Goal: Task Accomplishment & Management: Use online tool/utility

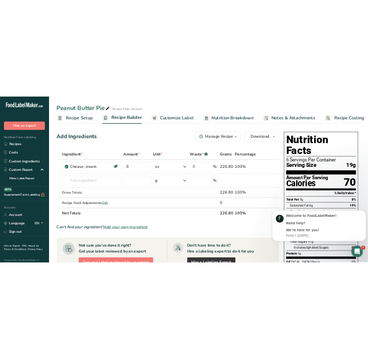
scroll to position [0, 3]
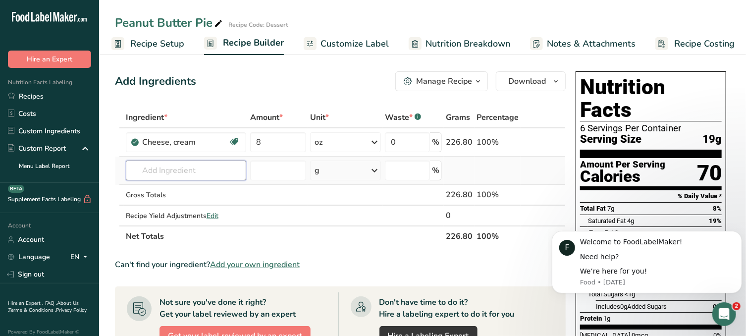
click at [202, 167] on input "text" at bounding box center [186, 170] width 120 height 20
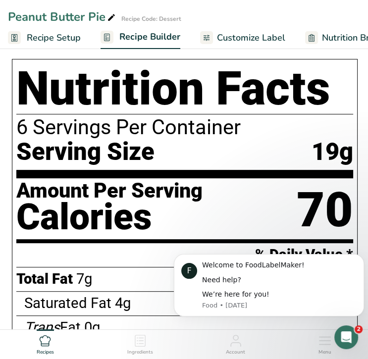
scroll to position [0, 0]
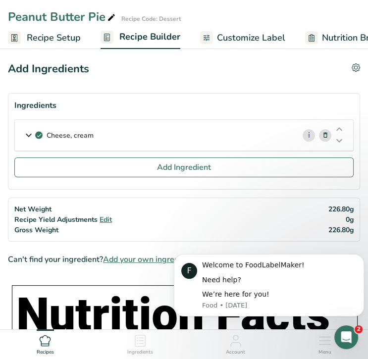
click at [59, 39] on span "Recipe Setup" at bounding box center [54, 37] width 54 height 13
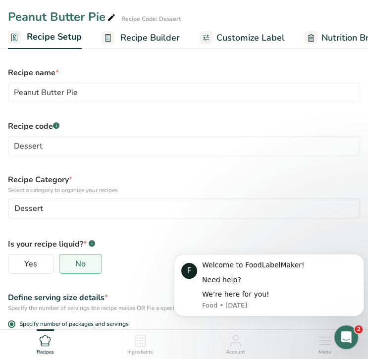
click at [146, 42] on span "Recipe Builder" at bounding box center [149, 37] width 59 height 13
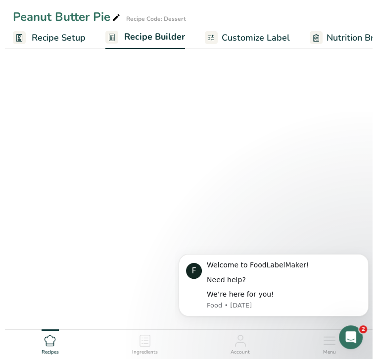
scroll to position [0, 87]
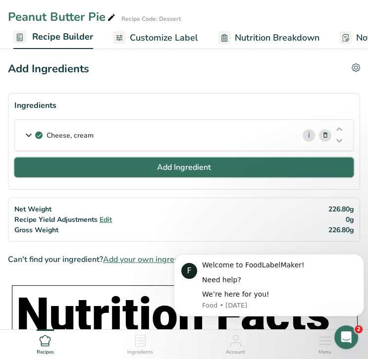
click at [118, 165] on button "Add Ingredient" at bounding box center [183, 167] width 339 height 20
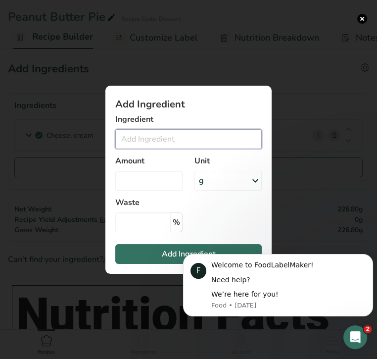
click at [141, 143] on input "Add ingredient modal" at bounding box center [188, 139] width 147 height 20
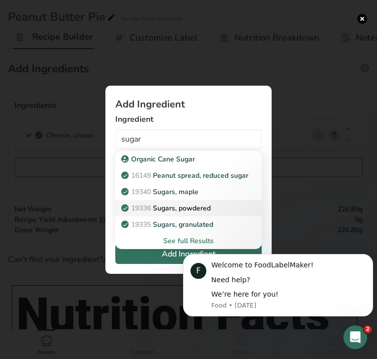
click at [166, 206] on p "19336 Sugars, powdered" at bounding box center [167, 208] width 88 height 10
type input "Sugars, powdered"
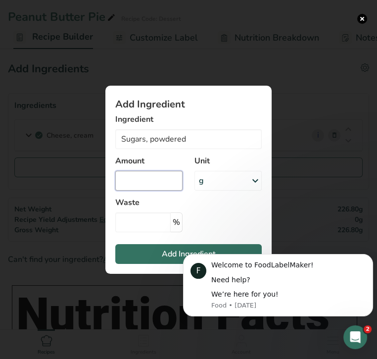
click at [157, 182] on input "Add ingredient modal" at bounding box center [148, 181] width 67 height 20
type input "1.5"
click at [242, 183] on div "g" at bounding box center [228, 181] width 67 height 20
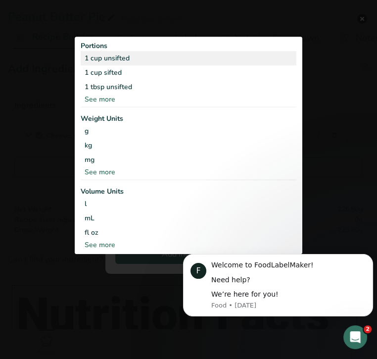
click at [114, 62] on div "1 cup unsifted" at bounding box center [189, 58] width 216 height 14
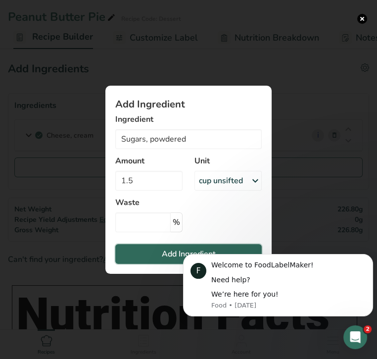
click at [170, 254] on span "Add Ingredient" at bounding box center [189, 254] width 54 height 12
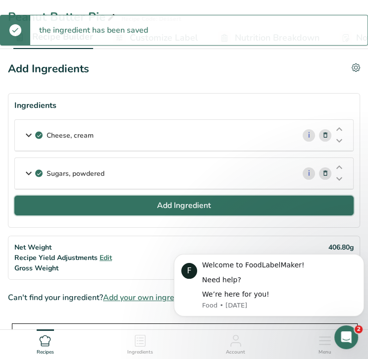
click at [172, 204] on span "Add Ingredient" at bounding box center [184, 206] width 54 height 12
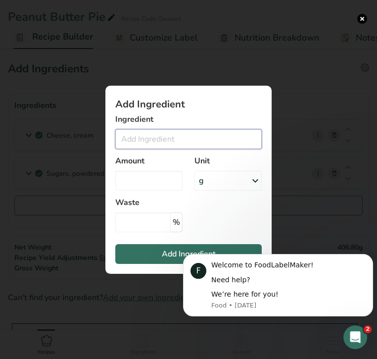
click at [151, 137] on input "Add ingredient modal" at bounding box center [188, 139] width 147 height 20
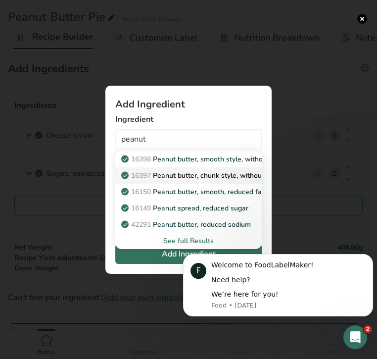
click at [177, 175] on p "16397 Peanut butter, chunk style, without salt" at bounding box center [200, 175] width 155 height 10
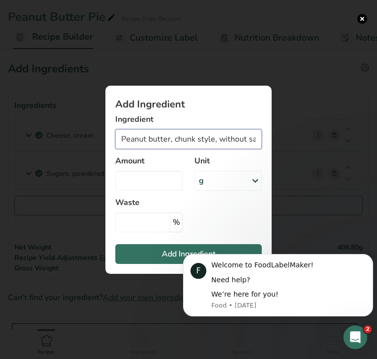
click at [203, 141] on input "Peanut butter, chunk style, without salt" at bounding box center [188, 139] width 147 height 20
click at [202, 141] on input "Peanut butter, chunk style, without salt" at bounding box center [188, 139] width 147 height 20
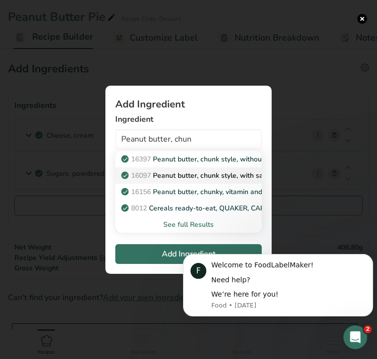
click at [205, 177] on p "16097 Peanut butter, chunk style, with salt" at bounding box center [195, 175] width 145 height 10
type input "Peanut butter, chunk style, with salt"
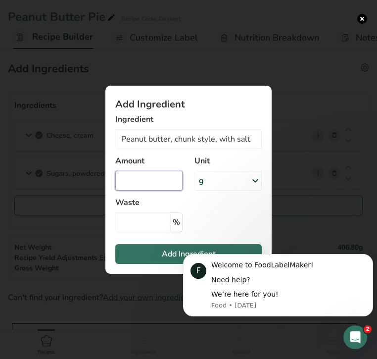
click at [135, 182] on input "Add ingredient modal" at bounding box center [148, 181] width 67 height 20
type input "1"
click at [231, 184] on div "g" at bounding box center [228, 181] width 67 height 20
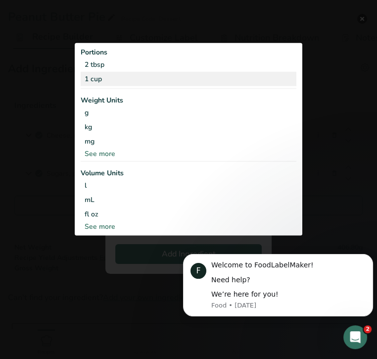
click at [188, 82] on div "1 cup" at bounding box center [189, 79] width 216 height 14
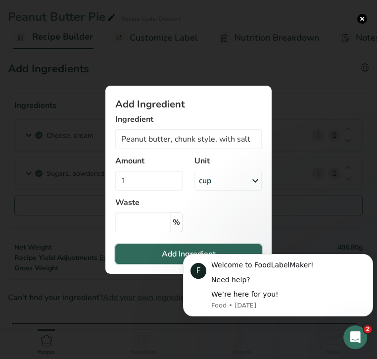
click at [163, 250] on span "Add Ingredient" at bounding box center [189, 254] width 54 height 12
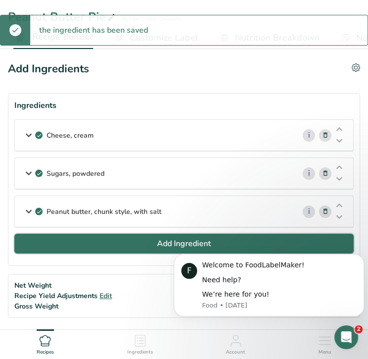
click at [106, 245] on button "Add Ingredient" at bounding box center [183, 244] width 339 height 20
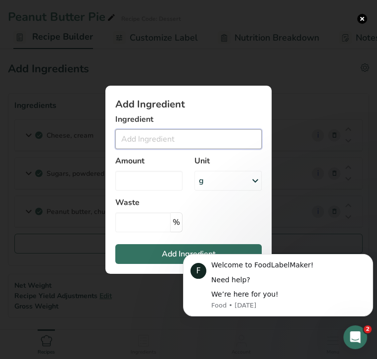
click at [139, 140] on input "Add ingredient modal" at bounding box center [188, 139] width 147 height 20
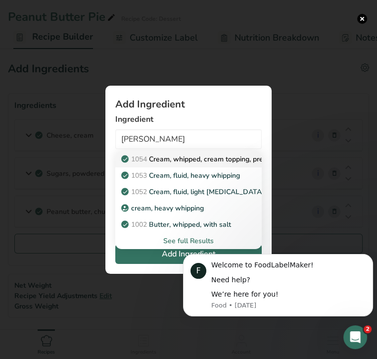
click at [178, 163] on p "1054 Cream, whipped, cream topping, pressurized" at bounding box center [206, 159] width 166 height 10
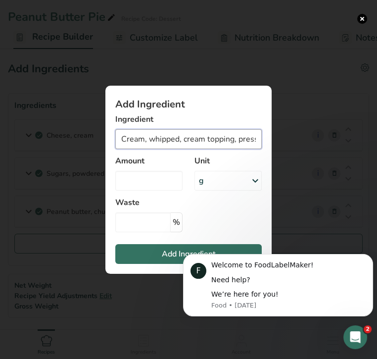
click at [216, 140] on input "Cream, whipped, cream topping, pressurized" at bounding box center [188, 139] width 147 height 20
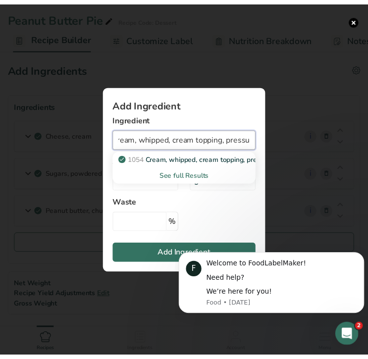
scroll to position [0, 0]
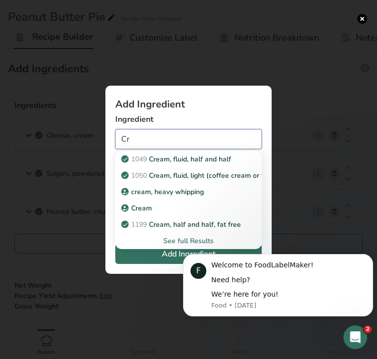
type input "C"
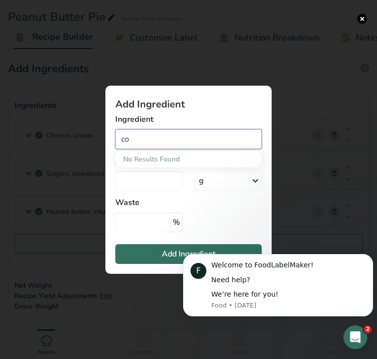
type input "c"
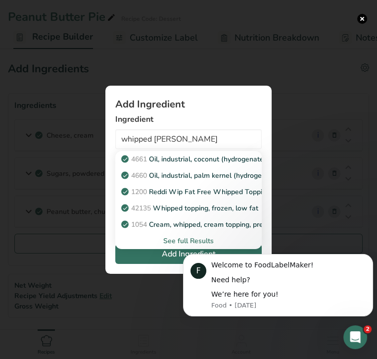
click at [193, 244] on body "F Welcome to FoodLabelMaker! Need help? We’re here for you! Food • 2d ago" at bounding box center [278, 285] width 190 height 85
click html "F Welcome to FoodLabelMaker! Need help? We’re here for you! Food • 2d ago"
click at [192, 238] on div "See full Results" at bounding box center [188, 241] width 131 height 10
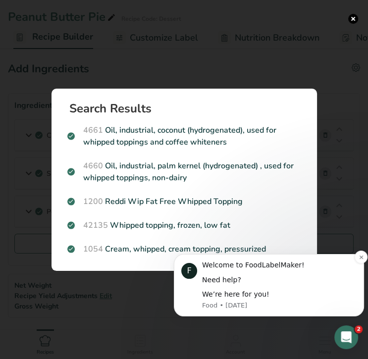
click at [220, 292] on div "We’re here for you!" at bounding box center [279, 295] width 154 height 10
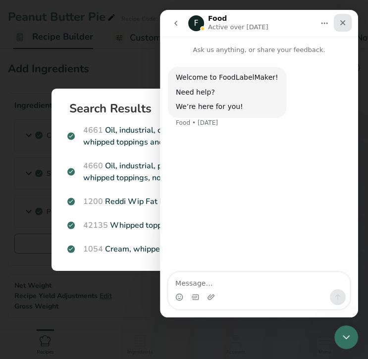
click at [347, 23] on div "Close" at bounding box center [343, 23] width 18 height 18
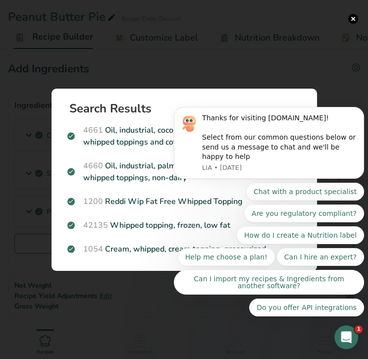
click at [351, 335] on icon "Open Intercom Messenger" at bounding box center [346, 337] width 16 height 16
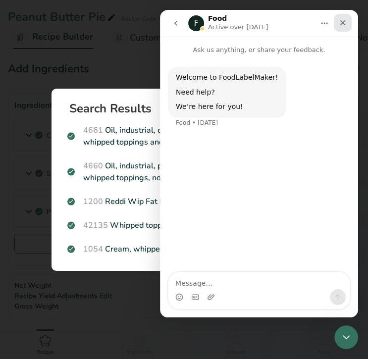
click at [345, 21] on icon "Close" at bounding box center [343, 23] width 8 height 8
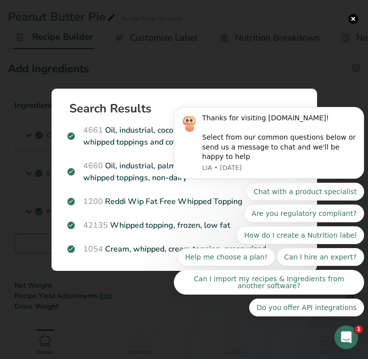
click at [348, 18] on body "Thanks for visiting FoodLabelMaker.com! Select from our common questions below …" at bounding box center [269, 152] width 190 height 354
click at [346, 17] on body "Thanks for visiting FoodLabelMaker.com! Select from our common questions below …" at bounding box center [269, 152] width 190 height 354
click at [348, 16] on body "Thanks for visiting FoodLabelMaker.com! Select from our common questions below …" at bounding box center [269, 152] width 190 height 354
click at [346, 335] on icon "Open Intercom Messenger" at bounding box center [346, 337] width 16 height 16
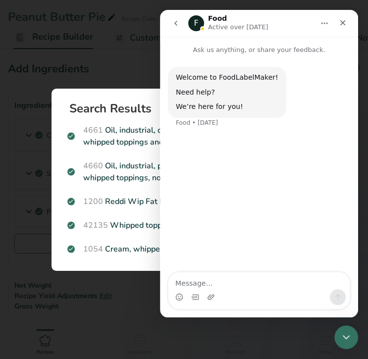
click at [346, 335] on icon "Close Intercom Messenger" at bounding box center [346, 337] width 12 height 12
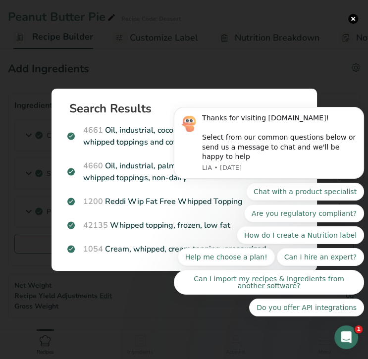
click at [346, 335] on icon "Open Intercom Messenger" at bounding box center [346, 337] width 16 height 16
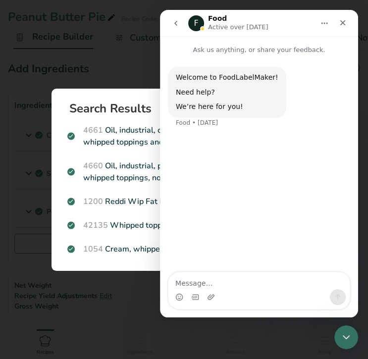
click at [179, 21] on icon "go back" at bounding box center [176, 23] width 8 height 8
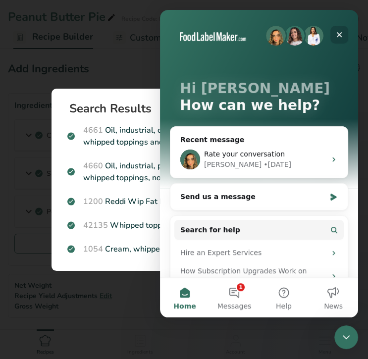
click at [339, 31] on icon "Close" at bounding box center [339, 35] width 8 height 8
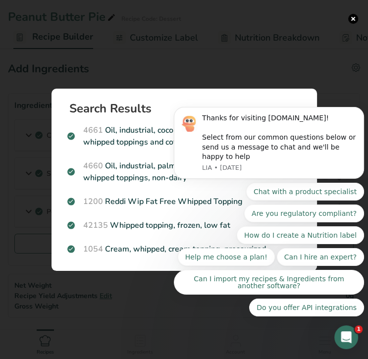
click at [348, 17] on body "Thanks for visiting FoodLabelMaker.com! Select from our common questions below …" at bounding box center [269, 152] width 190 height 354
click at [361, 112] on icon "Dismiss notification" at bounding box center [360, 109] width 5 height 5
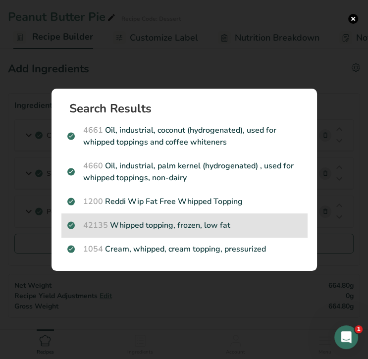
click at [218, 225] on p "42135 Whipped topping, frozen, low fat" at bounding box center [184, 225] width 234 height 12
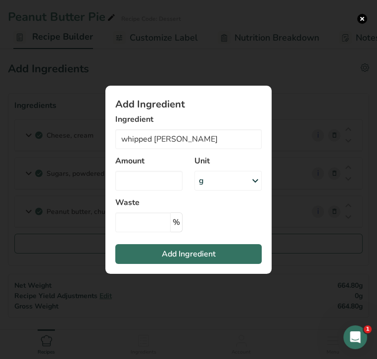
type input "Whipped topping, frozen, low fat"
click at [164, 179] on input "Add ingredient modal" at bounding box center [148, 181] width 67 height 20
type input "16"
click at [219, 182] on div "g" at bounding box center [228, 181] width 67 height 20
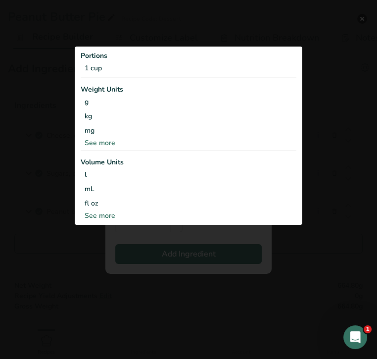
click at [117, 143] on div "See more" at bounding box center [189, 143] width 216 height 10
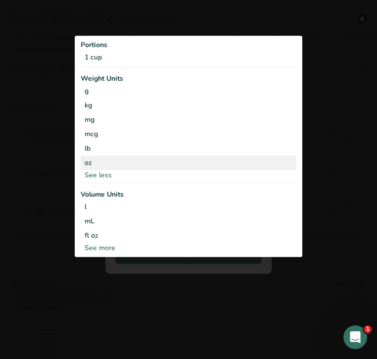
click at [123, 164] on div "oz" at bounding box center [189, 163] width 216 height 14
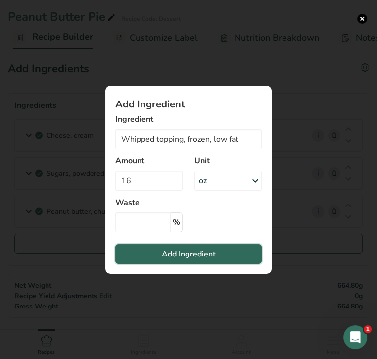
click at [182, 256] on span "Add Ingredient" at bounding box center [189, 254] width 54 height 12
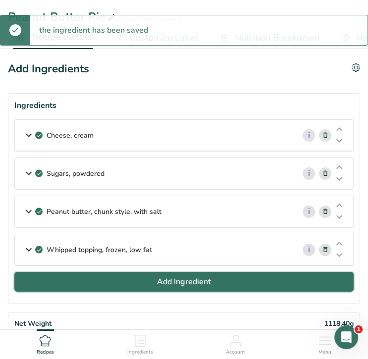
click at [154, 277] on button "Add Ingredient" at bounding box center [183, 282] width 339 height 20
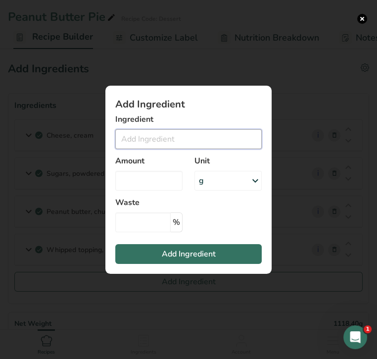
click at [171, 140] on input "Add ingredient modal" at bounding box center [188, 139] width 147 height 20
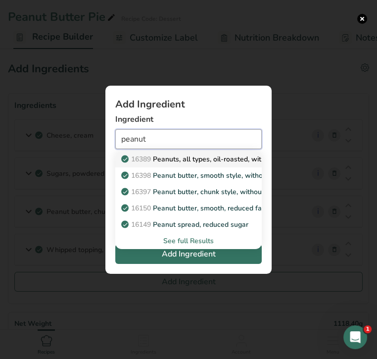
drag, startPoint x: 171, startPoint y: 140, endPoint x: 187, endPoint y: 156, distance: 23.1
click at [187, 149] on div "peanut 16389 Peanuts, all types, oil-roasted, without salt 16398 Peanut butter,…" at bounding box center [188, 139] width 147 height 20
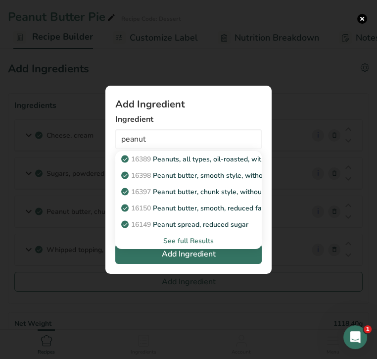
click at [187, 156] on p "16389 Peanuts, all types, oil-roasted, without salt" at bounding box center [206, 159] width 166 height 10
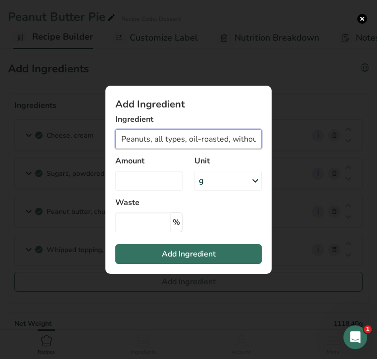
click at [216, 141] on input "Peanuts, all types, oil-roasted, without salt" at bounding box center [188, 139] width 147 height 20
click at [219, 143] on input "Peanuts, all types, oil-roasted, without salt" at bounding box center [188, 139] width 147 height 20
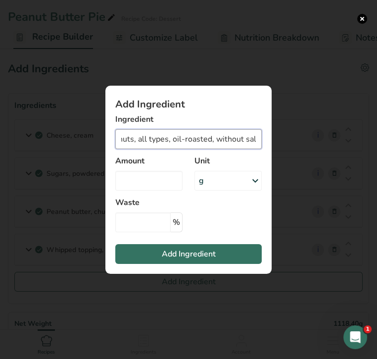
click at [219, 143] on input "Peanuts, all types, oil-roasted, without salt" at bounding box center [188, 139] width 147 height 20
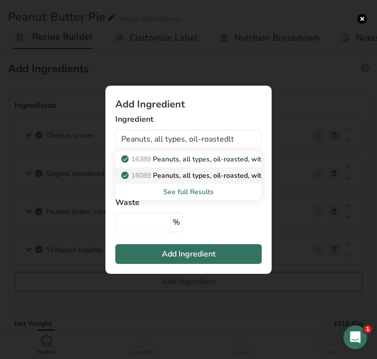
click at [227, 174] on p "16089 Peanuts, all types, oil-roasted, with salt" at bounding box center [201, 175] width 156 height 10
type input "Peanuts, all types, oil-roasted, with salt"
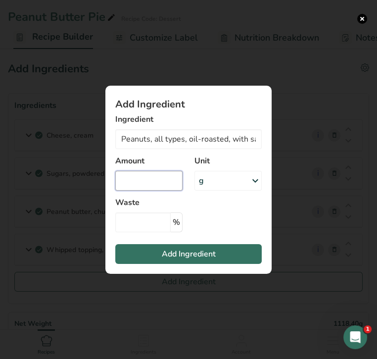
click at [167, 183] on input "Add ingredient modal" at bounding box center [148, 181] width 67 height 20
type input "2"
click at [244, 181] on div "g" at bounding box center [228, 181] width 67 height 20
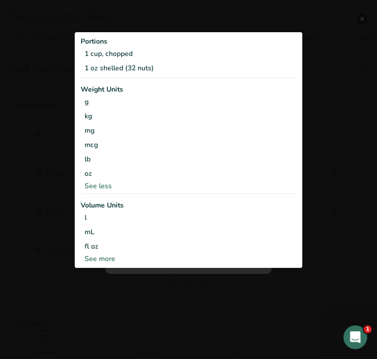
click at [109, 258] on div "See more" at bounding box center [189, 259] width 216 height 10
select select "22"
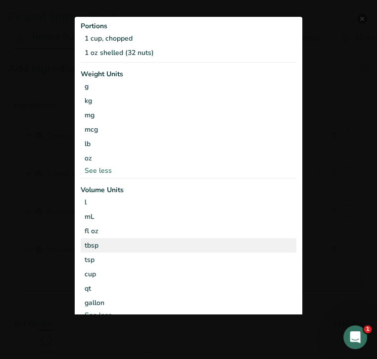
click at [109, 243] on div "tbsp" at bounding box center [189, 245] width 208 height 10
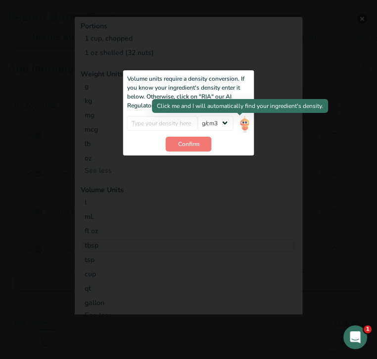
click at [242, 123] on img "Add ingredient modal" at bounding box center [244, 123] width 11 height 17
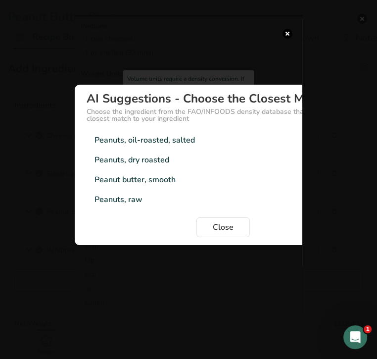
click at [171, 159] on div "Peanuts, dry roasted 0.65g/cm3" at bounding box center [223, 160] width 273 height 20
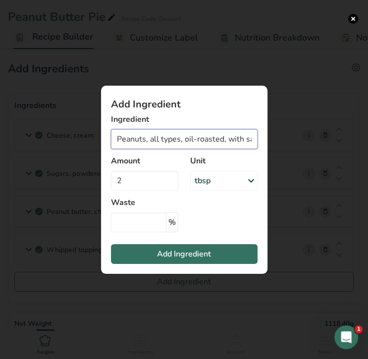
click at [196, 140] on input "Peanuts, all types, oil-roasted, with salt" at bounding box center [184, 139] width 147 height 20
click at [354, 17] on button "Add ingredient modal" at bounding box center [353, 19] width 10 height 10
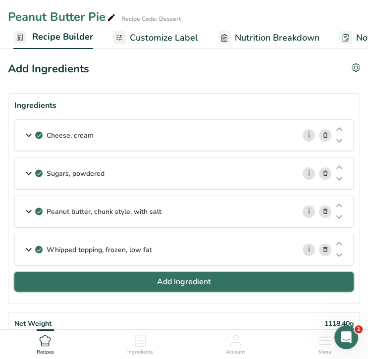
click at [190, 278] on span "Add Ingredient" at bounding box center [184, 282] width 54 height 12
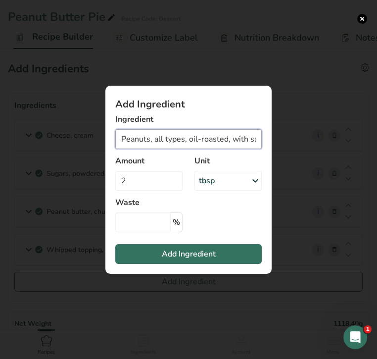
click at [204, 137] on input "Peanuts, all types, oil-roasted, with salt" at bounding box center [188, 139] width 147 height 20
click at [204, 138] on input "Peanuts, all types, oil-roasted, with salt" at bounding box center [188, 139] width 147 height 20
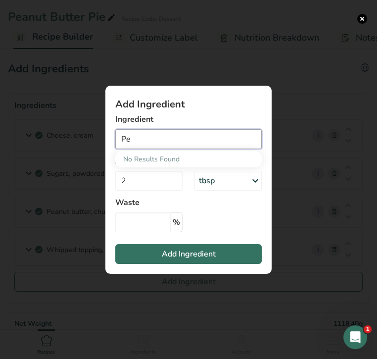
type input "P"
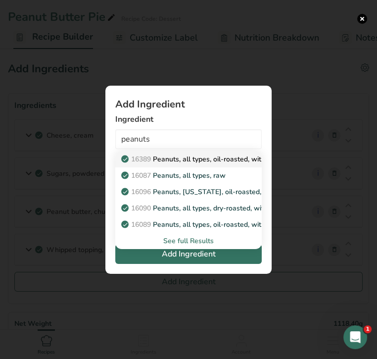
click at [223, 155] on p "16389 Peanuts, all types, oil-roasted, without salt" at bounding box center [206, 159] width 166 height 10
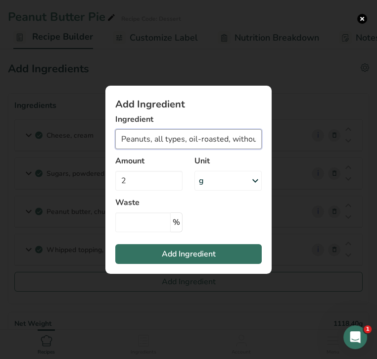
click at [224, 141] on input "Peanuts, all types, oil-roasted, without salt" at bounding box center [188, 139] width 147 height 20
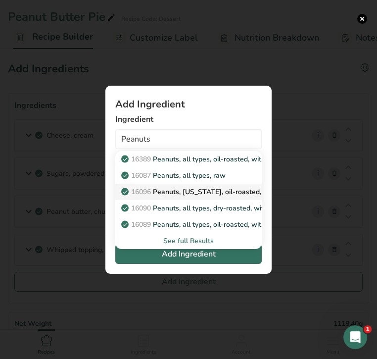
click at [197, 190] on p "16096 Peanuts, virginia, oil-roasted, with salt" at bounding box center [207, 192] width 168 height 10
type input "Peanuts, virginia, oil-roasted, with salt"
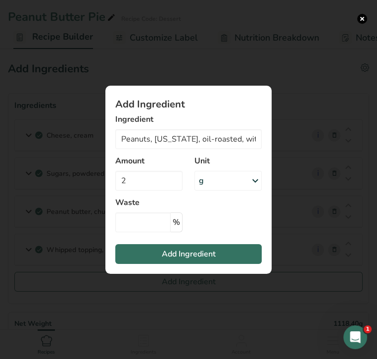
click at [213, 183] on div "g" at bounding box center [228, 181] width 67 height 20
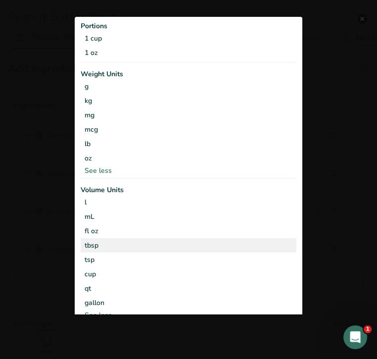
click at [117, 245] on div "tbsp" at bounding box center [189, 245] width 208 height 10
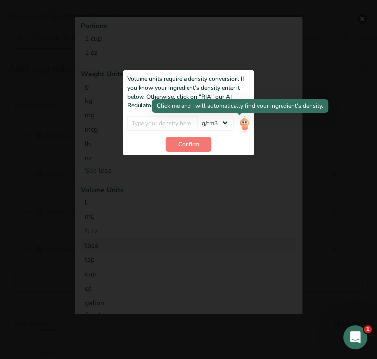
click at [240, 123] on img "Add ingredient modal" at bounding box center [244, 123] width 11 height 17
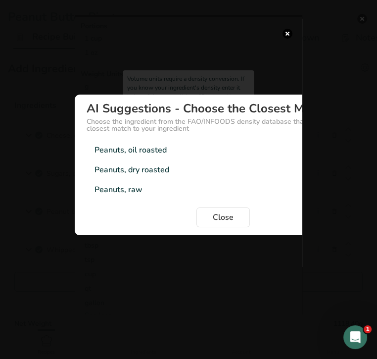
click at [170, 156] on div "Peanuts, oil roasted 0.6g/cm3" at bounding box center [223, 150] width 273 height 20
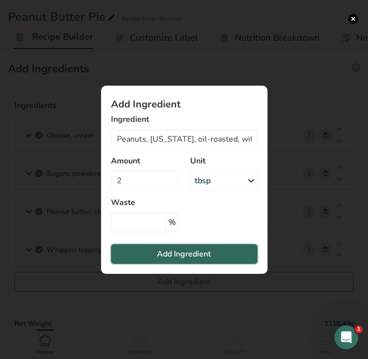
click at [190, 253] on span "Add Ingredient" at bounding box center [184, 254] width 54 height 12
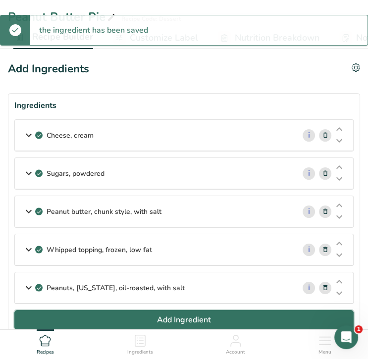
click at [197, 316] on span "Add Ingredient" at bounding box center [184, 320] width 54 height 12
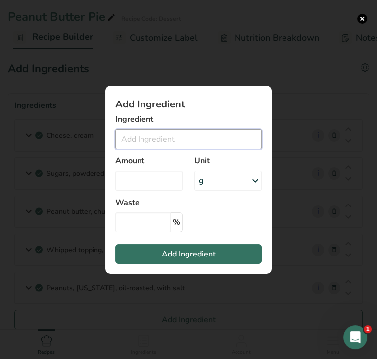
click at [188, 137] on input "Add ingredient modal" at bounding box center [188, 139] width 147 height 20
type input "c"
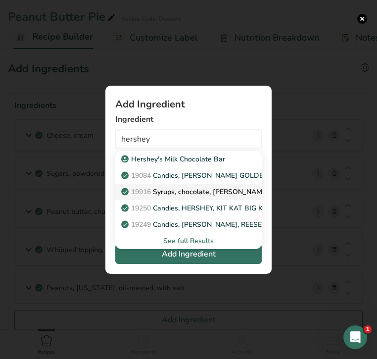
click at [190, 188] on p "19916 Syrups, chocolate, HERSHEY'S Sugar free, Genuine Chocolate Flavored, Lite…" at bounding box center [278, 192] width 310 height 10
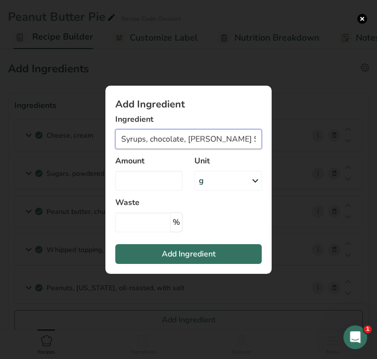
click at [205, 137] on input "Syrups, chocolate, HERSHEY'S Sugar free, Genuine Chocolate Flavored, Lite Syrup" at bounding box center [188, 139] width 147 height 20
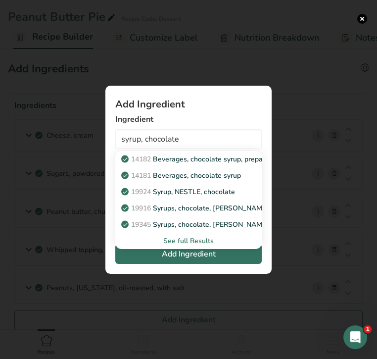
click at [196, 241] on div "See full Results" at bounding box center [188, 241] width 131 height 10
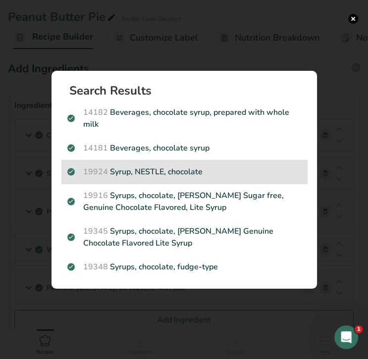
click at [177, 170] on p "19924 Syrup, NESTLE, chocolate" at bounding box center [184, 172] width 234 height 12
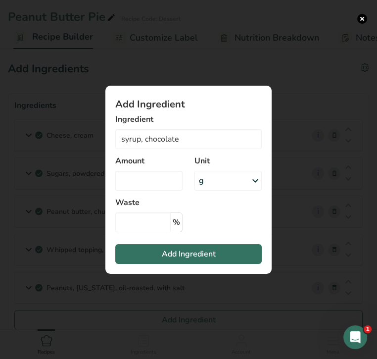
type input "Syrup, NESTLE, chocolate"
click at [163, 182] on input "Add ingredient modal" at bounding box center [148, 181] width 67 height 20
type input "2"
click at [217, 178] on div "g" at bounding box center [228, 181] width 67 height 20
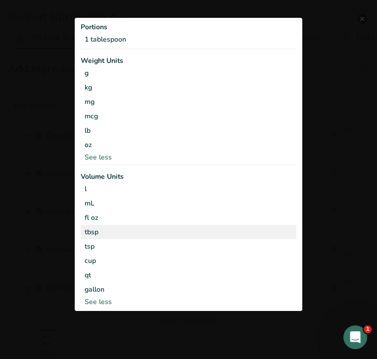
click at [151, 233] on div "tbsp" at bounding box center [189, 232] width 208 height 10
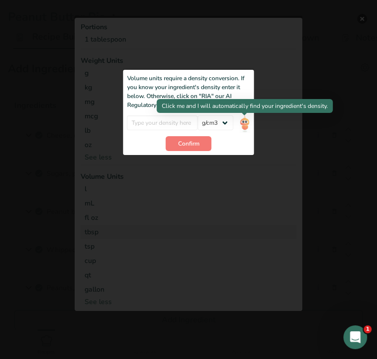
click at [244, 122] on img "Add ingredient modal" at bounding box center [244, 123] width 11 height 17
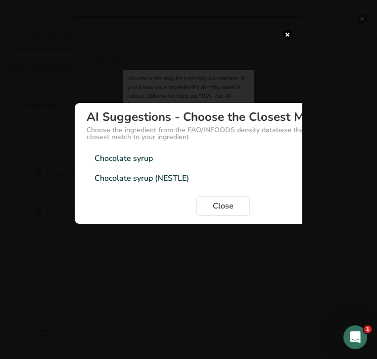
click at [135, 158] on div "Chocolate syrup" at bounding box center [124, 159] width 58 height 12
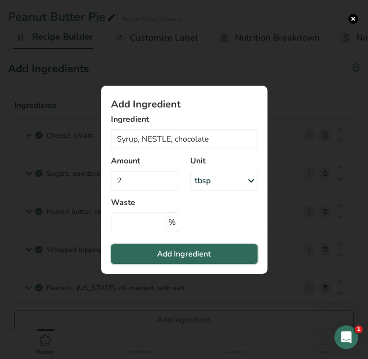
click at [194, 254] on span "Add Ingredient" at bounding box center [184, 254] width 54 height 12
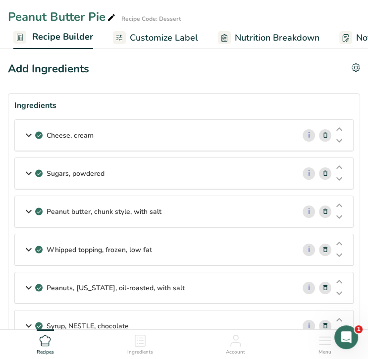
click at [60, 41] on span "Recipe Builder" at bounding box center [62, 36] width 61 height 13
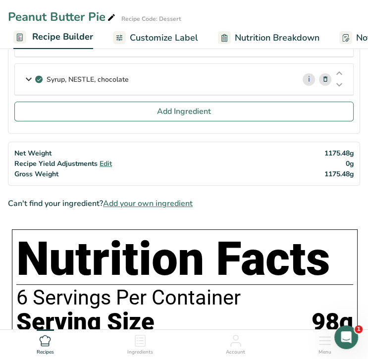
scroll to position [249, 0]
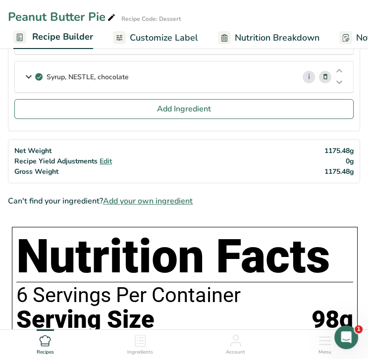
click at [268, 36] on span "Nutrition Breakdown" at bounding box center [277, 37] width 85 height 13
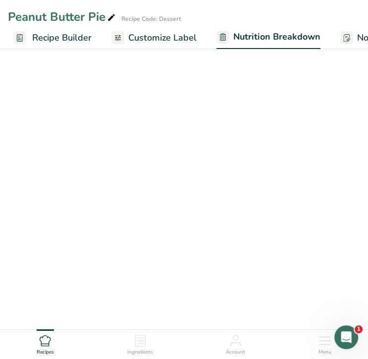
scroll to position [0, 212]
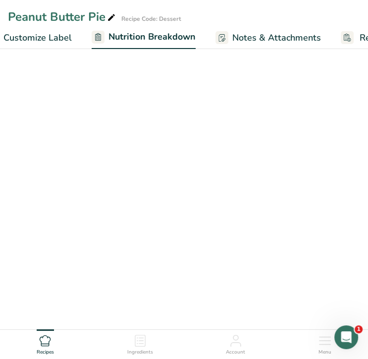
select select "Calories"
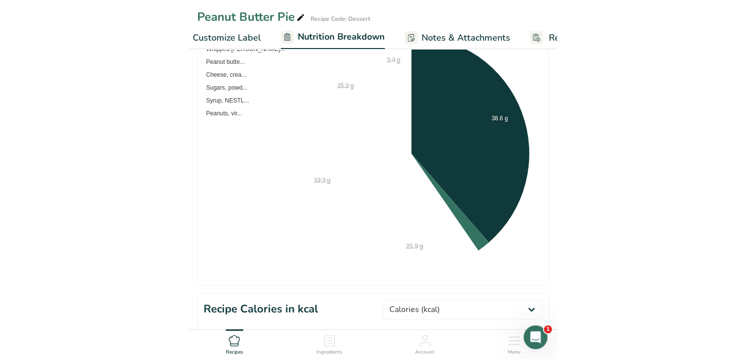
scroll to position [0, 279]
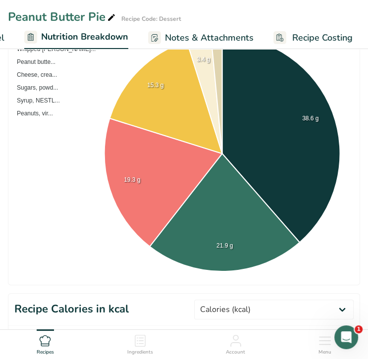
select select "Calories"
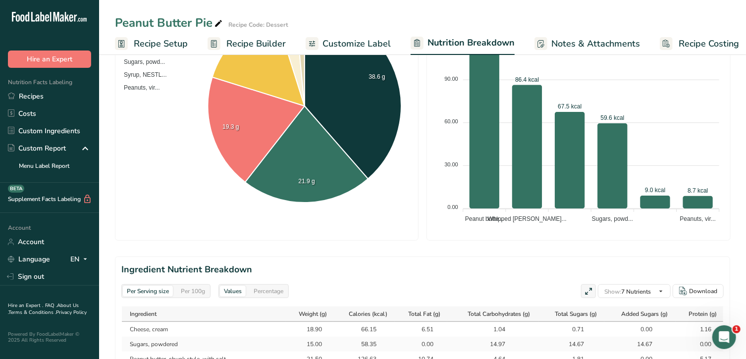
click at [366, 40] on span "Customize Label" at bounding box center [356, 43] width 68 height 13
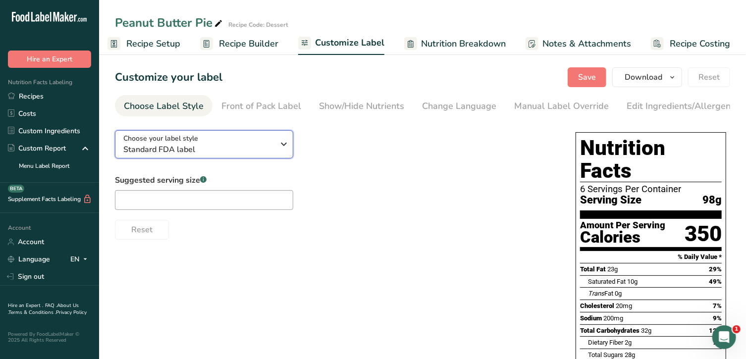
click at [228, 148] on span "Standard FDA label" at bounding box center [198, 150] width 151 height 12
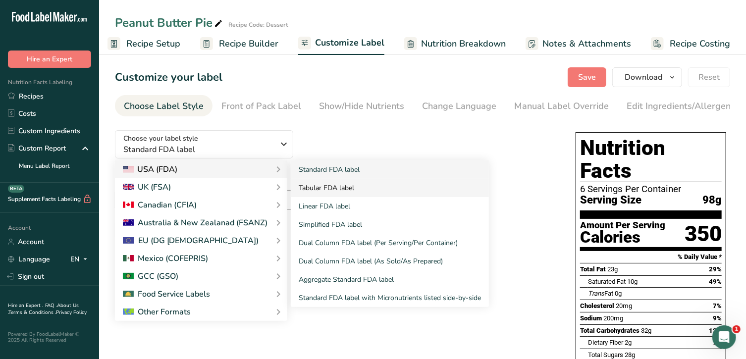
click at [312, 188] on link "Tabular FDA label" at bounding box center [390, 188] width 198 height 18
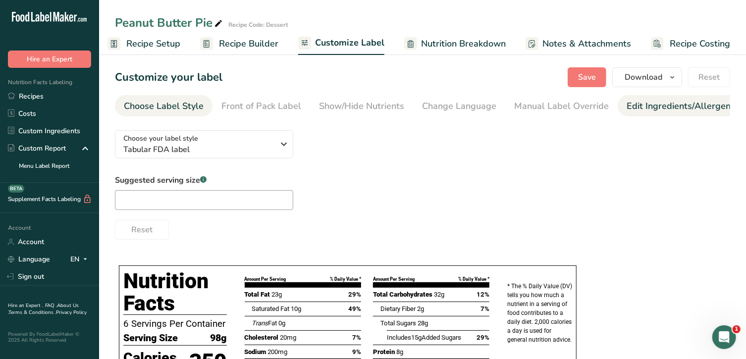
click at [646, 109] on div "Edit Ingredients/Allergens List" at bounding box center [689, 106] width 126 height 13
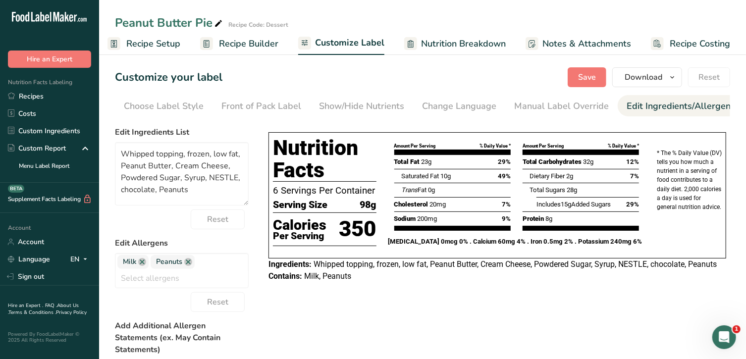
scroll to position [0, 104]
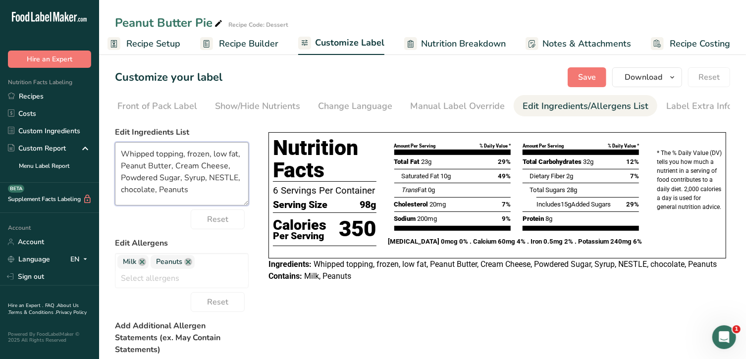
drag, startPoint x: 241, startPoint y: 156, endPoint x: 185, endPoint y: 152, distance: 55.6
click at [185, 152] on textarea "Whipped topping, frozen, low fat, Peanut Butter, Cream Cheese, Powdered Sugar, …" at bounding box center [182, 173] width 134 height 63
drag, startPoint x: 181, startPoint y: 181, endPoint x: 120, endPoint y: 177, distance: 61.0
click at [120, 177] on textarea "Whipped topping, Peanut Butter, Cream Cheese, Powdered Sugar, Syrup, NESTLE, ch…" at bounding box center [182, 173] width 134 height 63
click at [156, 179] on textarea "Whipped topping, Peanut Butter, Cream Cheese, Powdered Sugar, Chocolate, Peanuts" at bounding box center [182, 173] width 134 height 63
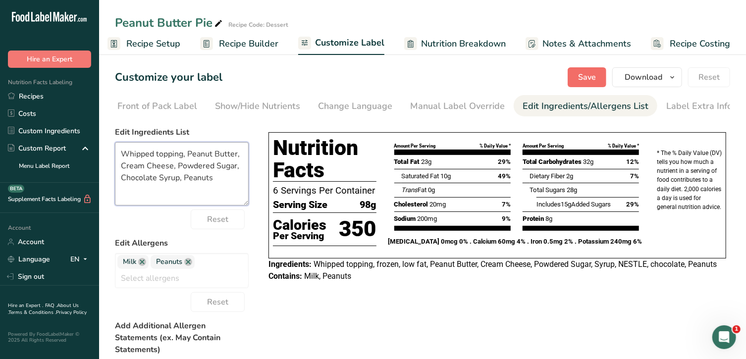
type textarea "Whipped topping, Peanut Butter, Cream Cheese, Powdered Sugar, Chocolate Syrup, …"
click at [588, 76] on span "Save" at bounding box center [587, 77] width 18 height 12
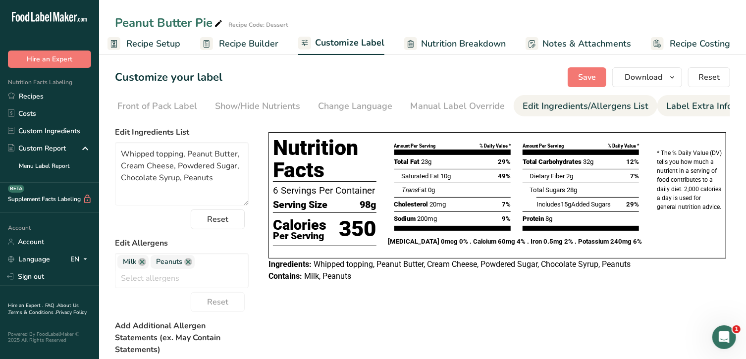
click at [698, 112] on div "Label Extra Info" at bounding box center [699, 106] width 66 height 13
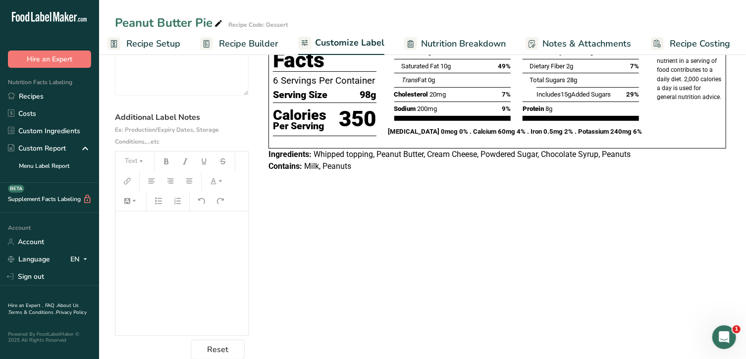
scroll to position [127, 0]
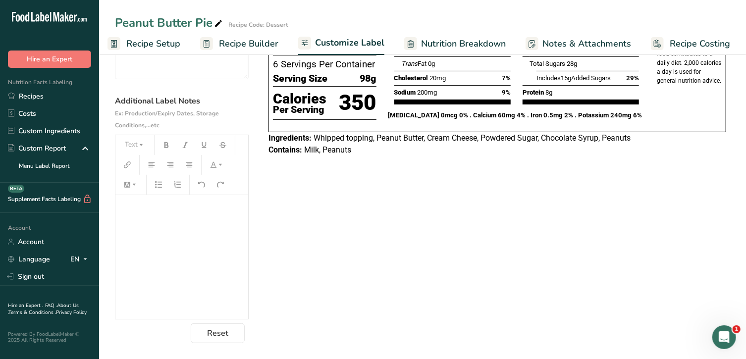
click at [160, 223] on div "﻿" at bounding box center [181, 257] width 133 height 124
click at [145, 147] on button "Text" at bounding box center [135, 145] width 30 height 16
click at [143, 197] on span "H2" at bounding box center [139, 199] width 16 height 16
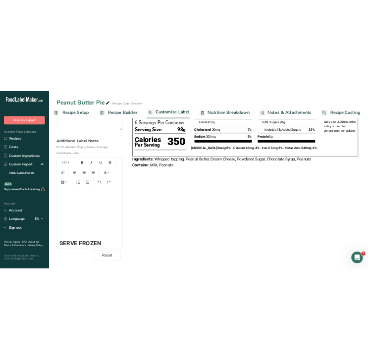
scroll to position [0, 0]
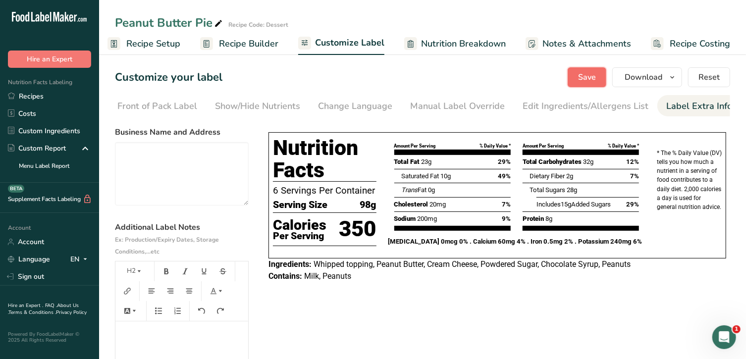
click at [585, 78] on span "Save" at bounding box center [587, 77] width 18 height 12
click at [587, 74] on span "Save" at bounding box center [587, 77] width 18 height 12
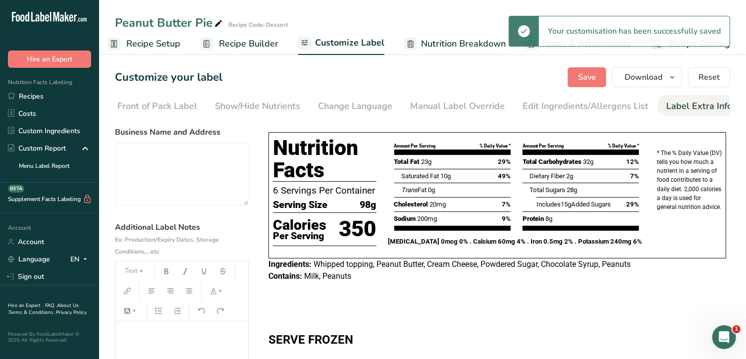
click at [218, 331] on p "﻿" at bounding box center [181, 335] width 123 height 12
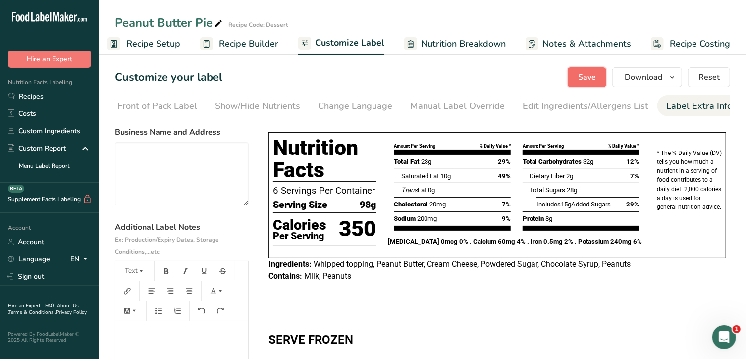
click at [591, 80] on span "Save" at bounding box center [587, 77] width 18 height 12
click at [591, 77] on span "Save" at bounding box center [587, 77] width 18 height 12
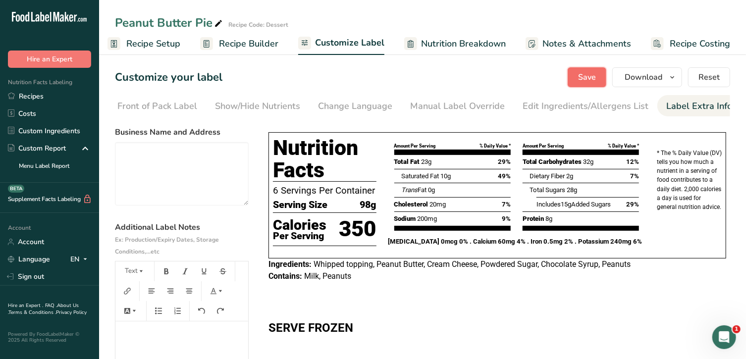
click at [592, 75] on span "Save" at bounding box center [587, 77] width 18 height 12
click at [594, 78] on span "Save" at bounding box center [587, 77] width 18 height 12
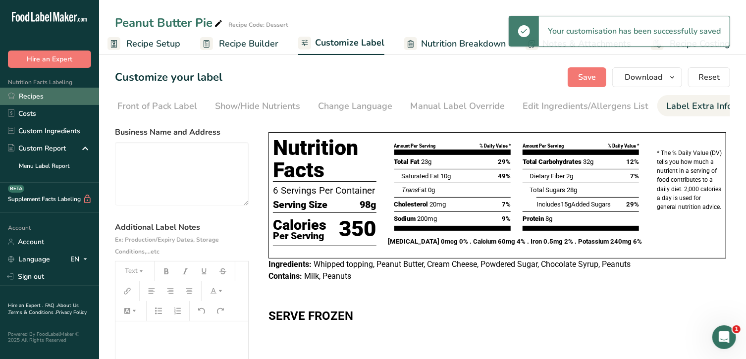
click at [50, 95] on link "Recipes" at bounding box center [49, 96] width 99 height 17
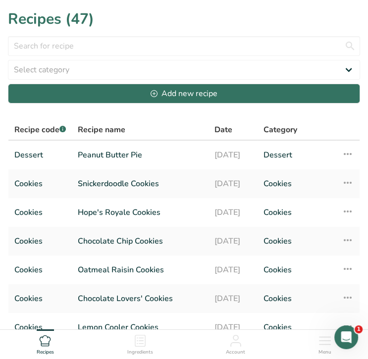
click at [210, 24] on h1 "Recipes (47)" at bounding box center [184, 19] width 352 height 22
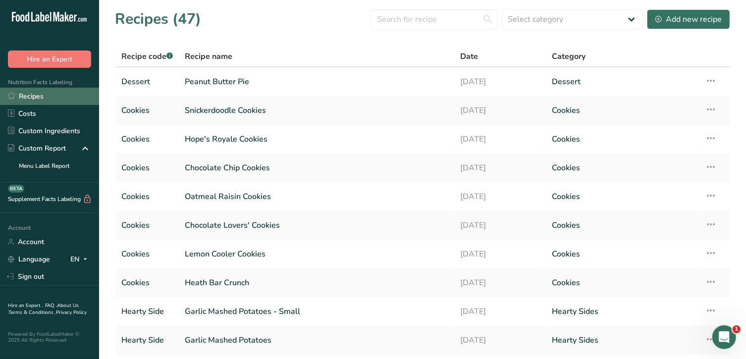
click at [49, 98] on link "Recipes" at bounding box center [49, 96] width 99 height 17
click at [697, 15] on div "Add new recipe" at bounding box center [688, 19] width 66 height 12
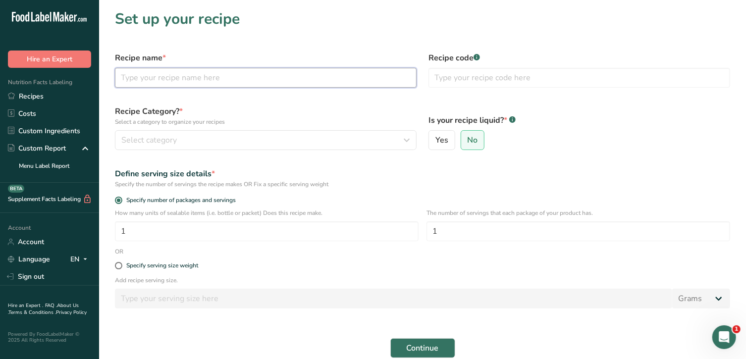
click at [320, 72] on input "text" at bounding box center [266, 78] width 302 height 20
type input "t"
type input "Y"
type input "Triple Chocolate Brownies"
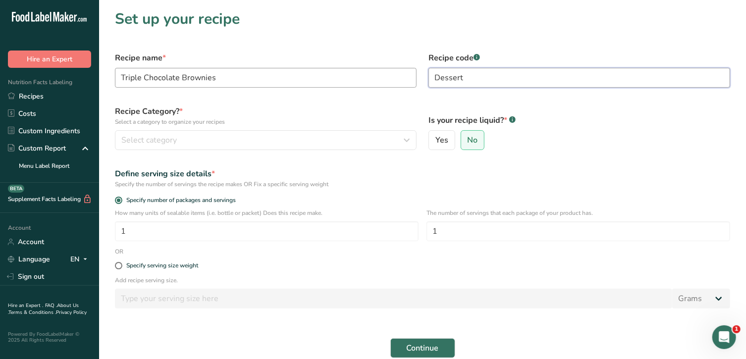
type input "Dessert"
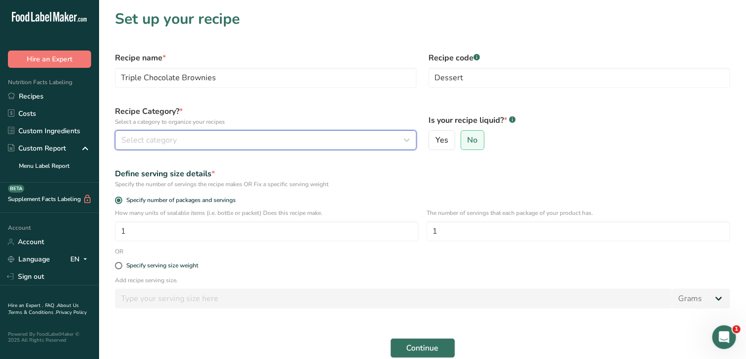
click at [334, 137] on div "Select category" at bounding box center [262, 140] width 283 height 12
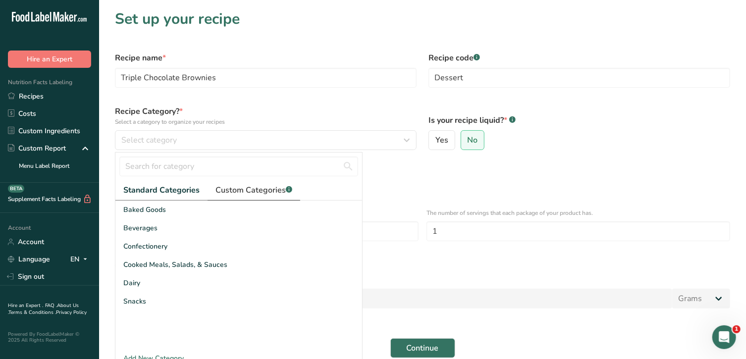
click at [271, 189] on span "Custom Categories .a-a{fill:#347362;}.b-a{fill:#fff;}" at bounding box center [253, 190] width 77 height 12
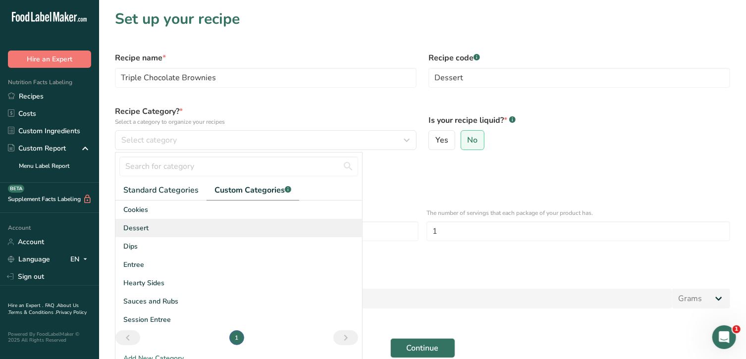
click at [149, 227] on div "Dessert" at bounding box center [238, 228] width 247 height 18
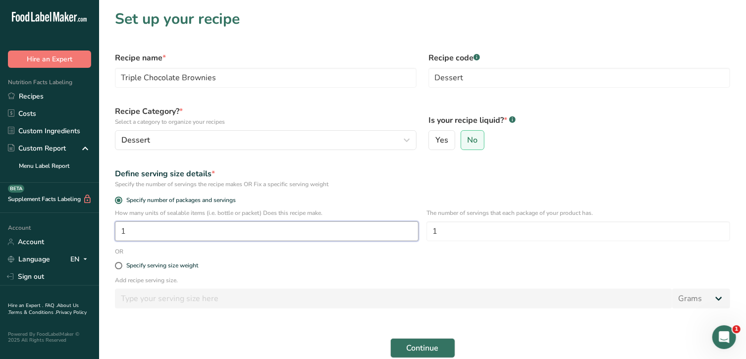
drag, startPoint x: 213, startPoint y: 237, endPoint x: 102, endPoint y: 224, distance: 111.7
click at [102, 224] on section "Set up your recipe Recipe name * Triple Chocolate Brownies Recipe code .a-a{fil…" at bounding box center [422, 197] width 647 height 394
type input "2"
click at [441, 233] on input "1" at bounding box center [578, 231] width 304 height 20
type input "12"
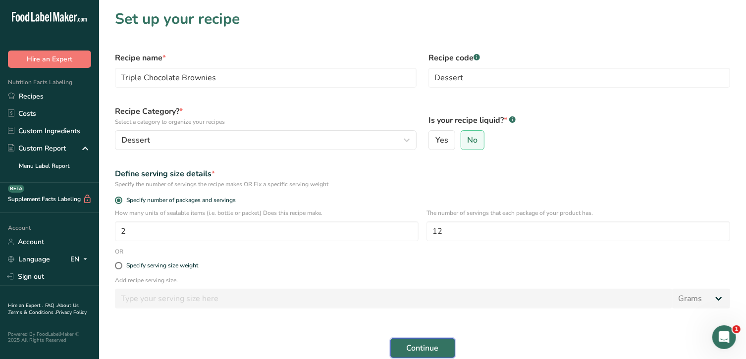
click at [428, 335] on span "Continue" at bounding box center [423, 348] width 32 height 12
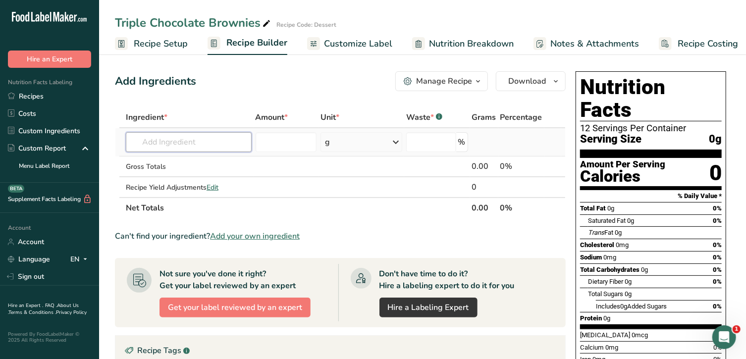
click at [226, 145] on input "text" at bounding box center [189, 142] width 126 height 20
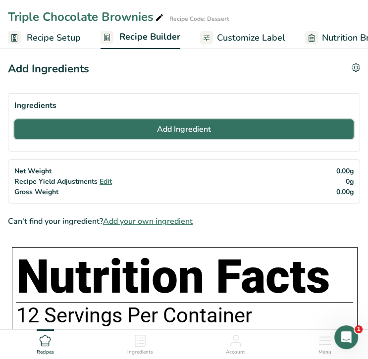
click at [184, 130] on span "Add Ingredient" at bounding box center [184, 129] width 54 height 12
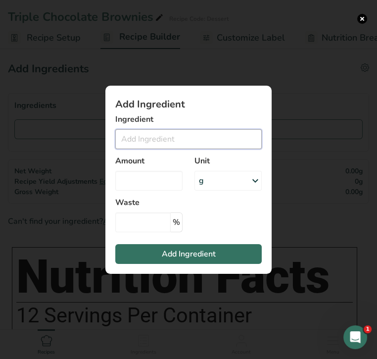
click at [147, 136] on input "Add ingredient modal" at bounding box center [188, 139] width 147 height 20
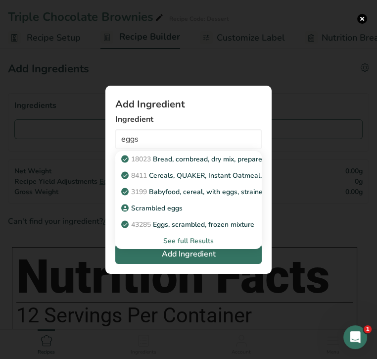
click at [196, 238] on div "See full Results" at bounding box center [188, 241] width 131 height 10
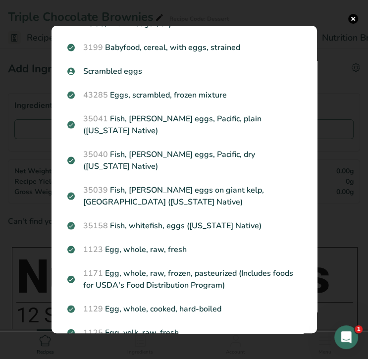
scroll to position [98, 0]
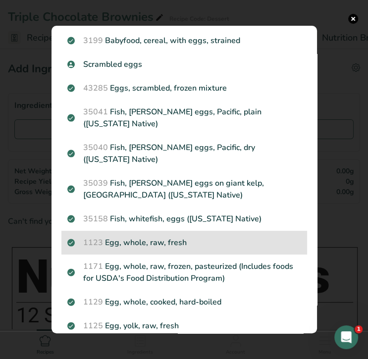
click at [181, 237] on p "1123 Egg, whole, raw, fresh" at bounding box center [184, 243] width 234 height 12
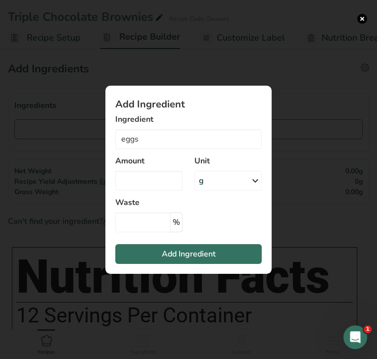
type input "Egg, whole, raw, fresh"
click at [167, 183] on input "Add ingredient modal" at bounding box center [148, 181] width 67 height 20
type input "2"
click at [236, 181] on div "g" at bounding box center [228, 181] width 67 height 20
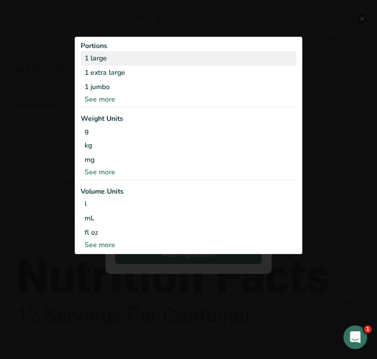
click at [133, 60] on div "1 large" at bounding box center [189, 58] width 216 height 14
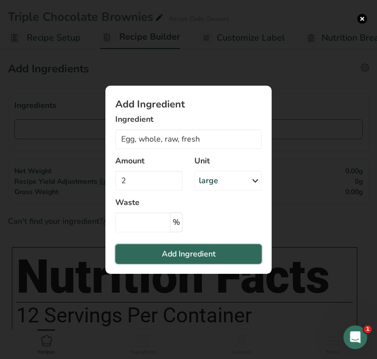
click at [192, 260] on button "Add Ingredient" at bounding box center [188, 254] width 147 height 20
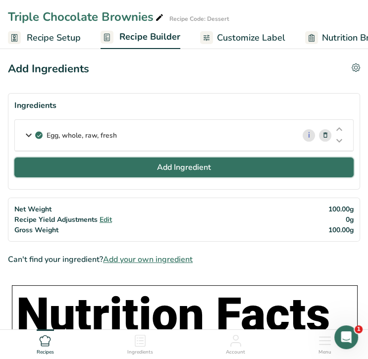
click at [190, 167] on span "Add Ingredient" at bounding box center [184, 167] width 54 height 12
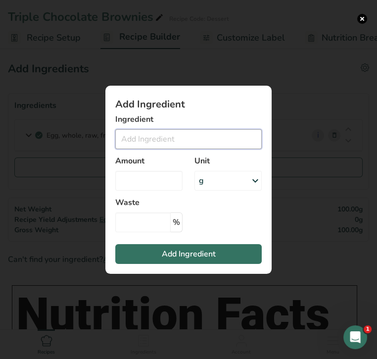
click at [173, 133] on input "Add ingredient modal" at bounding box center [188, 139] width 147 height 20
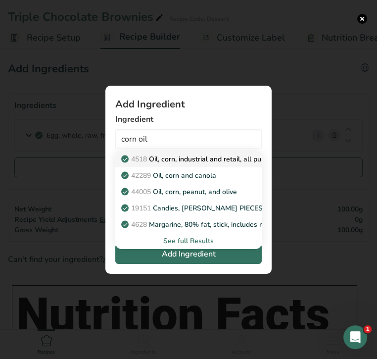
click at [188, 156] on p "4518 Oil, corn, industrial and retail, all purpose salad or cooking" at bounding box center [228, 159] width 210 height 10
type input "Oil, corn, industrial and retail, all purpose salad or cooking"
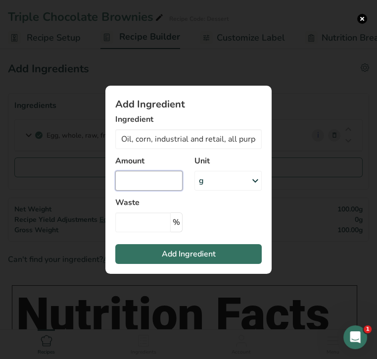
click at [169, 179] on input "Add ingredient modal" at bounding box center [148, 181] width 67 height 20
click at [235, 184] on div "g" at bounding box center [228, 181] width 67 height 20
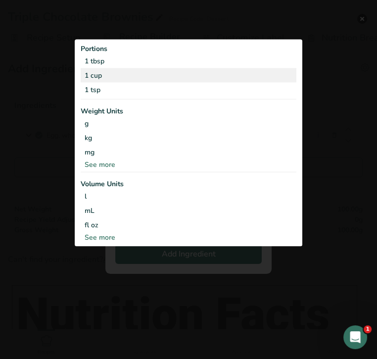
click at [142, 73] on div "1 cup" at bounding box center [189, 75] width 216 height 14
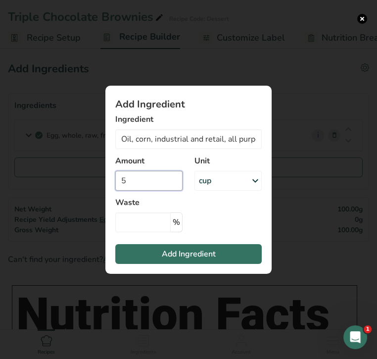
click at [121, 180] on input "5" at bounding box center [148, 181] width 67 height 20
type input "0.5"
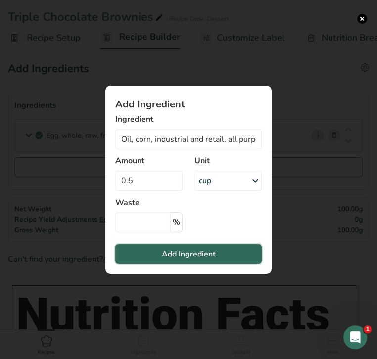
click at [184, 253] on span "Add Ingredient" at bounding box center [189, 254] width 54 height 12
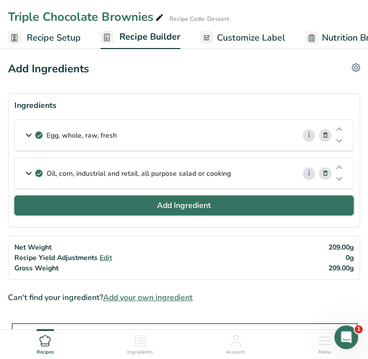
click at [184, 203] on span "Add Ingredient" at bounding box center [184, 206] width 54 height 12
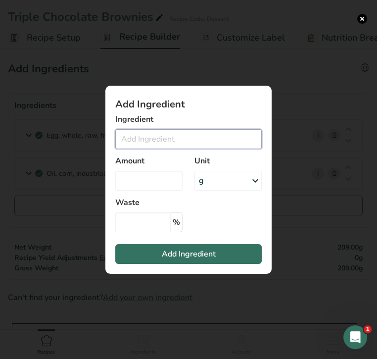
click at [191, 139] on input "Add ingredient modal" at bounding box center [188, 139] width 147 height 20
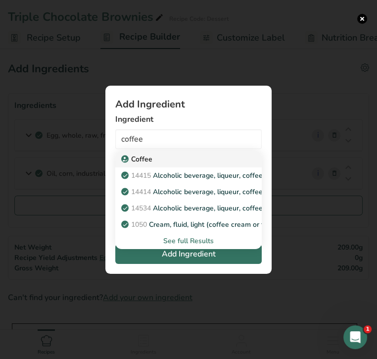
click at [141, 158] on p "Coffee" at bounding box center [137, 159] width 29 height 10
type input "Coffee"
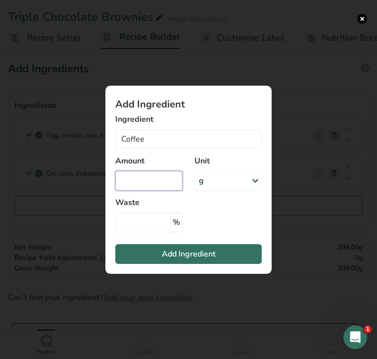
click at [145, 181] on input "Add ingredient modal" at bounding box center [148, 181] width 67 height 20
click at [145, 181] on input "5" at bounding box center [148, 181] width 67 height 20
type input "0.5"
click at [207, 183] on div "g" at bounding box center [228, 181] width 67 height 20
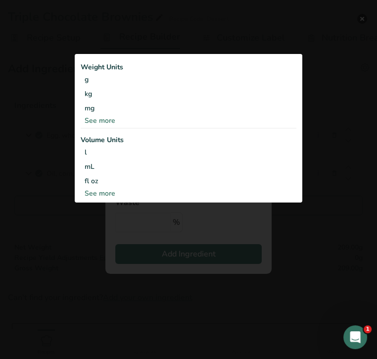
click at [115, 116] on div "See more" at bounding box center [189, 120] width 216 height 10
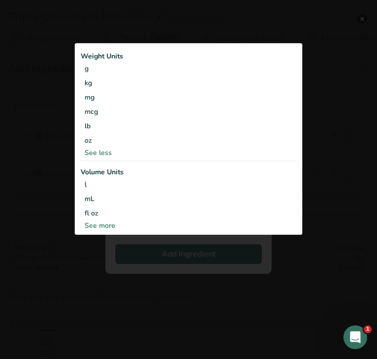
click at [108, 225] on div "See more" at bounding box center [189, 226] width 216 height 10
select select "22"
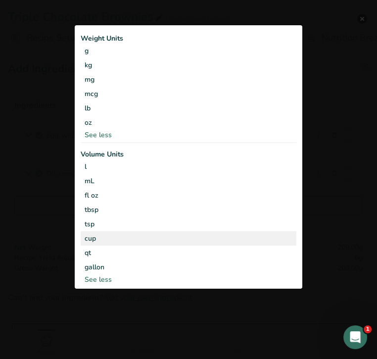
click at [109, 239] on div "cup" at bounding box center [189, 238] width 208 height 10
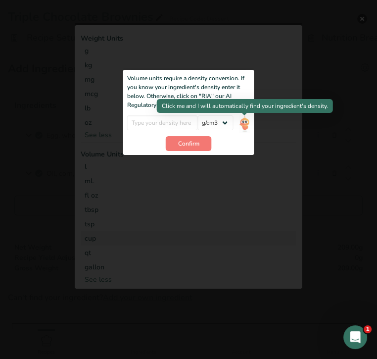
click at [242, 123] on img "Add ingredient modal" at bounding box center [244, 123] width 11 height 17
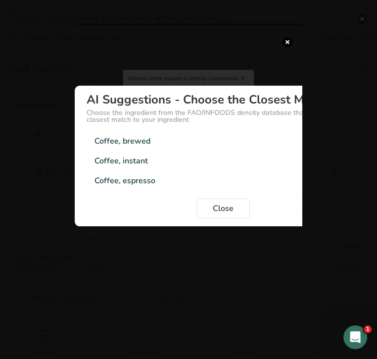
click at [147, 133] on div "Coffee, brewed 1.005g/cm3" at bounding box center [223, 141] width 273 height 20
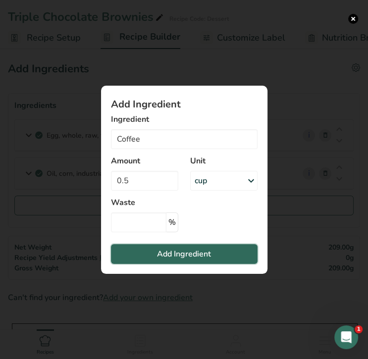
click at [211, 257] on button "Add Ingredient" at bounding box center [184, 254] width 147 height 20
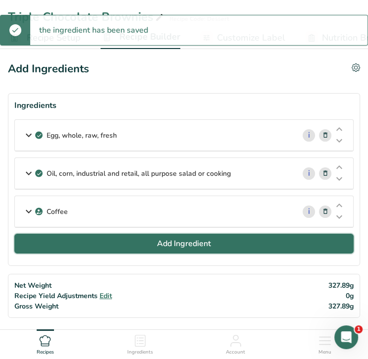
click at [196, 242] on span "Add Ingredient" at bounding box center [184, 244] width 54 height 12
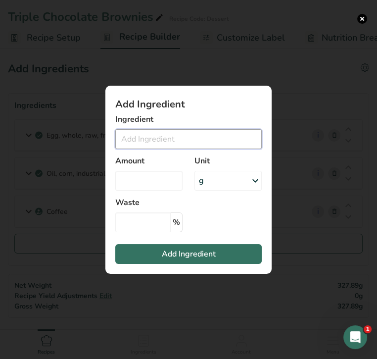
click at [149, 137] on input "Add ingredient modal" at bounding box center [188, 139] width 147 height 20
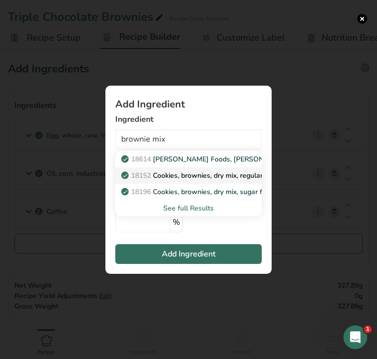
click at [164, 176] on p "18152 Cookies, brownies, dry mix, regular" at bounding box center [193, 175] width 140 height 10
type input "Cookies, brownies, dry mix, regular"
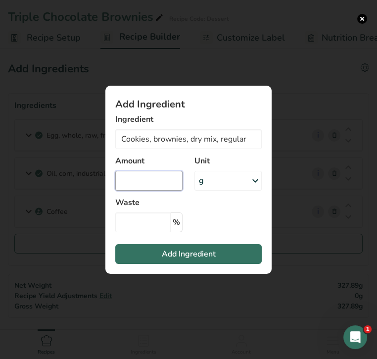
click at [161, 180] on input "Add ingredient modal" at bounding box center [148, 181] width 67 height 20
type input "6"
click at [217, 183] on div "g" at bounding box center [228, 181] width 67 height 20
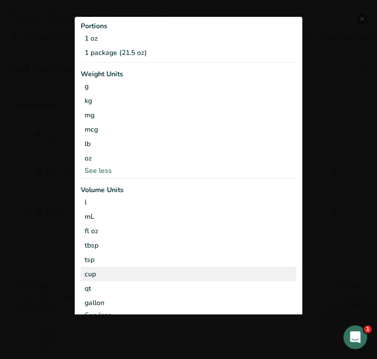
click at [100, 272] on div "cup" at bounding box center [189, 274] width 208 height 10
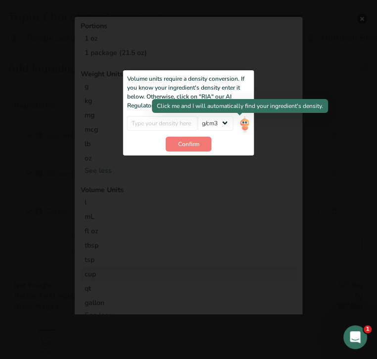
click at [241, 122] on img "Add ingredient modal" at bounding box center [244, 123] width 11 height 17
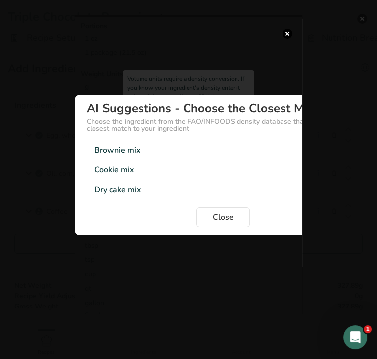
click at [119, 149] on div "Brownie mix" at bounding box center [118, 150] width 46 height 12
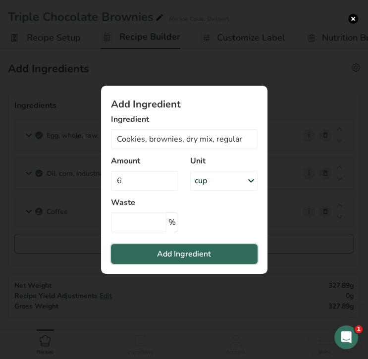
click at [181, 251] on span "Add Ingredient" at bounding box center [184, 254] width 54 height 12
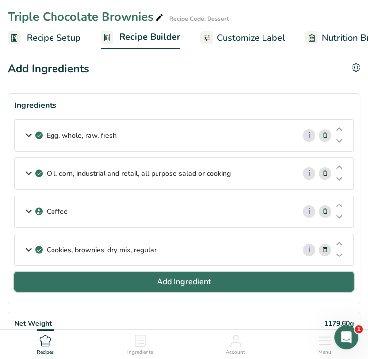
click at [177, 276] on span "Add Ingredient" at bounding box center [184, 282] width 54 height 12
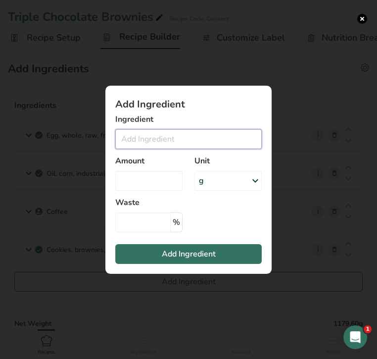
click at [176, 140] on input "Add ingredient modal" at bounding box center [188, 139] width 147 height 20
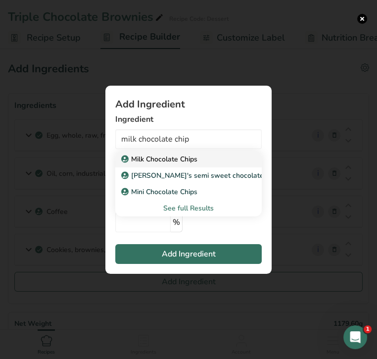
click at [171, 158] on p "Milk Chocolate Chips" at bounding box center [160, 159] width 74 height 10
type input "Milk Chocolate Chips"
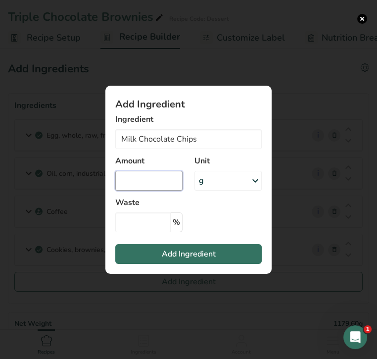
click at [153, 181] on input "Add ingredient modal" at bounding box center [148, 181] width 67 height 20
type input "1.5"
click at [209, 182] on div "g" at bounding box center [228, 181] width 67 height 20
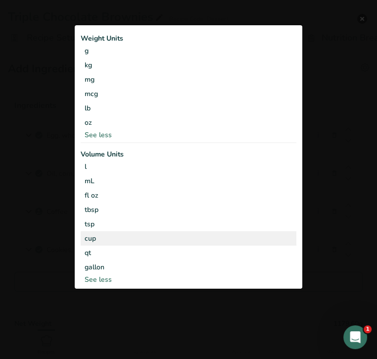
click at [183, 238] on div "cup" at bounding box center [189, 238] width 208 height 10
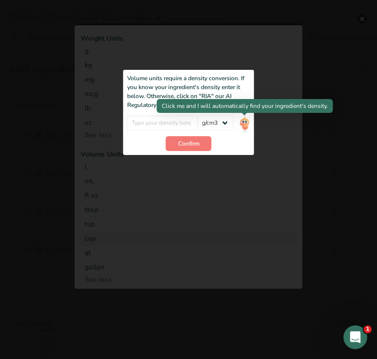
click at [246, 123] on img "Add ingredient modal" at bounding box center [244, 123] width 11 height 17
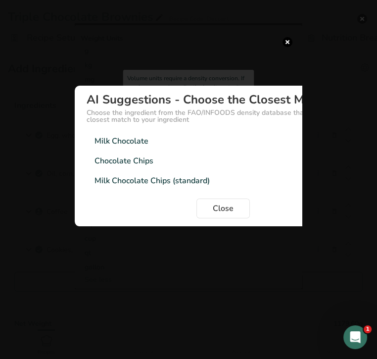
click at [142, 178] on div "Milk Chocolate Chips (standard)" at bounding box center [152, 181] width 115 height 12
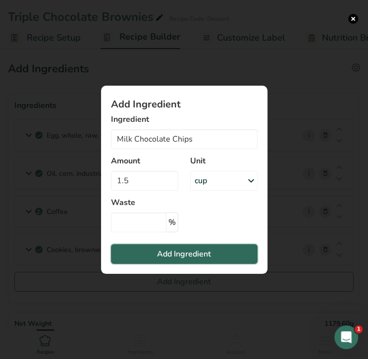
click at [196, 256] on span "Add Ingredient" at bounding box center [184, 254] width 54 height 12
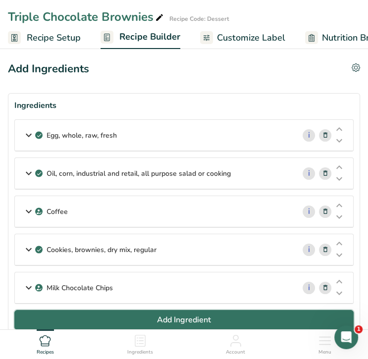
click at [208, 317] on span "Add Ingredient" at bounding box center [184, 320] width 54 height 12
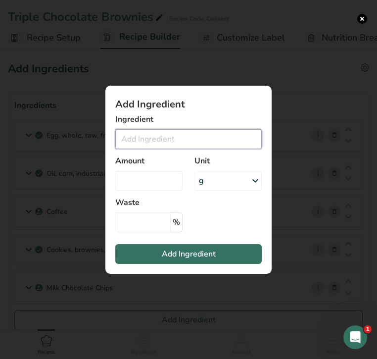
click at [160, 141] on input "Add ingredient modal" at bounding box center [188, 139] width 147 height 20
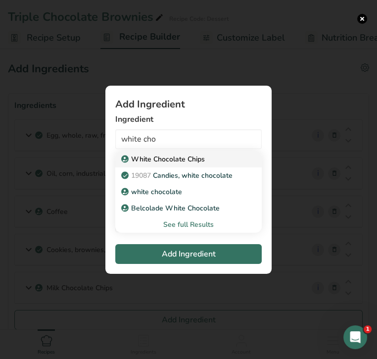
click at [176, 159] on p "White Chocolate Chips" at bounding box center [164, 159] width 82 height 10
type input "White Chocolate Chips"
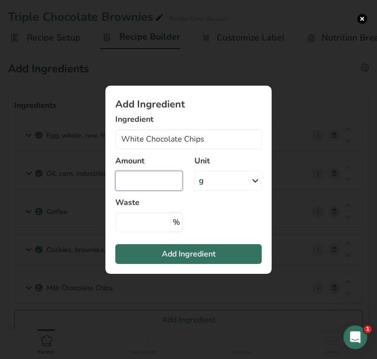
click at [143, 179] on input "Add ingredient modal" at bounding box center [148, 181] width 67 height 20
type input "1.5"
click at [211, 181] on div "g" at bounding box center [228, 181] width 67 height 20
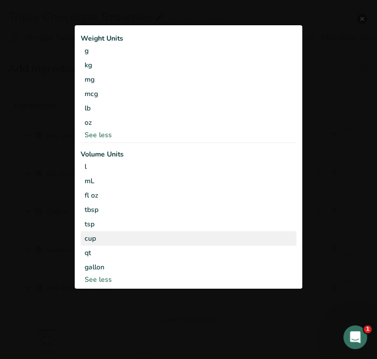
click at [201, 238] on div "cup" at bounding box center [189, 238] width 208 height 10
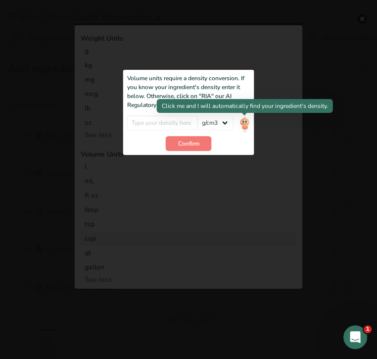
click at [244, 123] on img "Add ingredient modal" at bounding box center [244, 123] width 11 height 17
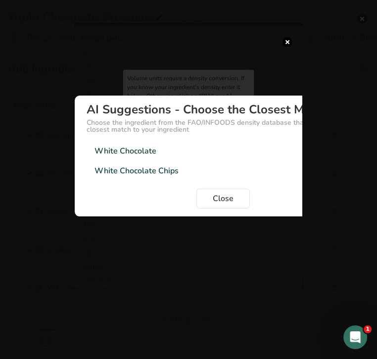
click at [140, 169] on div "White Chocolate Chips" at bounding box center [137, 171] width 84 height 12
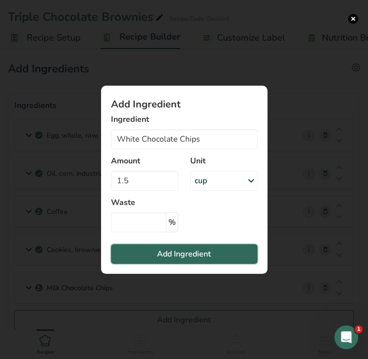
click at [184, 251] on span "Add Ingredient" at bounding box center [184, 254] width 54 height 12
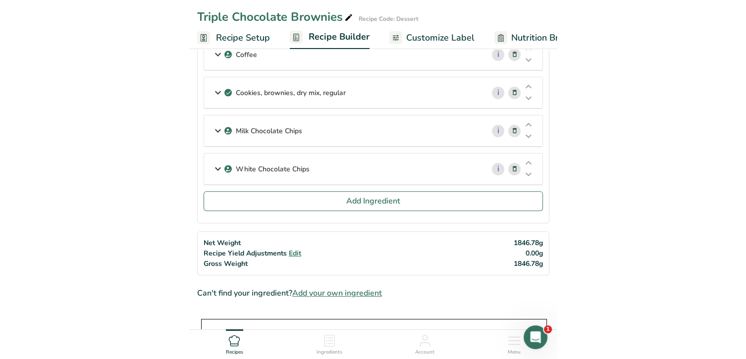
scroll to position [160, 0]
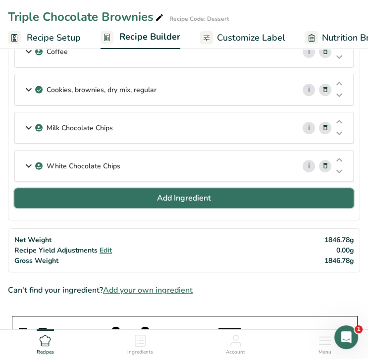
click at [194, 195] on span "Add Ingredient" at bounding box center [184, 198] width 54 height 12
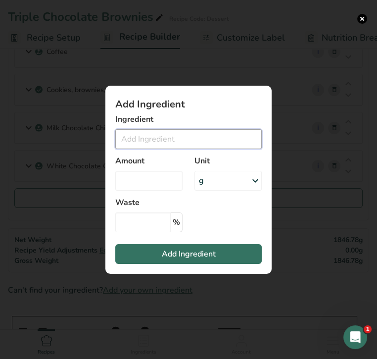
click at [176, 136] on input "Add ingredient modal" at bounding box center [188, 139] width 147 height 20
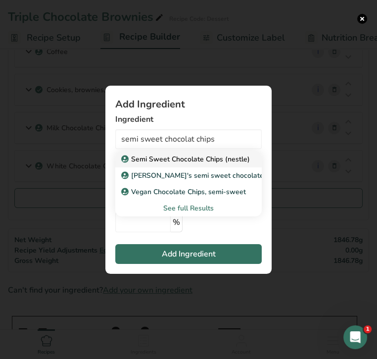
click at [187, 158] on p "Semi Sweet Chocolate Chips (nestle)" at bounding box center [186, 159] width 127 height 10
type input "Semi Sweet Chocolate Chips (nestle)"
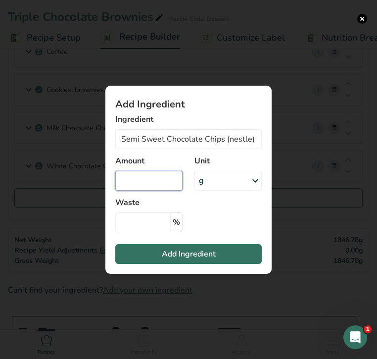
click at [164, 182] on input "Add ingredient modal" at bounding box center [148, 181] width 67 height 20
type input "1"
click at [255, 180] on icon "Add ingredient modal" at bounding box center [256, 181] width 12 height 18
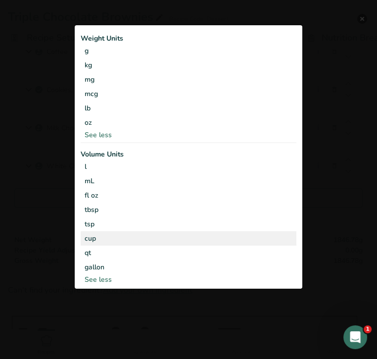
click at [222, 243] on div "cup" at bounding box center [189, 238] width 208 height 10
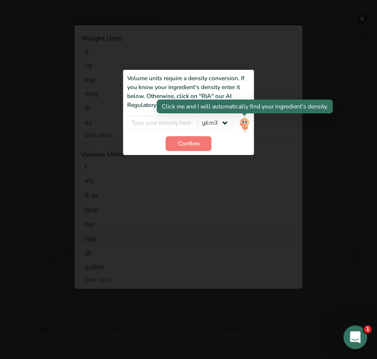
click at [249, 123] on img "Add ingredient modal" at bounding box center [244, 123] width 11 height 17
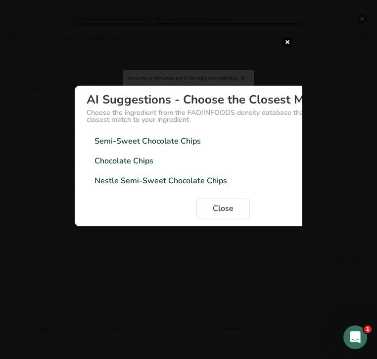
click at [196, 140] on div "Semi-Sweet Chocolate Chips" at bounding box center [148, 141] width 106 height 12
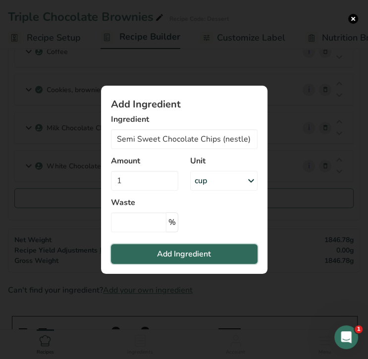
click at [194, 254] on span "Add Ingredient" at bounding box center [184, 254] width 54 height 12
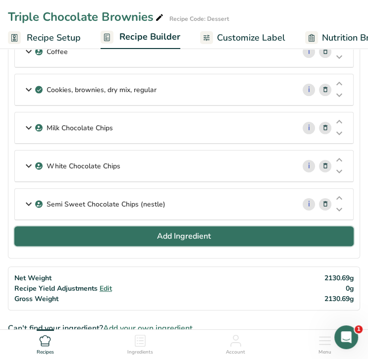
click at [161, 230] on span "Add Ingredient" at bounding box center [184, 236] width 54 height 12
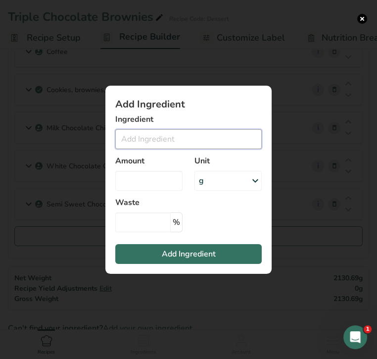
click at [153, 141] on input "Add ingredient modal" at bounding box center [188, 139] width 147 height 20
click at [130, 138] on input "kalua" at bounding box center [188, 139] width 147 height 20
drag, startPoint x: 163, startPoint y: 144, endPoint x: 58, endPoint y: 137, distance: 105.7
click at [58, 137] on div "Add Ingredient Ingredient kahlua No Results Found Amount Unit g Weight Units g …" at bounding box center [188, 179] width 377 height 359
drag, startPoint x: 155, startPoint y: 136, endPoint x: 83, endPoint y: 128, distance: 72.2
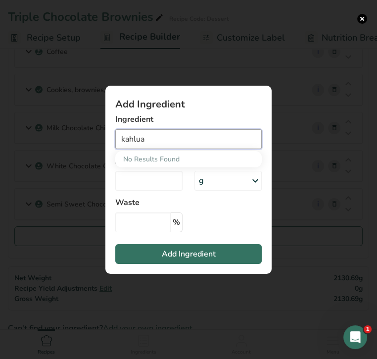
click at [83, 128] on div "Add Ingredient Ingredient kahlua No Results Found Amount Unit g Weight Units g …" at bounding box center [188, 179] width 377 height 359
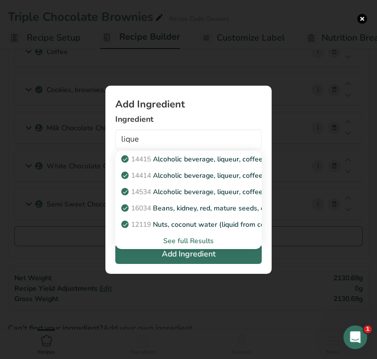
click at [183, 239] on div "See full Results" at bounding box center [188, 241] width 131 height 10
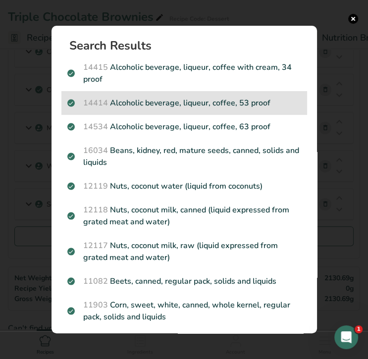
click at [187, 104] on p "14414 Alcoholic beverage, liqueur, coffee, 53 proof" at bounding box center [184, 103] width 234 height 12
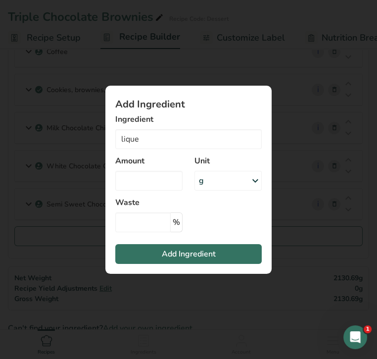
type input "Alcoholic beverage, liqueur, coffee, 53 proof"
click at [155, 184] on input "Add ingredient modal" at bounding box center [148, 181] width 67 height 20
type input "0.5"
click at [215, 184] on div "g" at bounding box center [228, 181] width 67 height 20
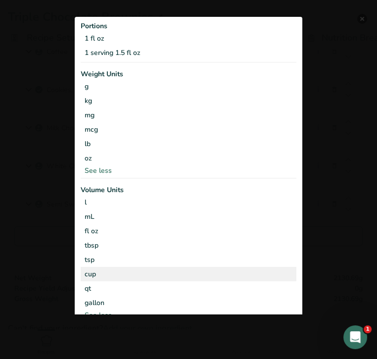
click at [110, 272] on div "cup" at bounding box center [189, 274] width 208 height 10
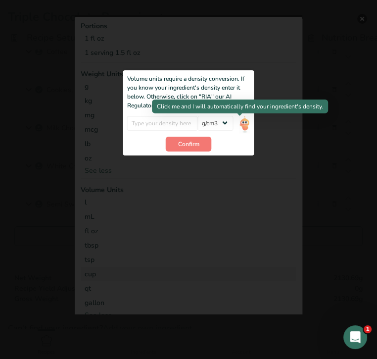
click at [240, 123] on img "Add ingredient modal" at bounding box center [244, 123] width 11 height 17
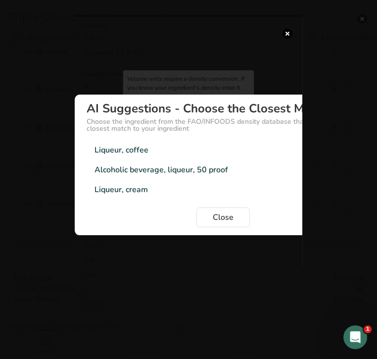
click at [125, 151] on div "Liqueur, coffee" at bounding box center [122, 150] width 54 height 12
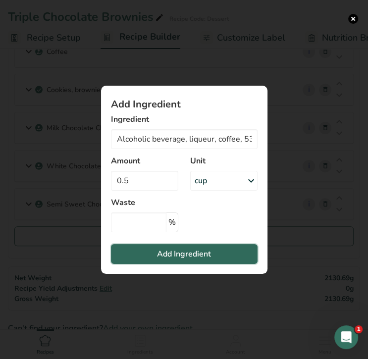
click at [188, 254] on span "Add Ingredient" at bounding box center [184, 254] width 54 height 12
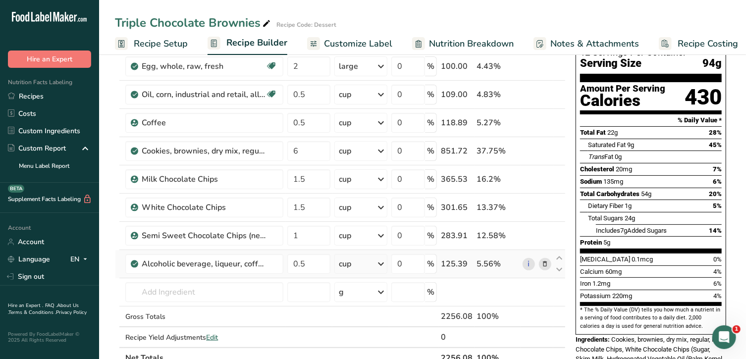
scroll to position [75, 0]
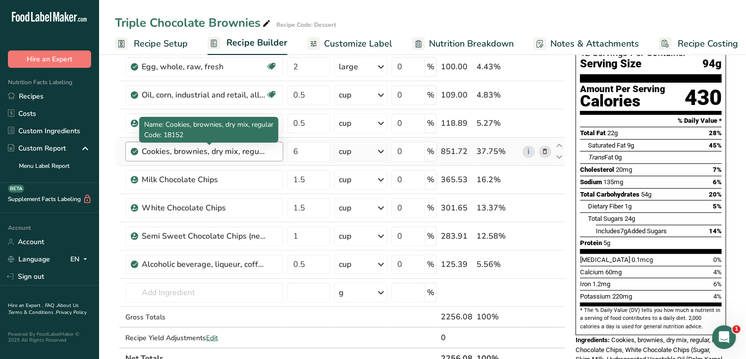
click at [226, 148] on div "Cookies, brownies, dry mix, regular" at bounding box center [204, 152] width 124 height 12
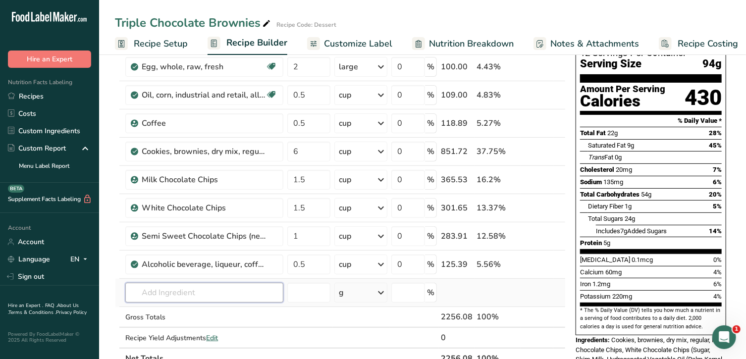
click at [218, 291] on input "text" at bounding box center [204, 293] width 158 height 20
click at [59, 130] on link "Custom Ingredients" at bounding box center [49, 130] width 99 height 17
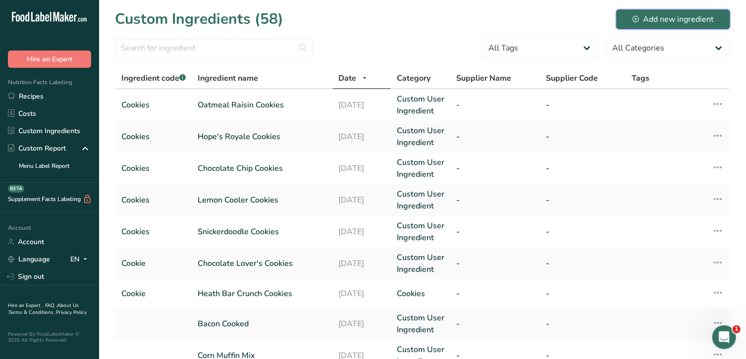
click at [671, 17] on div "Add new ingredient" at bounding box center [672, 19] width 81 height 12
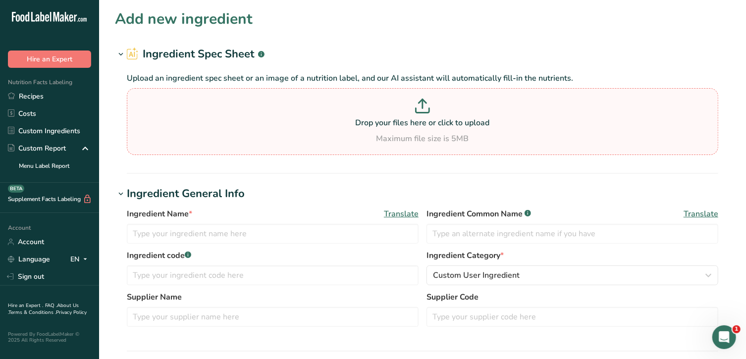
click at [416, 138] on div "Maximum file size is 5MB" at bounding box center [422, 139] width 586 height 12
click at [416, 138] on input "Drop your files here or click to upload Maximum file size is 5MB" at bounding box center [422, 121] width 591 height 67
click at [424, 335] on div "Ingredient Name * Translate Ingredient Common Name .a-a{fill:#347362;}.b-a{fill…" at bounding box center [422, 270] width 615 height 137
click at [440, 126] on p "Drop your files here or click to upload" at bounding box center [422, 123] width 586 height 12
click at [440, 126] on input "Drop your files here or click to upload Maximum file size is 5MB" at bounding box center [422, 121] width 591 height 67
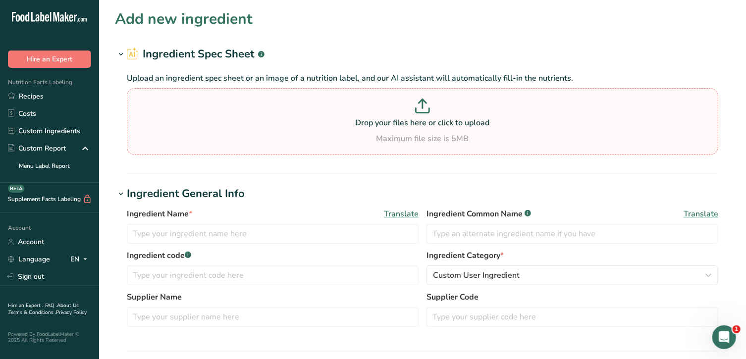
type input "C:\fakepath\brownie.pdf"
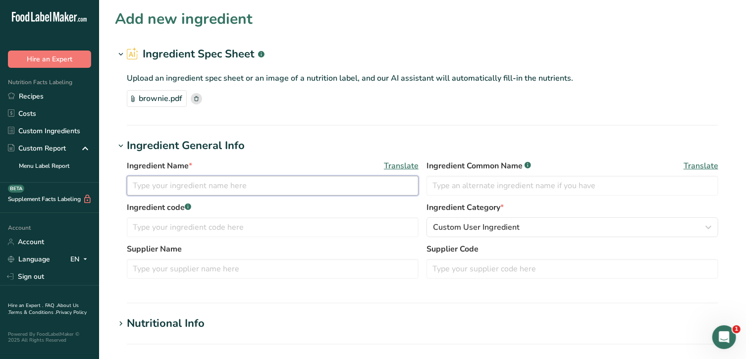
click at [262, 182] on input "text" at bounding box center [273, 186] width 292 height 20
type input "Brownie Mix"
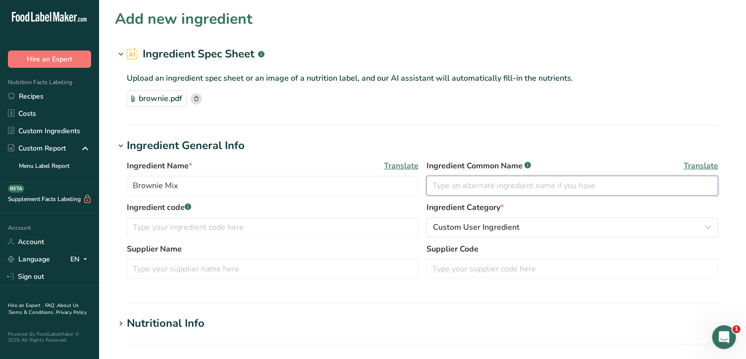
click at [483, 185] on input "text" at bounding box center [572, 186] width 292 height 20
type input "B"
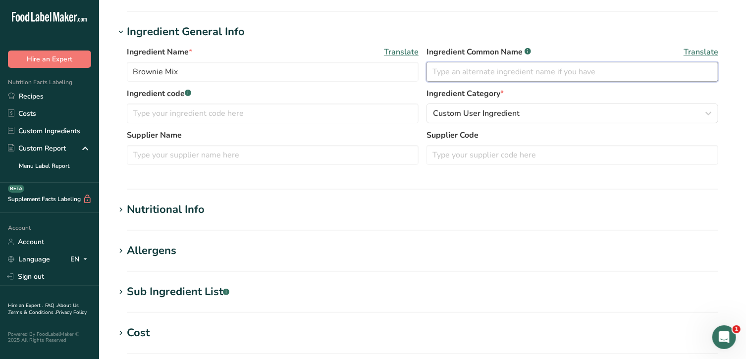
scroll to position [113, 0]
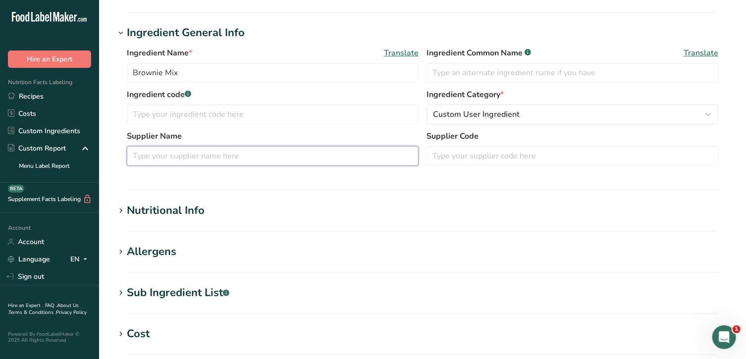
click at [338, 154] on input "text" at bounding box center [273, 156] width 292 height 20
type input "GFS"
click at [120, 250] on icon at bounding box center [120, 252] width 9 height 14
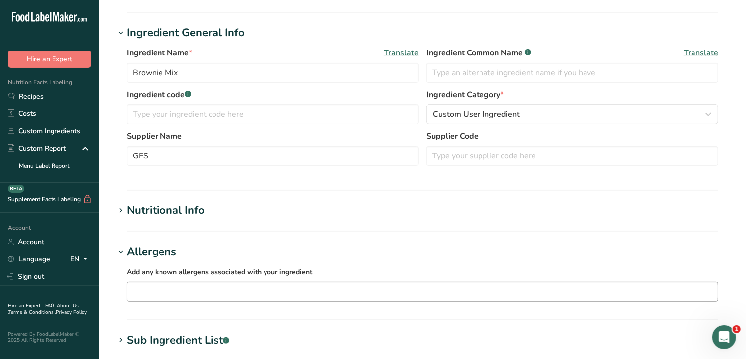
click at [156, 291] on input "text" at bounding box center [422, 291] width 590 height 15
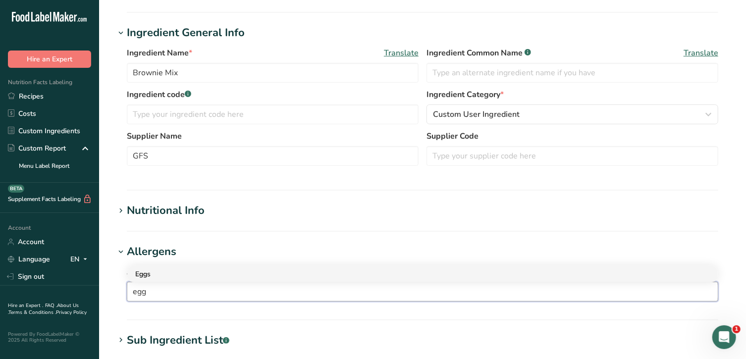
type input "egg"
click at [183, 273] on div "Eggs" at bounding box center [414, 274] width 559 height 10
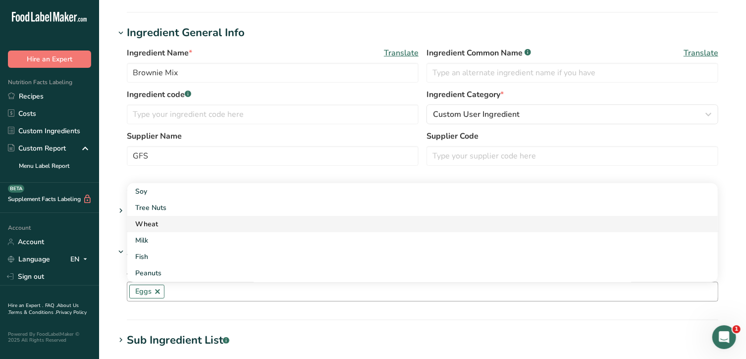
click at [165, 225] on div "Wheat" at bounding box center [414, 224] width 559 height 10
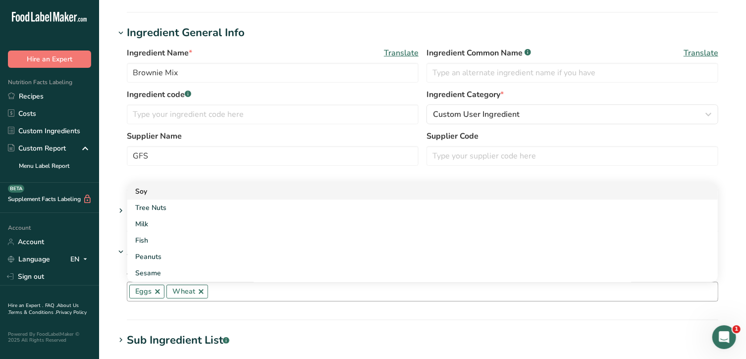
click at [154, 196] on link "Soy" at bounding box center [422, 191] width 590 height 16
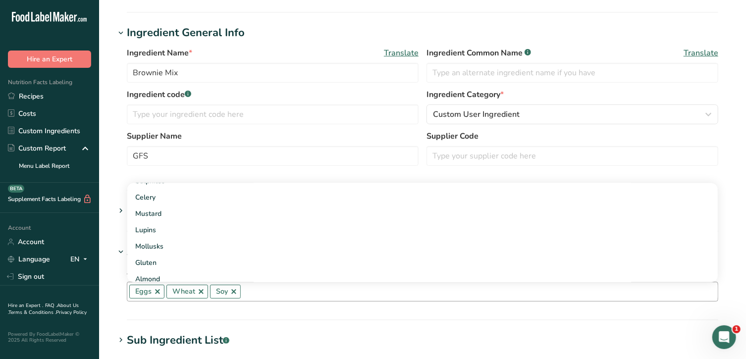
scroll to position [110, 0]
click at [173, 253] on link "Gluten" at bounding box center [422, 261] width 590 height 16
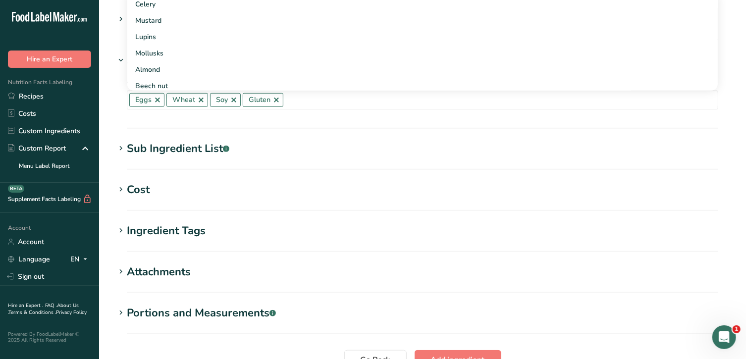
scroll to position [399, 0]
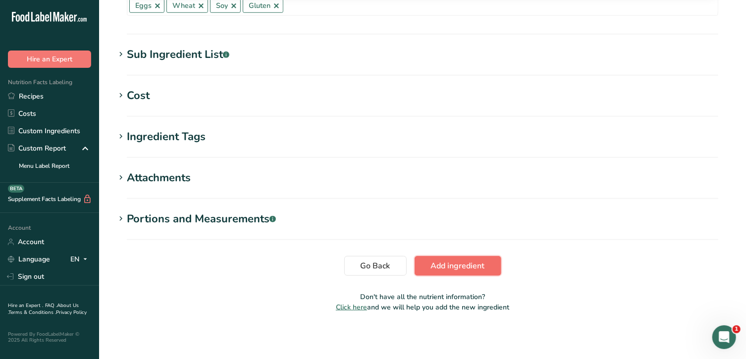
click at [473, 260] on span "Add ingredient" at bounding box center [458, 266] width 54 height 12
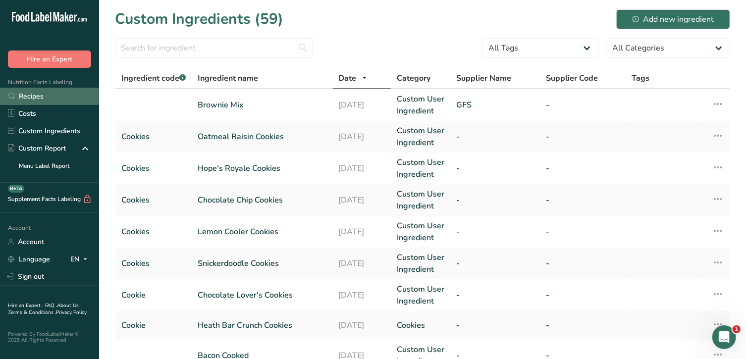
click at [44, 94] on link "Recipes" at bounding box center [49, 96] width 99 height 17
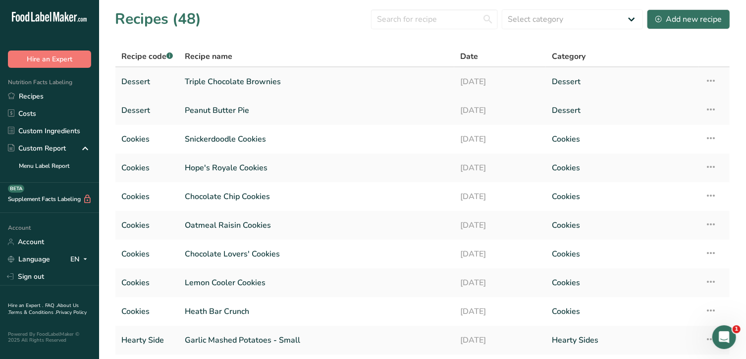
click at [254, 81] on link "Triple Chocolate Brownies" at bounding box center [316, 81] width 263 height 21
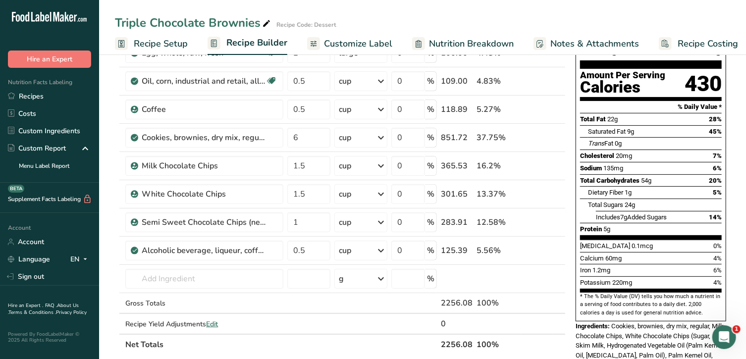
scroll to position [90, 0]
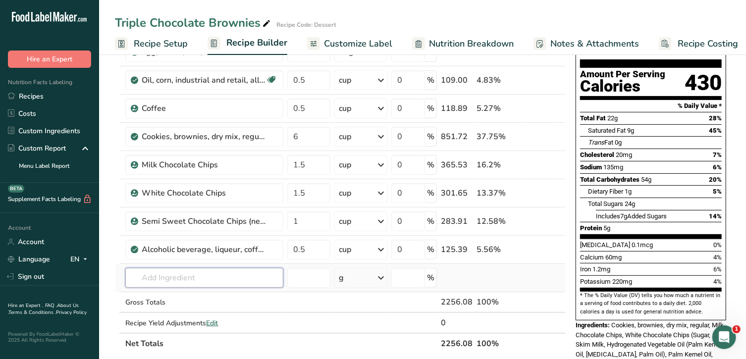
click at [223, 274] on input "text" at bounding box center [204, 278] width 158 height 20
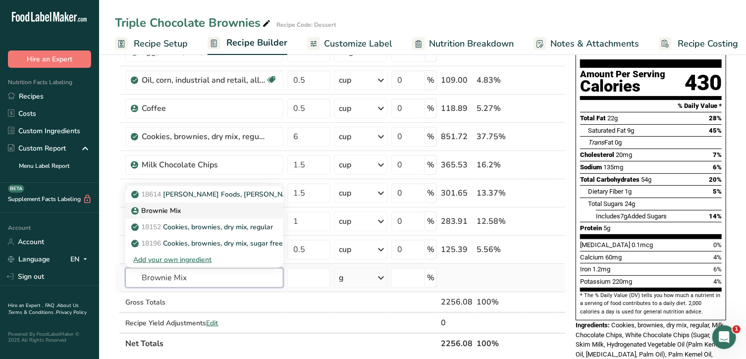
type input "Brownie Mix"
click at [169, 206] on p "Brownie Mix" at bounding box center [157, 210] width 48 height 10
type input "Brownie Mix"
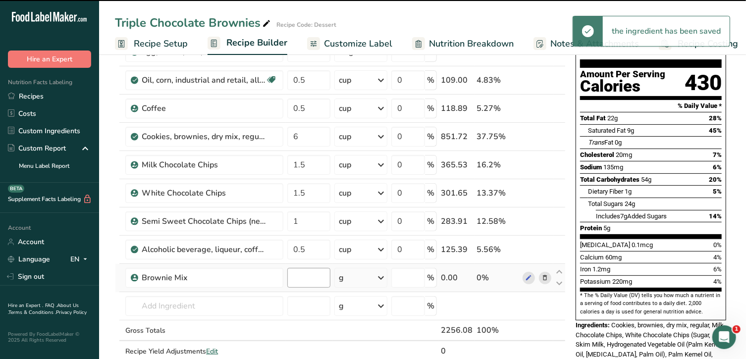
type input "0"
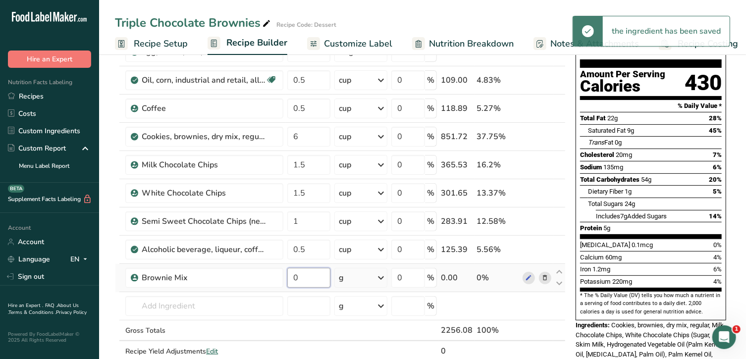
click at [311, 275] on input "0" at bounding box center [308, 278] width 43 height 20
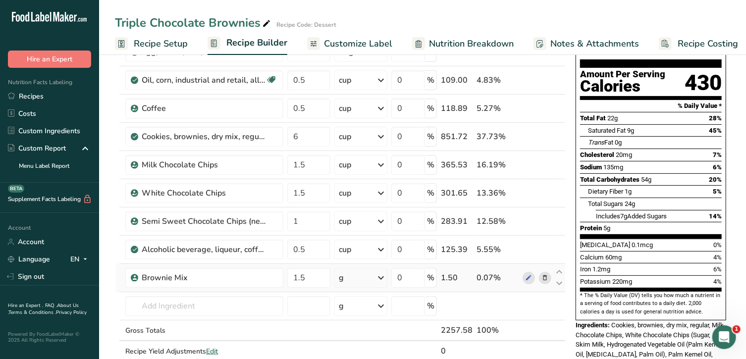
click at [380, 276] on div "Ingredient * Amount * Unit * Waste * .a-a{fill:#347362;}.b-a{fill:#fff;} Grams …" at bounding box center [340, 199] width 451 height 365
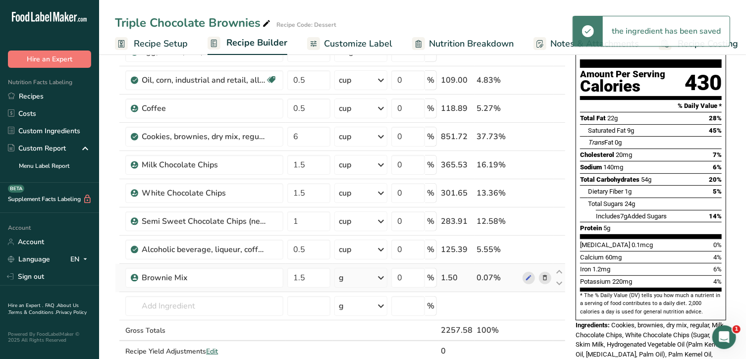
click at [380, 276] on icon at bounding box center [381, 278] width 12 height 18
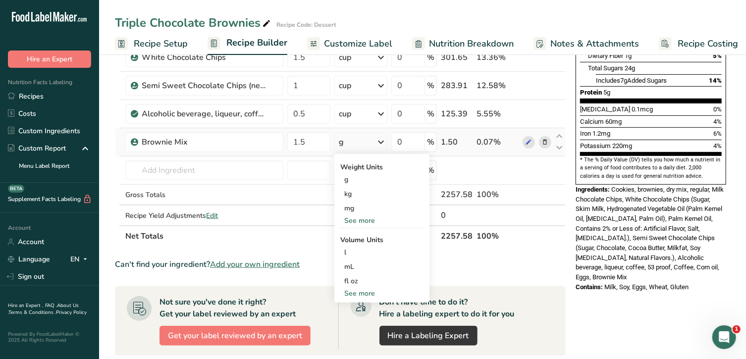
scroll to position [226, 0]
click at [362, 290] on div "See more" at bounding box center [381, 293] width 83 height 10
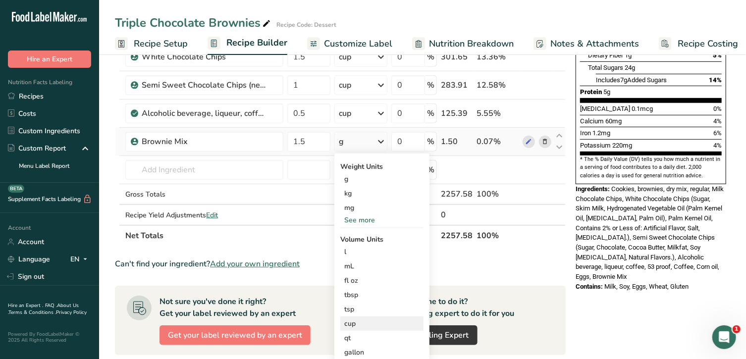
click at [362, 322] on div "cup" at bounding box center [381, 323] width 75 height 10
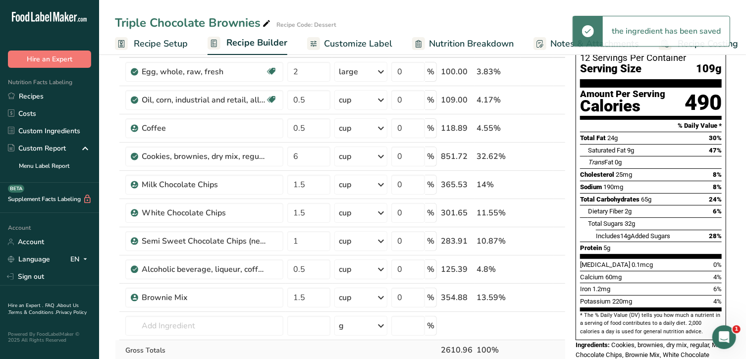
scroll to position [66, 0]
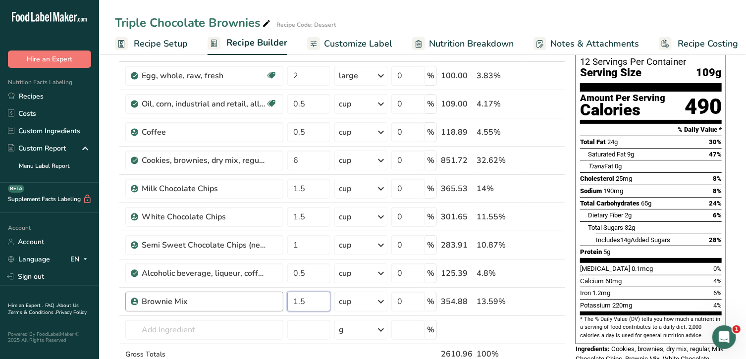
drag, startPoint x: 317, startPoint y: 302, endPoint x: 279, endPoint y: 296, distance: 38.6
click at [279, 296] on tr "Brownie Mix 1.5 cup Weight Units g kg mg See more Volume Units l mL fl oz tbsp …" at bounding box center [340, 302] width 450 height 28
type input "6"
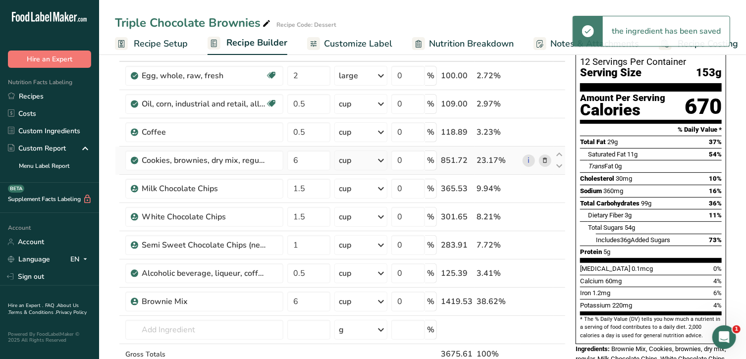
click at [546, 160] on icon at bounding box center [544, 160] width 7 height 10
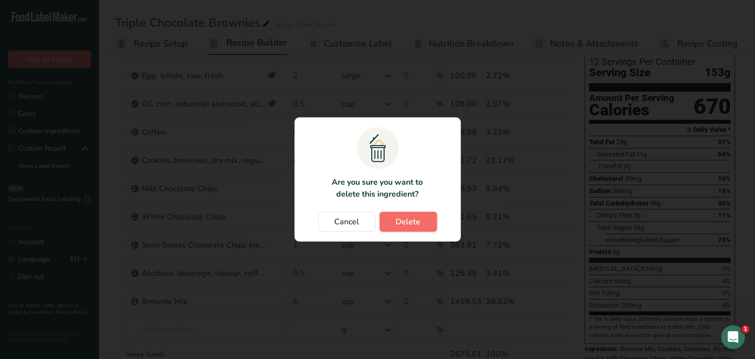
click at [408, 217] on span "Delete" at bounding box center [408, 222] width 25 height 12
type input "1.5"
type input "1"
type input "0.5"
type input "6"
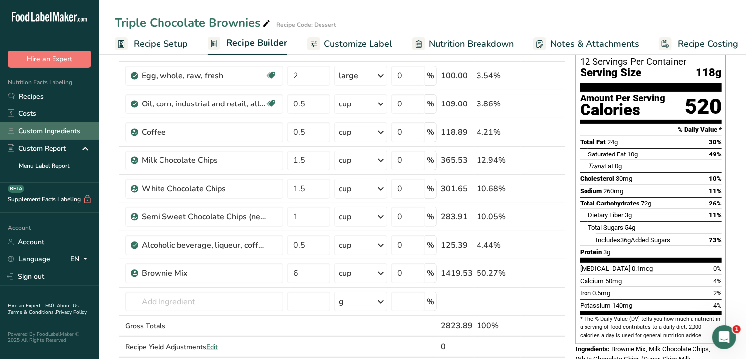
click at [51, 131] on link "Custom Ingredients" at bounding box center [49, 130] width 99 height 17
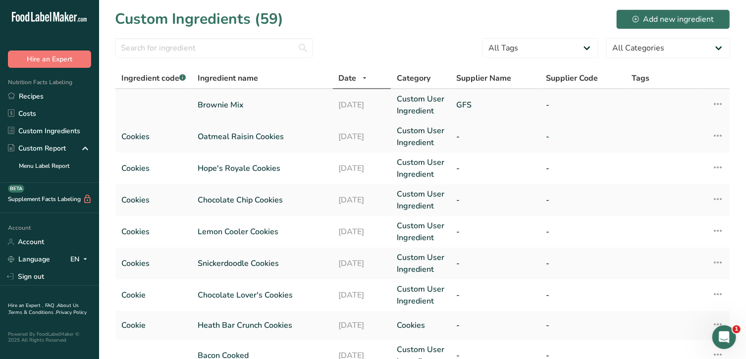
click at [235, 106] on link "Brownie Mix" at bounding box center [262, 105] width 129 height 12
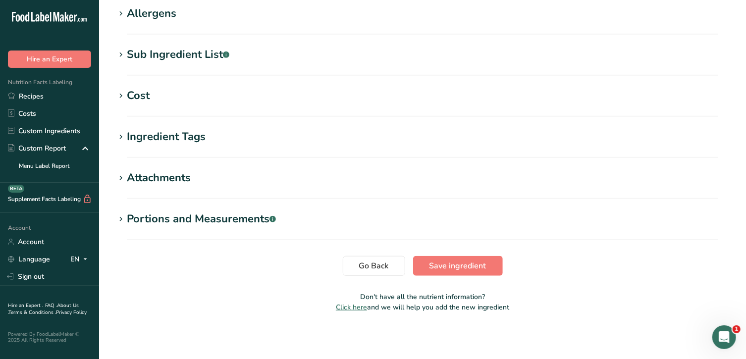
scroll to position [350, 0]
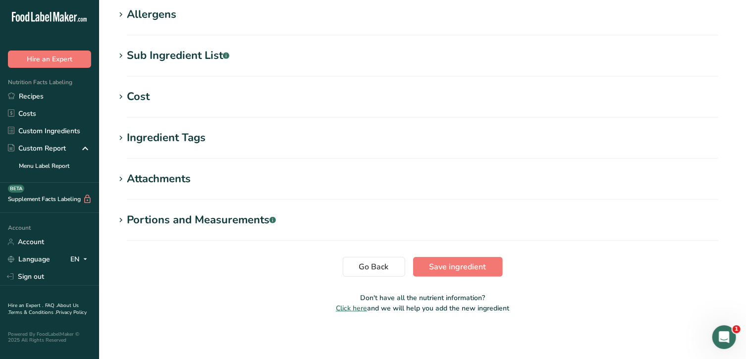
click at [123, 217] on icon at bounding box center [120, 220] width 9 height 14
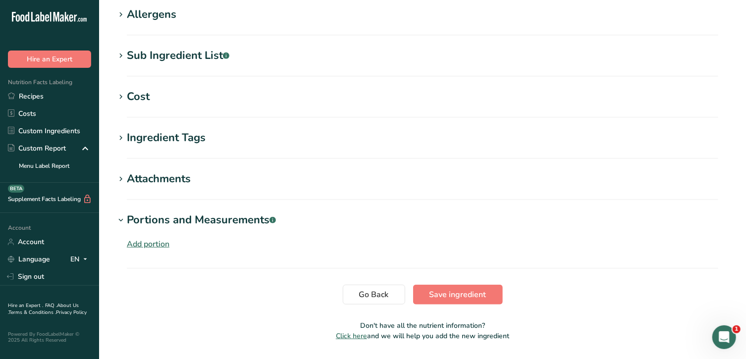
click at [148, 244] on div "Add portion" at bounding box center [148, 244] width 43 height 12
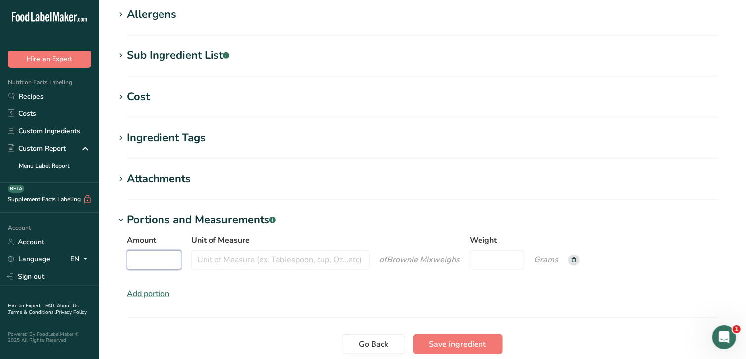
click at [152, 262] on input "Amount" at bounding box center [154, 260] width 54 height 20
type input "0.25"
click at [219, 259] on input "Unit of Measure" at bounding box center [280, 260] width 178 height 20
type input "cup"
click at [489, 252] on input "Weight" at bounding box center [496, 260] width 54 height 20
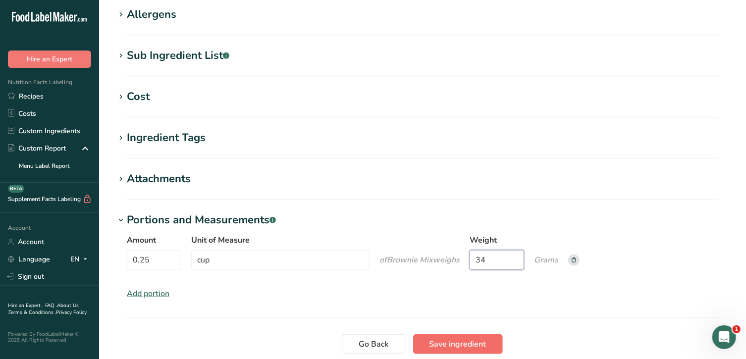
type input "34"
click at [459, 335] on span "Save ingredient" at bounding box center [457, 344] width 57 height 12
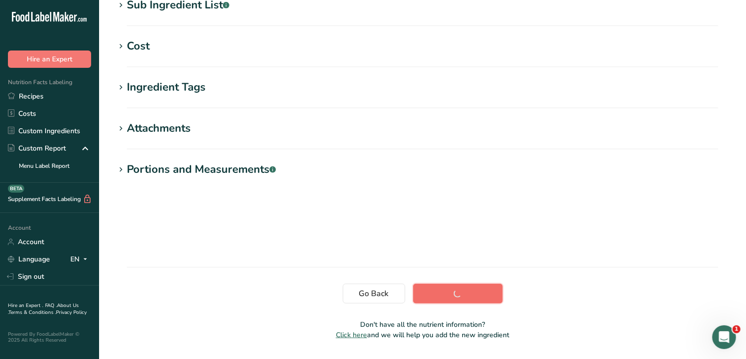
scroll to position [163, 0]
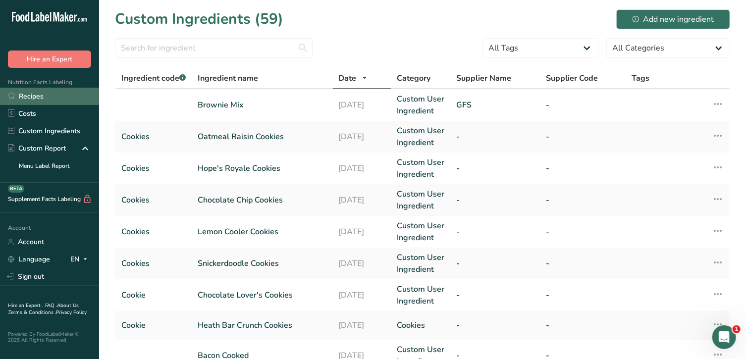
click at [43, 97] on link "Recipes" at bounding box center [49, 96] width 99 height 17
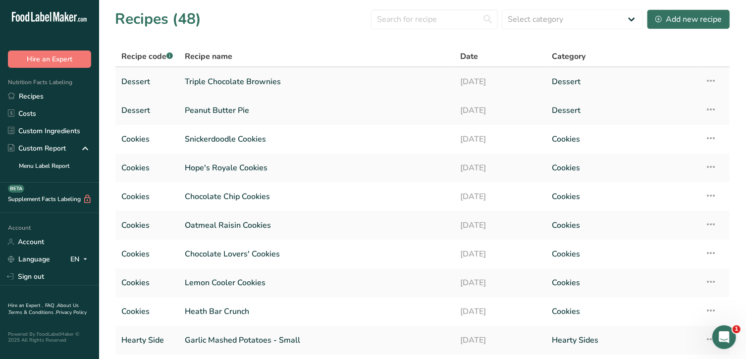
click at [253, 84] on link "Triple Chocolate Brownies" at bounding box center [316, 81] width 263 height 21
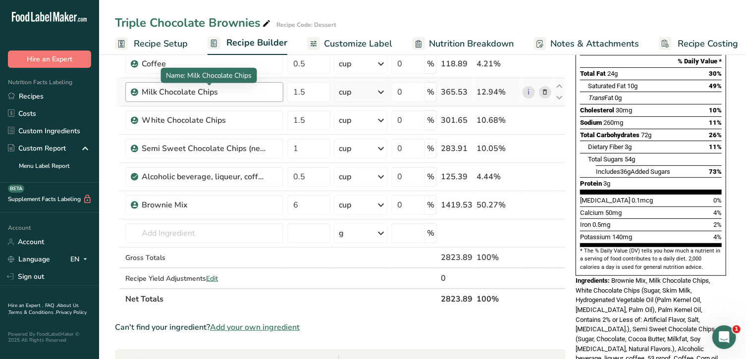
scroll to position [133, 0]
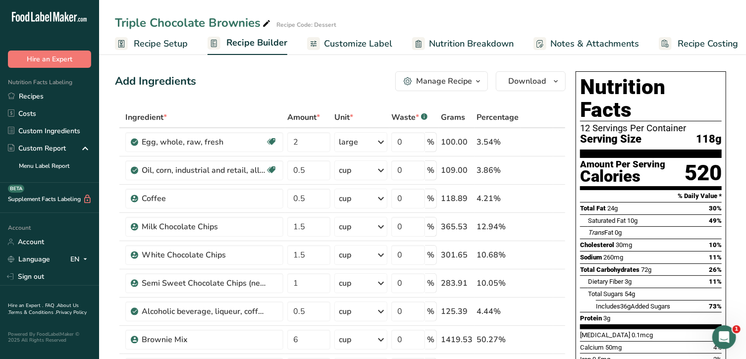
click at [345, 42] on span "Customize Label" at bounding box center [358, 43] width 68 height 13
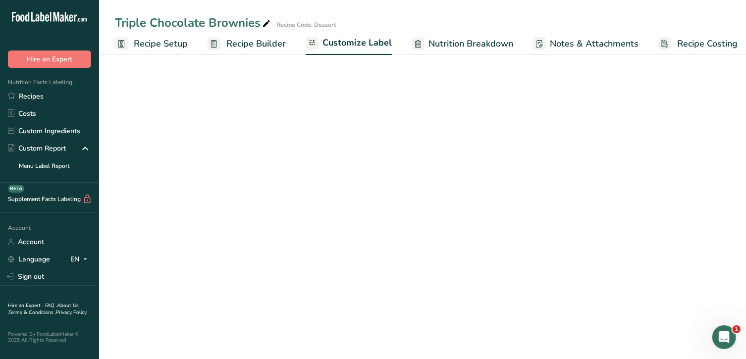
scroll to position [0, 7]
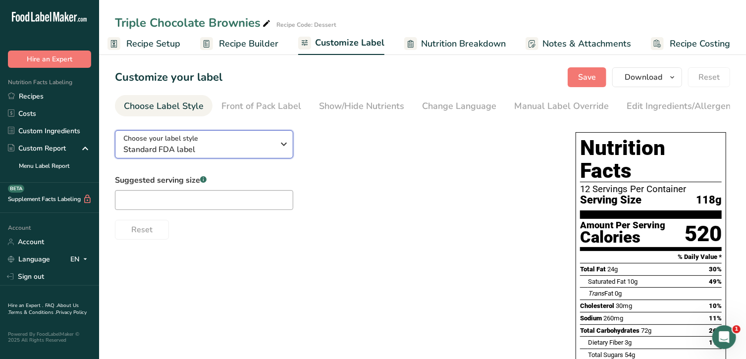
click at [278, 148] on icon "button" at bounding box center [284, 144] width 12 height 18
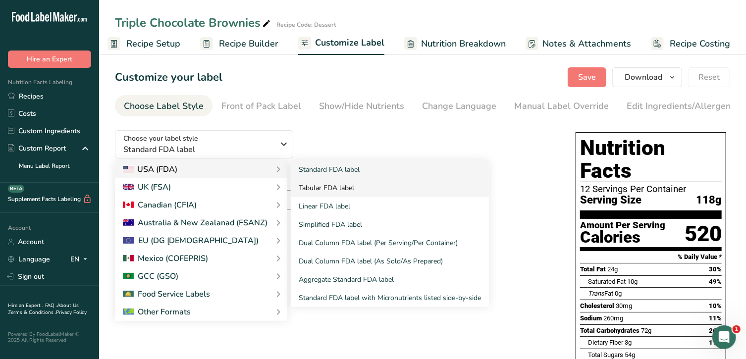
click at [315, 193] on link "Tabular FDA label" at bounding box center [390, 188] width 198 height 18
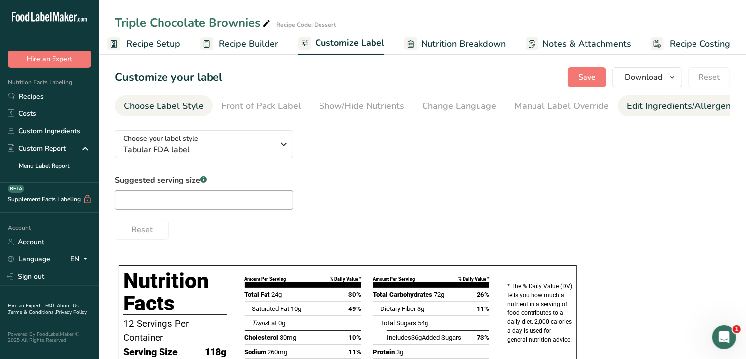
click at [644, 104] on div "Edit Ingredients/Allergens List" at bounding box center [689, 106] width 126 height 13
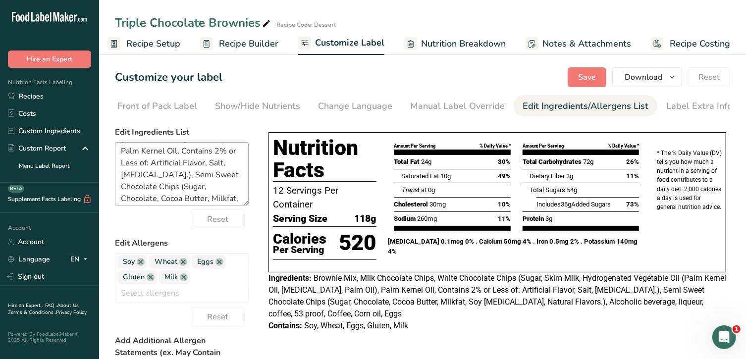
scroll to position [63, 0]
drag, startPoint x: 228, startPoint y: 175, endPoint x: 119, endPoint y: 170, distance: 108.5
drag, startPoint x: 119, startPoint y: 170, endPoint x: 116, endPoint y: 154, distance: 16.6
click at [116, 154] on textarea "Brownie Mix, Milk Chocolate Chips, White Chocolate Chips (Sugar, Skim Milk, Hyd…" at bounding box center [182, 173] width 134 height 63
click at [228, 176] on textarea "Brownie Mix, Milk Chocolate Chips, White Chocolate Chips (Sugar, Skim Milk, Hyd…" at bounding box center [182, 173] width 134 height 63
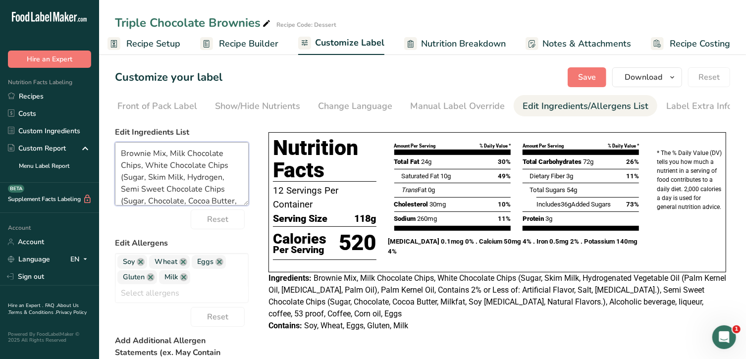
scroll to position [0, 0]
type textarea "Brownie Mix, Milk Chocolate Chips, White Chocolate Chips (Sugar, Skim Milk, Hyd…"
click at [585, 76] on span "Save" at bounding box center [587, 77] width 18 height 12
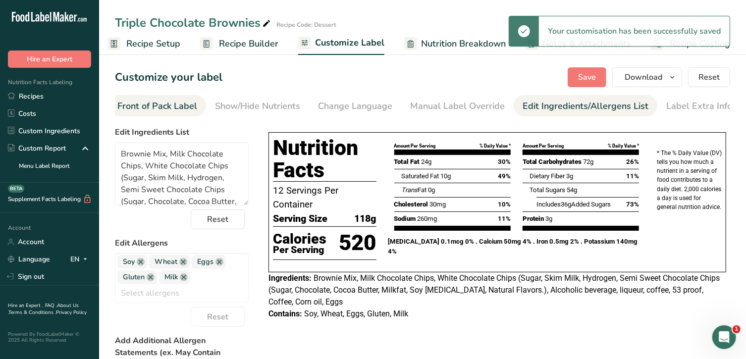
click at [179, 106] on div "Front of Pack Label" at bounding box center [157, 106] width 80 height 13
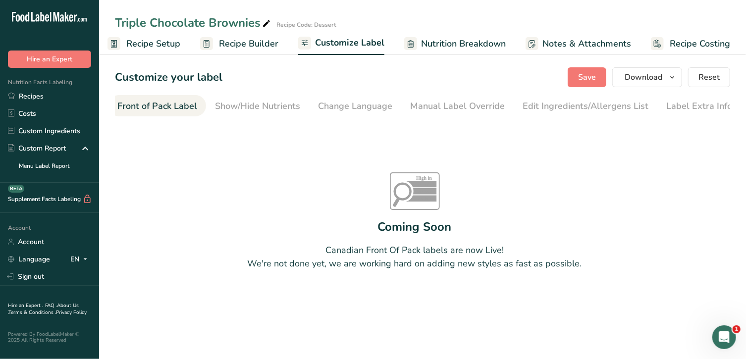
scroll to position [0, 96]
click at [168, 44] on span "Recipe Setup" at bounding box center [153, 43] width 54 height 13
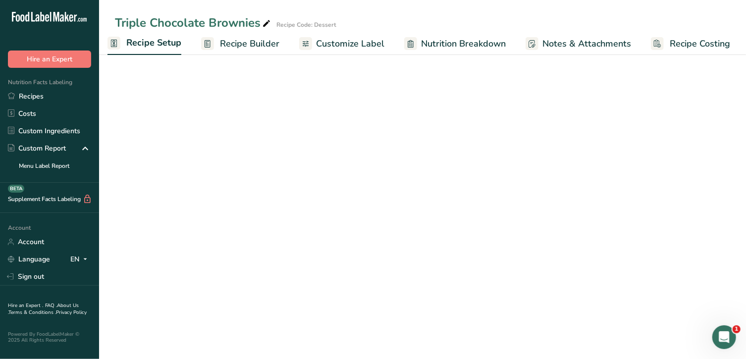
scroll to position [0, 3]
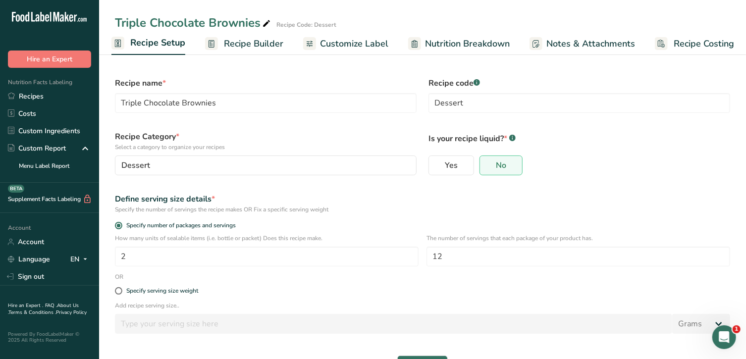
click at [238, 42] on span "Recipe Builder" at bounding box center [253, 43] width 59 height 13
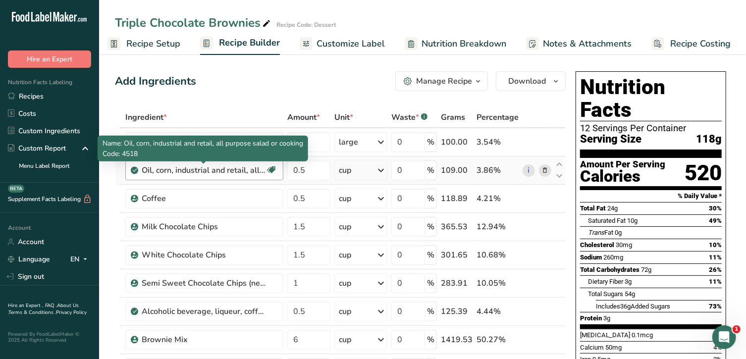
click at [211, 169] on div "Oil, corn, industrial and retail, all purpose salad or cooking" at bounding box center [204, 170] width 124 height 12
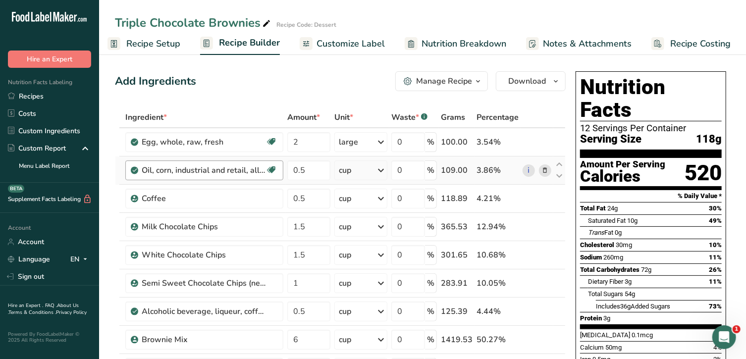
scroll to position [163, 0]
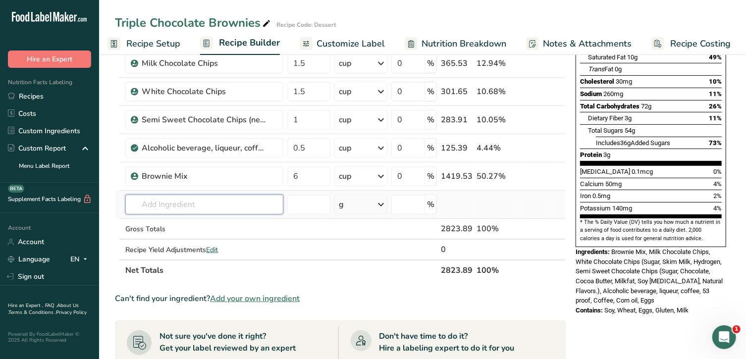
click at [205, 203] on input "text" at bounding box center [204, 205] width 158 height 20
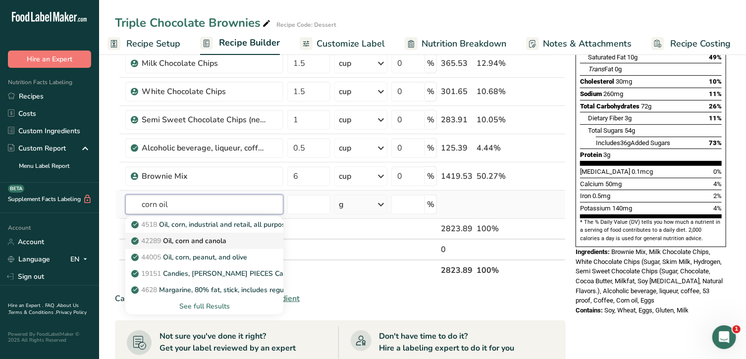
type input "corn oil"
click at [215, 237] on p "42289 Oil, corn and canola" at bounding box center [179, 241] width 93 height 10
type input "Oil, corn and canola"
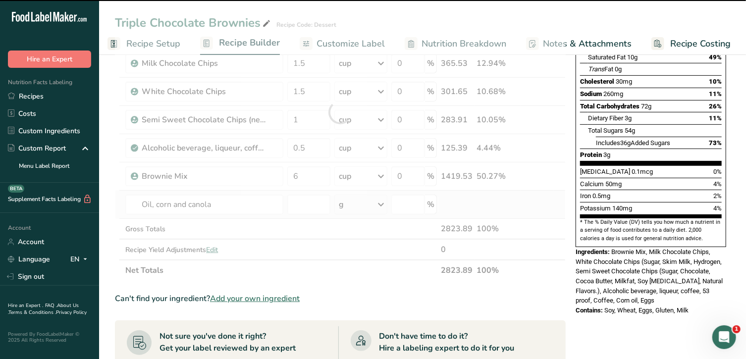
type input "0"
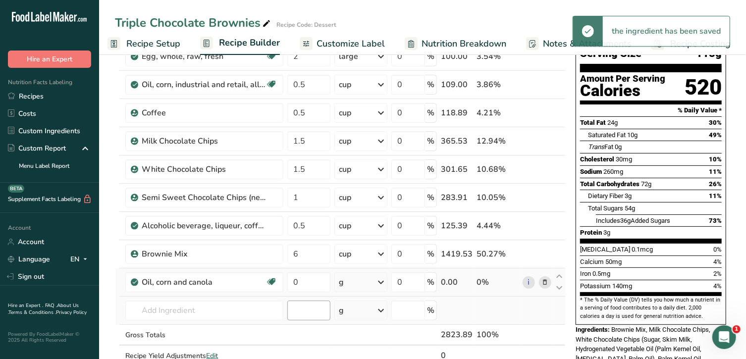
scroll to position [85, 0]
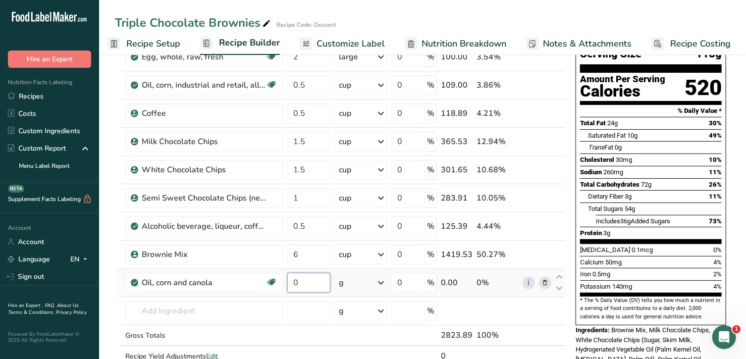
click at [313, 286] on input "0" at bounding box center [308, 283] width 43 height 20
type input "0.5"
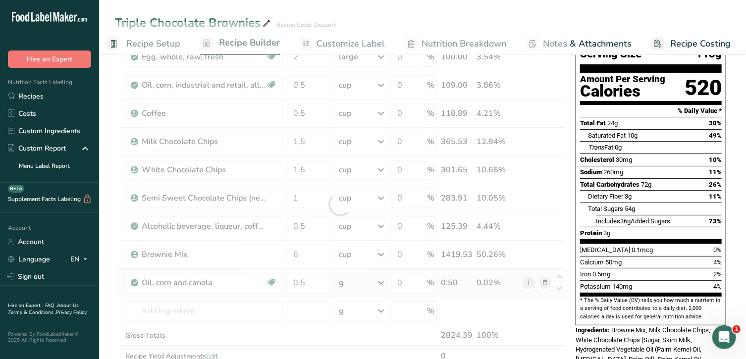
click at [356, 281] on div "Ingredient * Amount * Unit * Waste * .a-a{fill:#347362;}.b-a{fill:#fff;} Grams …" at bounding box center [340, 204] width 451 height 365
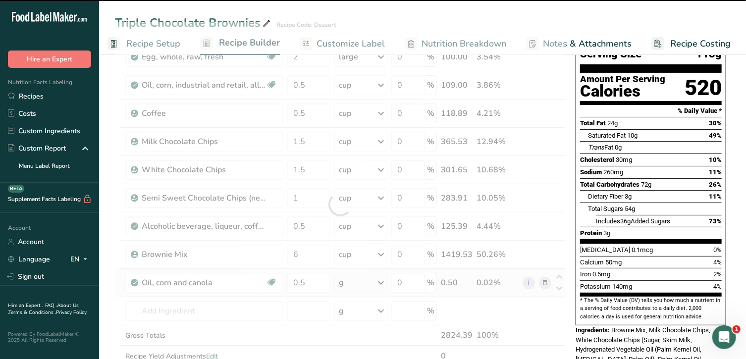
click at [356, 281] on div "g" at bounding box center [360, 283] width 53 height 20
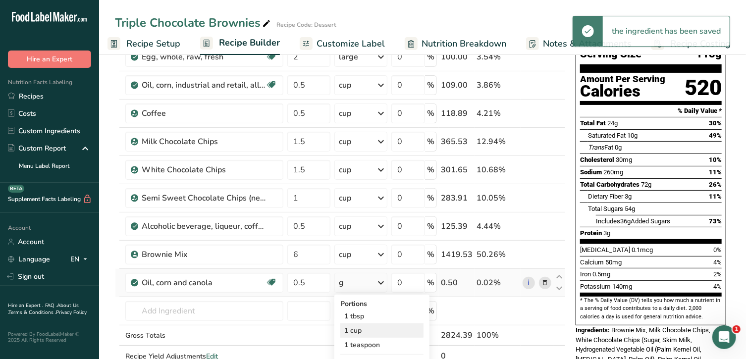
click at [363, 327] on div "1 cup" at bounding box center [381, 330] width 83 height 14
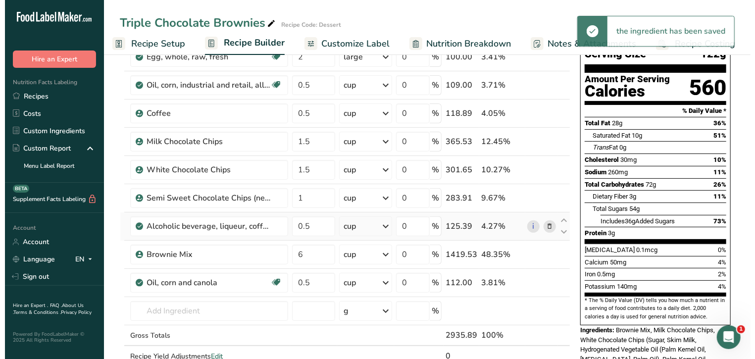
scroll to position [0, 0]
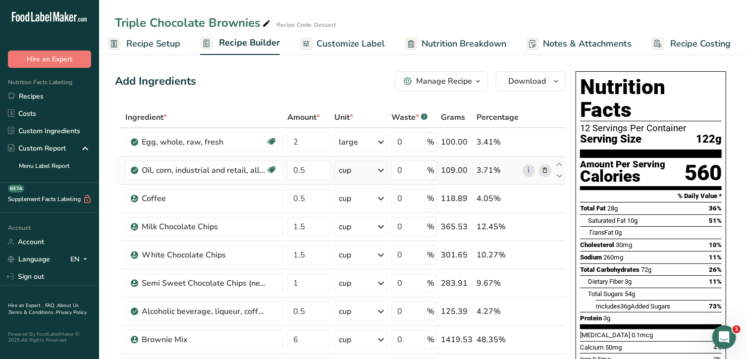
click at [548, 169] on icon at bounding box center [544, 170] width 7 height 10
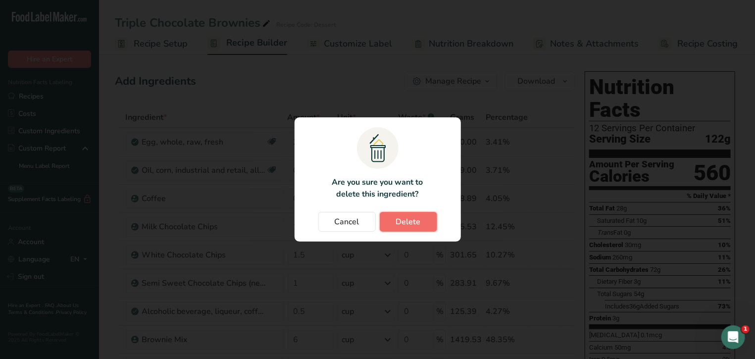
click at [405, 217] on span "Delete" at bounding box center [408, 222] width 25 height 12
type input "1.5"
type input "1"
type input "0.5"
type input "6"
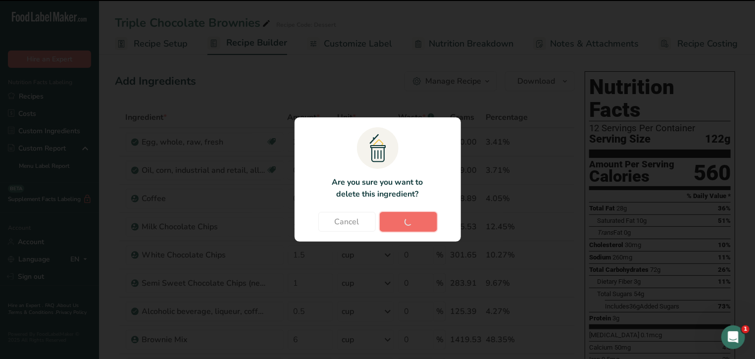
type input "0.5"
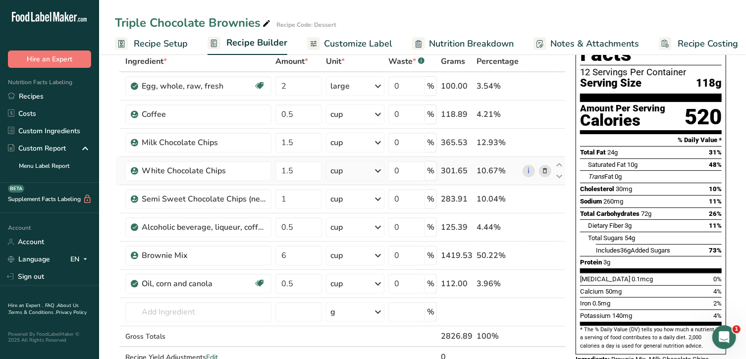
scroll to position [57, 0]
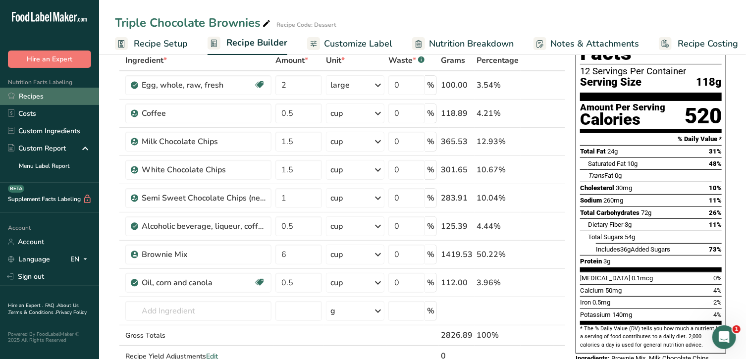
click at [48, 94] on link "Recipes" at bounding box center [49, 96] width 99 height 17
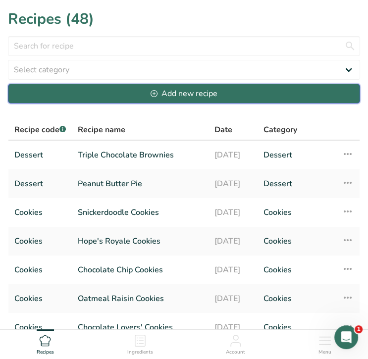
click at [258, 96] on button "Add new recipe" at bounding box center [184, 94] width 352 height 20
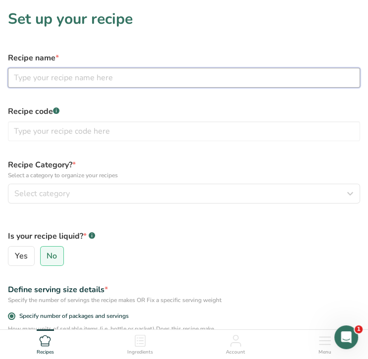
click at [213, 68] on input "text" at bounding box center [184, 78] width 352 height 20
type input "Pumpkin Pie Cake"
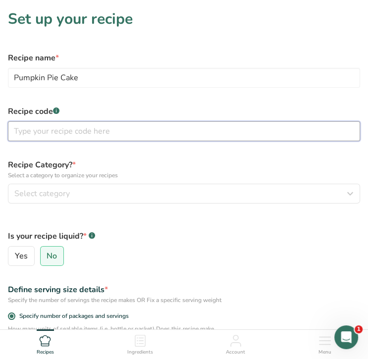
click at [169, 131] on input "text" at bounding box center [184, 131] width 352 height 20
type input "Dessert"
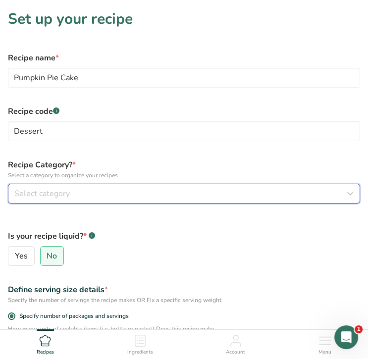
click at [163, 191] on div "Select category" at bounding box center [180, 194] width 333 height 12
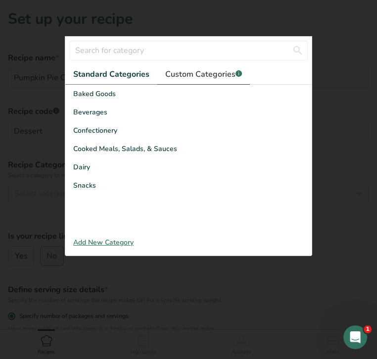
drag, startPoint x: 163, startPoint y: 191, endPoint x: 202, endPoint y: 76, distance: 121.0
click at [202, 76] on div "Standard Categories Custom Categories .a-a{fill:#347362;}.b-a{fill:#fff;} Baked…" at bounding box center [188, 148] width 247 height 169
click at [202, 76] on span "Custom Categories .a-a{fill:#347362;}.b-a{fill:#fff;}" at bounding box center [203, 74] width 77 height 12
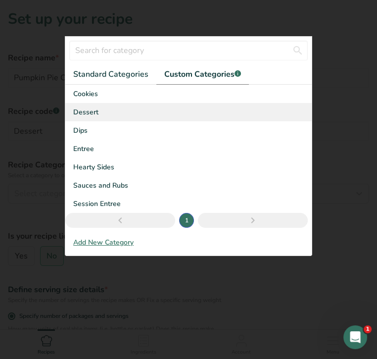
click at [89, 115] on span "Dessert" at bounding box center [85, 112] width 25 height 10
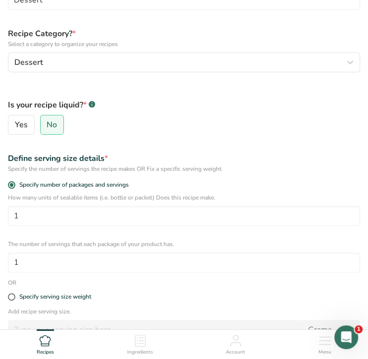
scroll to position [131, 0]
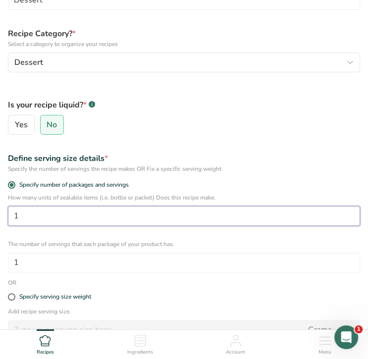
drag, startPoint x: 110, startPoint y: 220, endPoint x: -1, endPoint y: 212, distance: 112.1
click at [0, 212] on html "Set up your recipe Recipe name * Pumpkin Pie Cake Recipe code .a-a{fill:#347362…" at bounding box center [184, 176] width 368 height 615
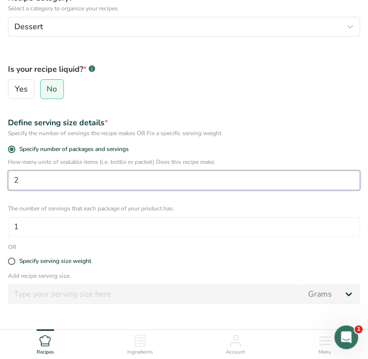
scroll to position [172, 0]
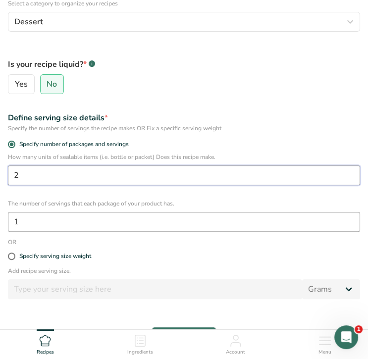
type input "2"
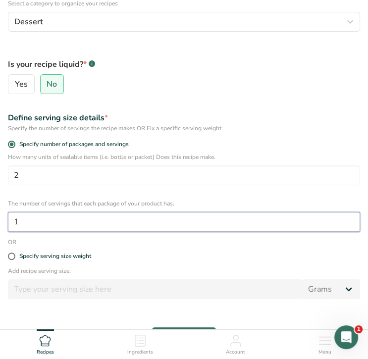
click at [36, 221] on input "1" at bounding box center [184, 222] width 352 height 20
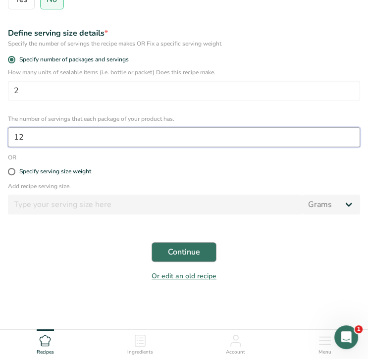
type input "12"
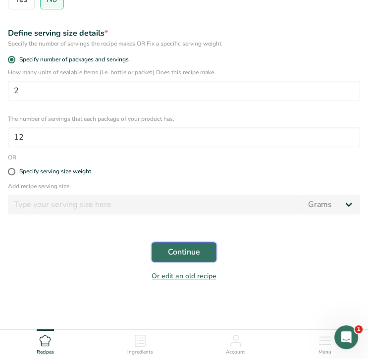
click at [186, 249] on span "Continue" at bounding box center [184, 252] width 32 height 12
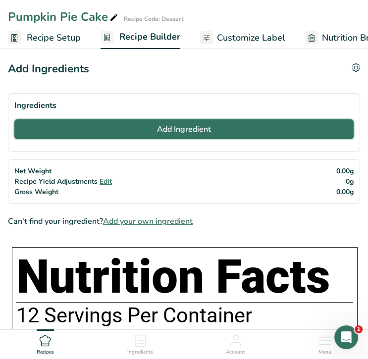
click at [188, 130] on span "Add Ingredient" at bounding box center [184, 129] width 54 height 12
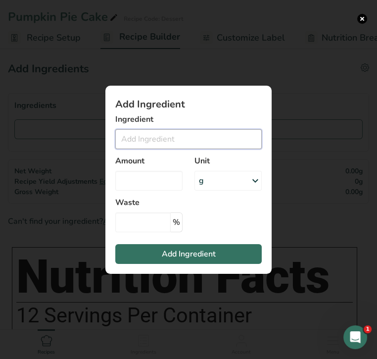
click at [189, 143] on input "Add ingredient modal" at bounding box center [188, 139] width 147 height 20
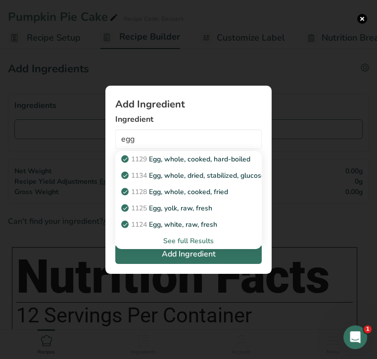
click at [204, 240] on div "See full Results" at bounding box center [188, 241] width 131 height 10
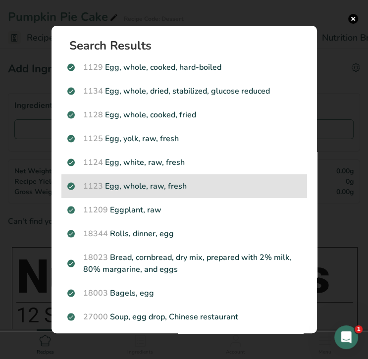
click at [186, 187] on p "1123 Egg, whole, raw, fresh" at bounding box center [184, 186] width 234 height 12
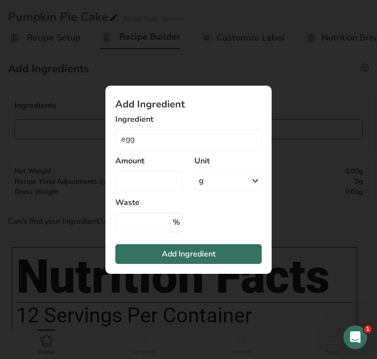
type input "Egg, whole, raw, fresh"
click at [162, 180] on input "Add ingredient modal" at bounding box center [148, 181] width 67 height 20
type input "4"
click at [208, 183] on div "g" at bounding box center [228, 181] width 67 height 20
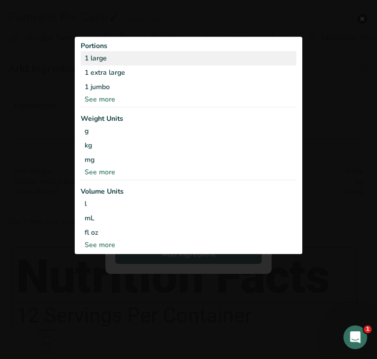
click at [138, 58] on div "1 large" at bounding box center [189, 58] width 216 height 14
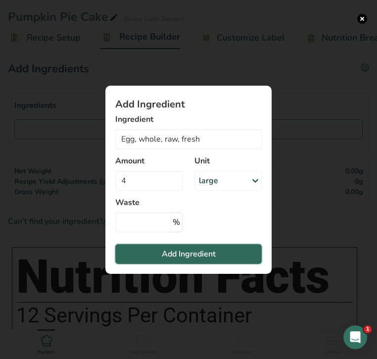
click at [192, 251] on span "Add Ingredient" at bounding box center [189, 254] width 54 height 12
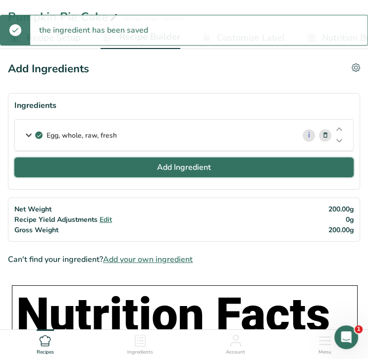
click at [171, 167] on span "Add Ingredient" at bounding box center [184, 167] width 54 height 12
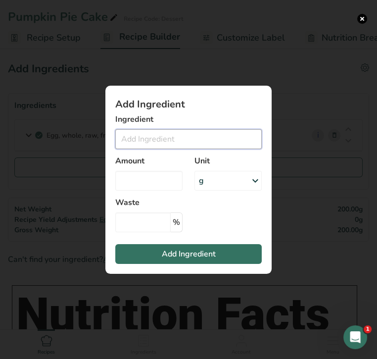
click at [158, 138] on input "Add ingredient modal" at bounding box center [188, 139] width 147 height 20
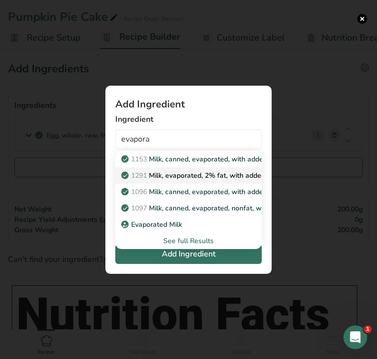
click at [192, 173] on p "1291 Milk, evaporated, 2% fat, with added vitamin A and [MEDICAL_DATA]" at bounding box center [247, 175] width 248 height 10
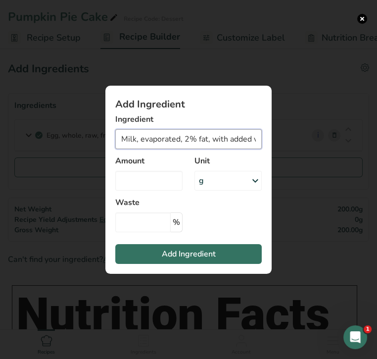
click at [217, 138] on input "Milk, evaporated, 2% fat, with added vitamin A and [MEDICAL_DATA]" at bounding box center [188, 139] width 147 height 20
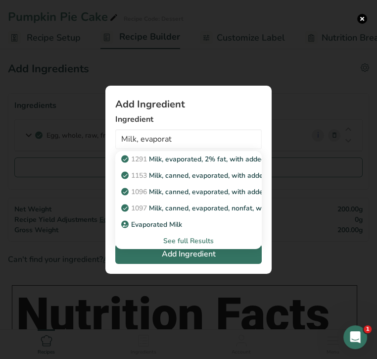
click at [200, 237] on div "See full Results" at bounding box center [188, 241] width 131 height 10
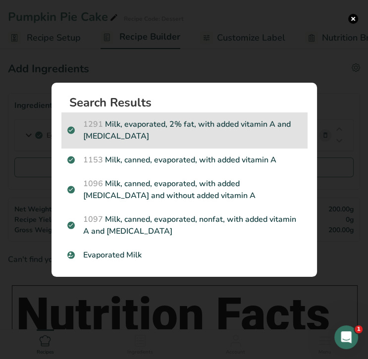
click at [224, 129] on p "1291 Milk, evaporated, 2% fat, with added vitamin A and [MEDICAL_DATA]" at bounding box center [184, 130] width 234 height 24
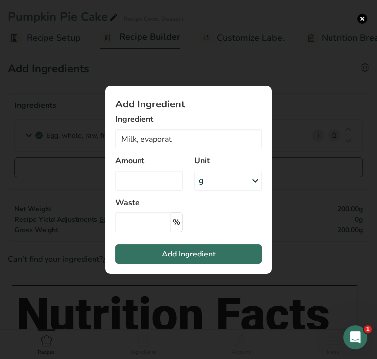
type input "Milk, evaporated, 2% fat, with added vitamin A and [MEDICAL_DATA]"
click at [172, 181] on input "Add ingredient modal" at bounding box center [148, 181] width 67 height 20
type input "1"
click at [213, 182] on div "g" at bounding box center [228, 181] width 67 height 20
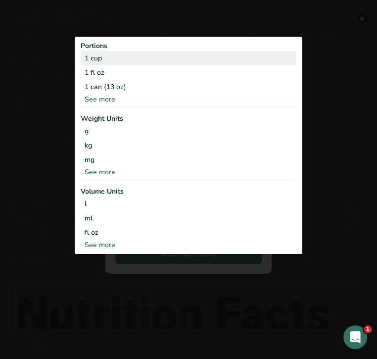
click at [140, 57] on div "1 cup" at bounding box center [189, 58] width 216 height 14
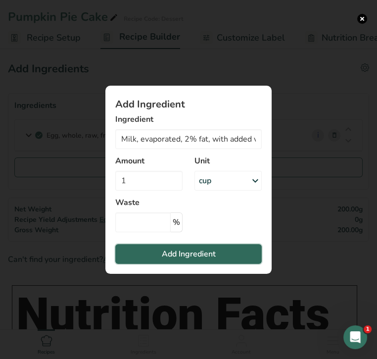
click at [187, 255] on span "Add Ingredient" at bounding box center [189, 254] width 54 height 12
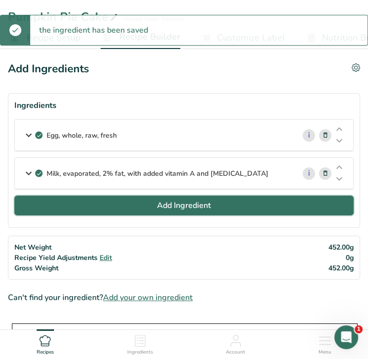
click at [175, 202] on span "Add Ingredient" at bounding box center [184, 206] width 54 height 12
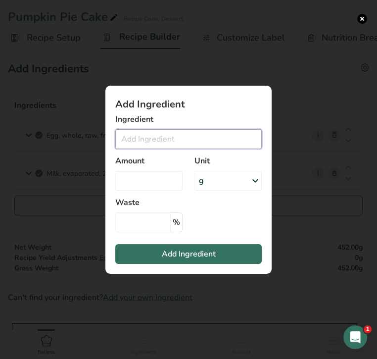
click at [175, 137] on input "Add ingredient modal" at bounding box center [188, 139] width 147 height 20
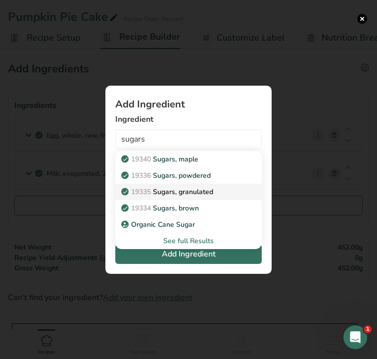
click at [191, 193] on p "19335 [GEOGRAPHIC_DATA], granulated" at bounding box center [168, 192] width 90 height 10
type input "Sugars, granulated"
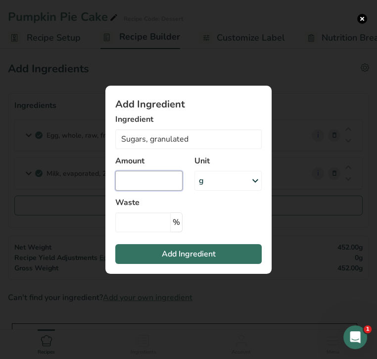
click at [162, 177] on input "Add ingredient modal" at bounding box center [148, 181] width 67 height 20
type input "2"
click at [250, 179] on icon "Add ingredient modal" at bounding box center [256, 181] width 12 height 18
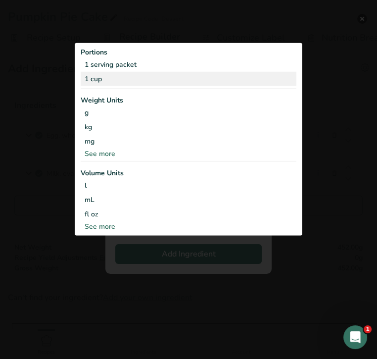
click at [178, 82] on div "1 cup" at bounding box center [189, 79] width 216 height 14
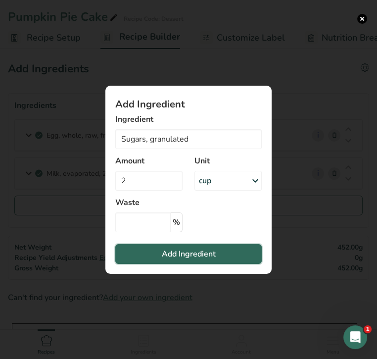
click at [211, 250] on span "Add Ingredient" at bounding box center [189, 254] width 54 height 12
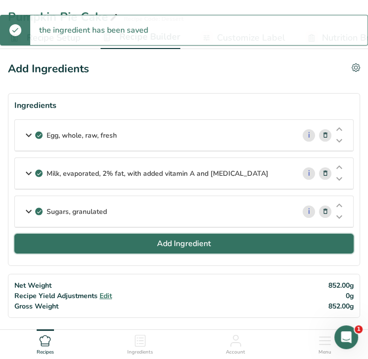
click at [175, 238] on span "Add Ingredient" at bounding box center [184, 244] width 54 height 12
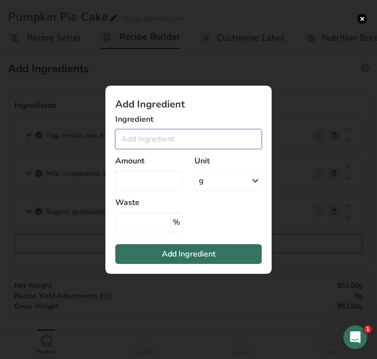
click at [169, 144] on input "Add ingredient modal" at bounding box center [188, 139] width 147 height 20
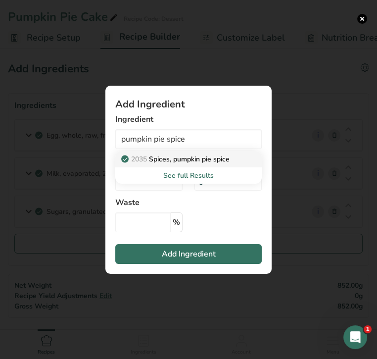
click at [186, 159] on p "2035 Spices, pumpkin pie spice" at bounding box center [176, 159] width 106 height 10
type input "Spices, pumpkin pie spice"
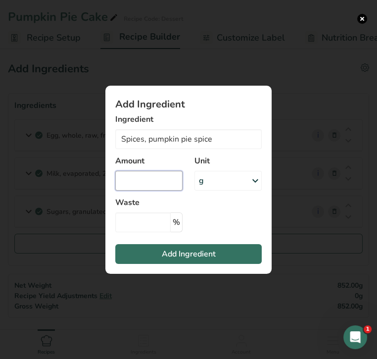
click at [165, 175] on input "Add ingredient modal" at bounding box center [148, 181] width 67 height 20
type input "2"
click at [217, 179] on div "g" at bounding box center [228, 181] width 67 height 20
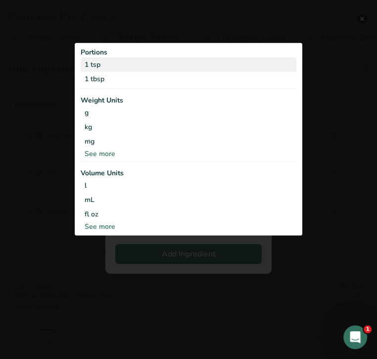
click at [173, 61] on div "1 tsp" at bounding box center [189, 64] width 216 height 14
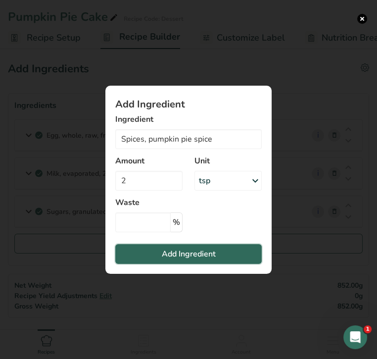
click at [203, 254] on span "Add Ingredient" at bounding box center [189, 254] width 54 height 12
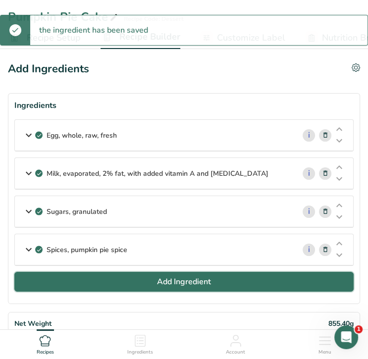
click at [146, 283] on button "Add Ingredient" at bounding box center [183, 282] width 339 height 20
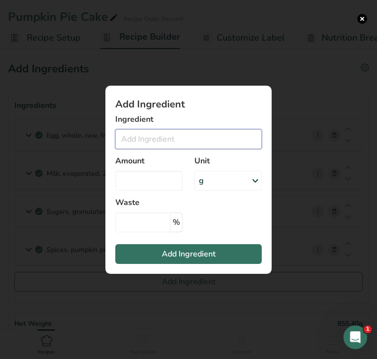
click at [150, 135] on input "Add ingredient modal" at bounding box center [188, 139] width 147 height 20
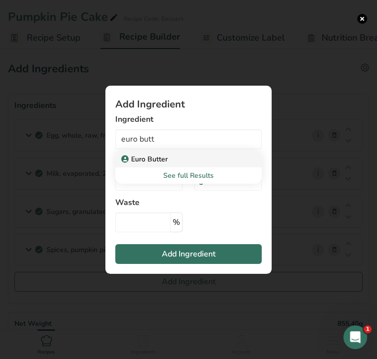
click at [152, 159] on p "Euro Butter" at bounding box center [145, 159] width 45 height 10
type input "Euro Butter"
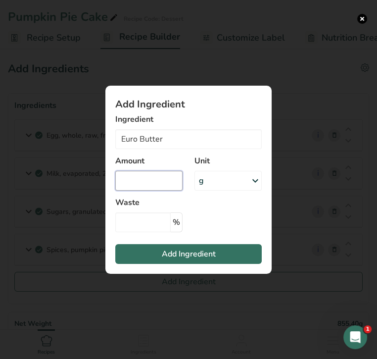
click at [159, 179] on input "Add ingredient modal" at bounding box center [148, 181] width 67 height 20
type input "0.5"
click at [213, 182] on div "g" at bounding box center [228, 181] width 67 height 20
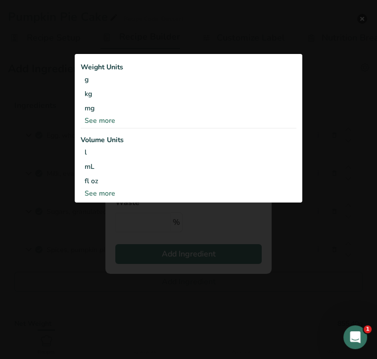
click at [179, 116] on div "See more" at bounding box center [189, 120] width 216 height 10
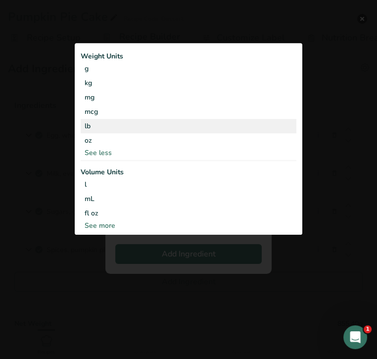
click at [137, 123] on div "lb" at bounding box center [189, 126] width 216 height 14
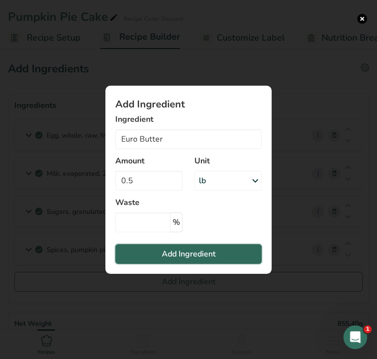
click at [192, 252] on span "Add Ingredient" at bounding box center [189, 254] width 54 height 12
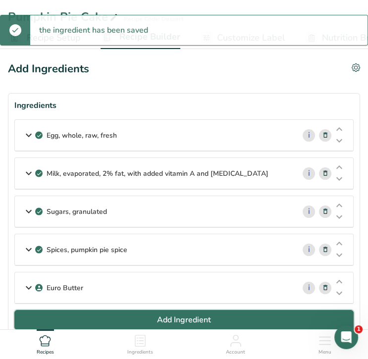
click at [153, 312] on button "Add Ingredient" at bounding box center [183, 320] width 339 height 20
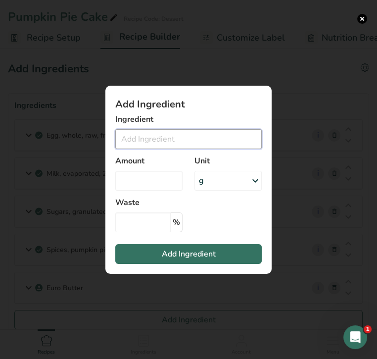
click at [152, 136] on input "Add ingredient modal" at bounding box center [188, 139] width 147 height 20
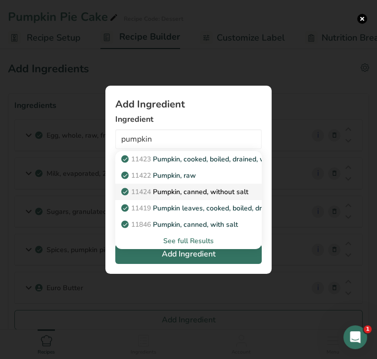
click at [180, 190] on p "11424 Pumpkin, canned, without salt" at bounding box center [185, 192] width 125 height 10
type input "Pumpkin, canned, without salt"
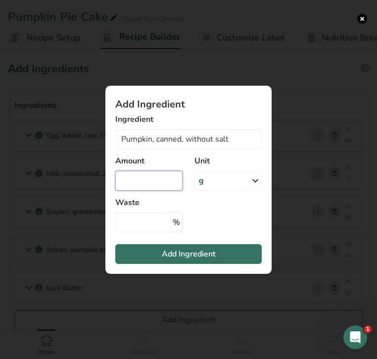
click at [158, 184] on input "Add ingredient modal" at bounding box center [148, 181] width 67 height 20
type input "2"
click at [249, 181] on div "g" at bounding box center [228, 181] width 67 height 20
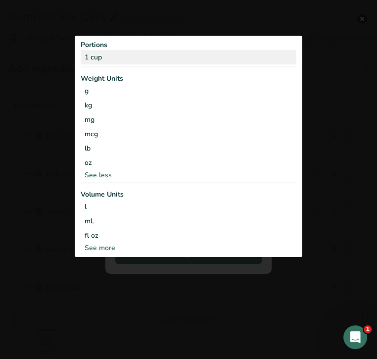
click at [154, 52] on div "1 cup" at bounding box center [189, 58] width 216 height 14
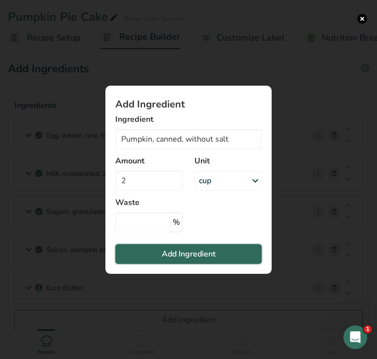
click at [186, 253] on span "Add Ingredient" at bounding box center [189, 254] width 54 height 12
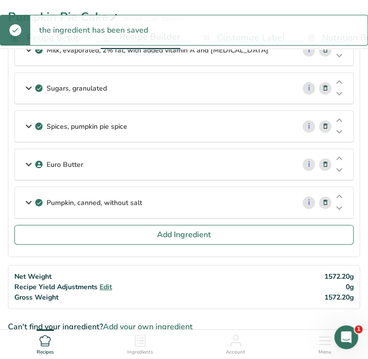
scroll to position [124, 0]
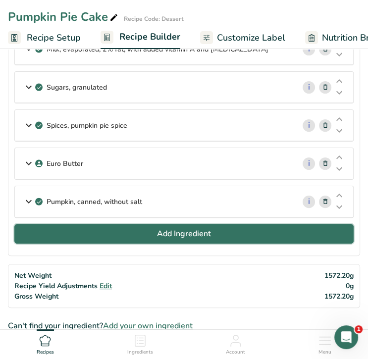
click at [117, 231] on button "Add Ingredient" at bounding box center [183, 234] width 339 height 20
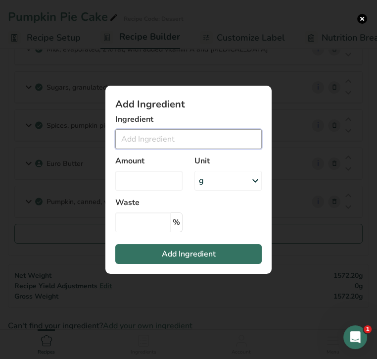
click at [143, 135] on input "Add ingredient modal" at bounding box center [188, 139] width 147 height 20
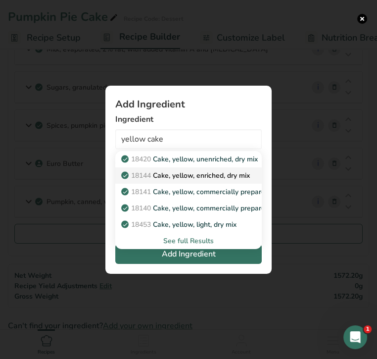
click at [185, 175] on p "18144 Cake, yellow, enriched, dry mix" at bounding box center [186, 175] width 127 height 10
type input "Cake, yellow, enriched, dry mix"
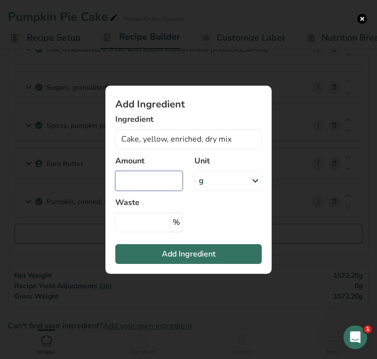
click at [145, 183] on input "Add ingredient modal" at bounding box center [148, 181] width 67 height 20
type input "3"
click at [226, 183] on div "g" at bounding box center [228, 181] width 67 height 20
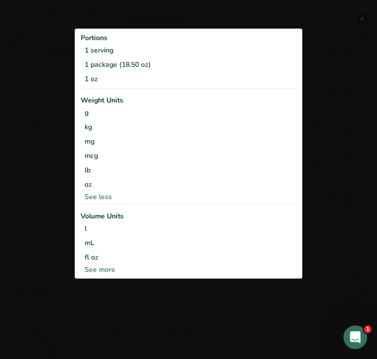
click at [226, 183] on div "oz" at bounding box center [189, 184] width 216 height 14
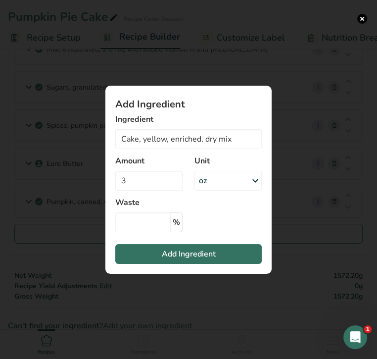
click at [221, 183] on div "oz" at bounding box center [228, 181] width 67 height 20
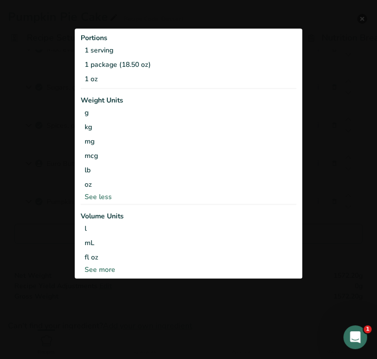
click at [105, 268] on div "See more" at bounding box center [189, 269] width 216 height 10
select select "22"
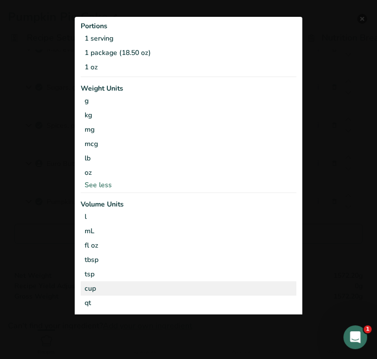
click at [111, 284] on div "cup" at bounding box center [189, 288] width 208 height 10
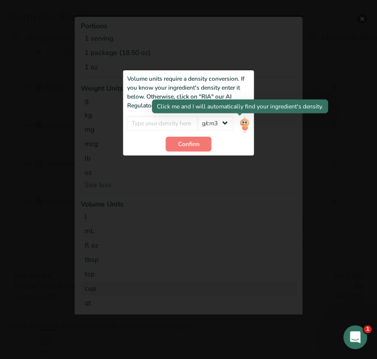
click at [240, 123] on img "Add ingredient modal" at bounding box center [244, 123] width 11 height 17
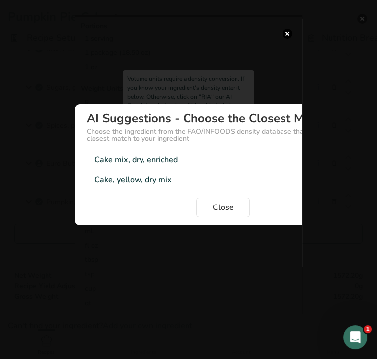
click at [150, 179] on div "Cake, yellow, dry mix" at bounding box center [133, 180] width 77 height 12
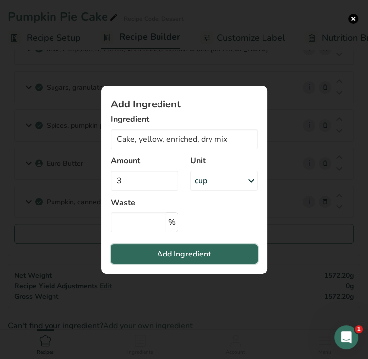
click at [205, 249] on span "Add Ingredient" at bounding box center [184, 254] width 54 height 12
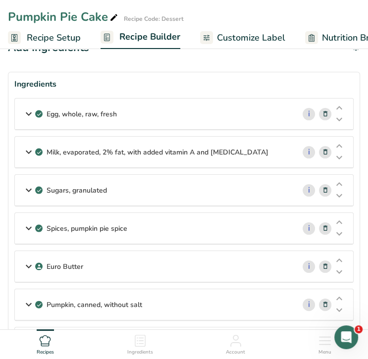
scroll to position [13, 0]
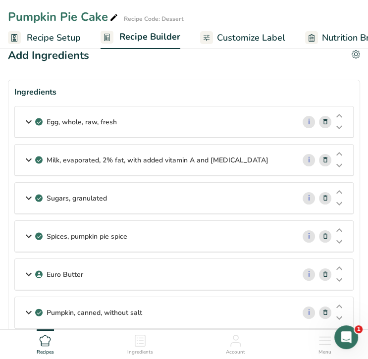
drag, startPoint x: 252, startPoint y: 36, endPoint x: 278, endPoint y: 7, distance: 38.9
click at [251, 37] on span "Customize Label" at bounding box center [251, 37] width 68 height 13
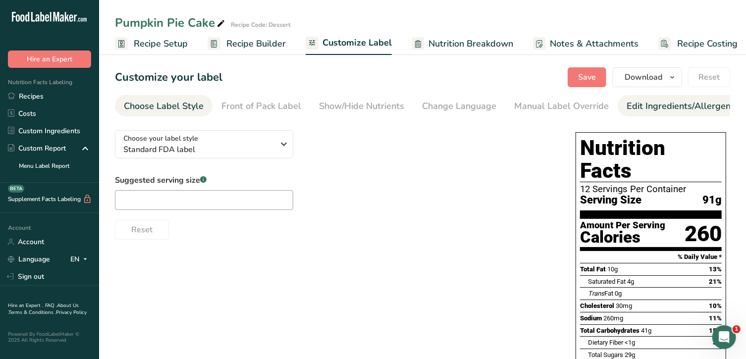
click at [664, 105] on div "Edit Ingredients/Allergens List" at bounding box center [689, 106] width 126 height 13
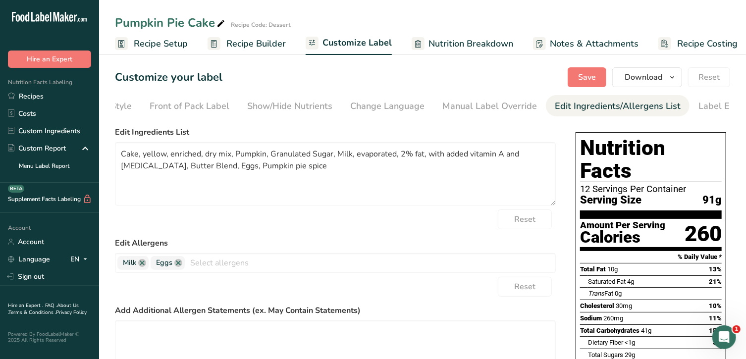
scroll to position [0, 104]
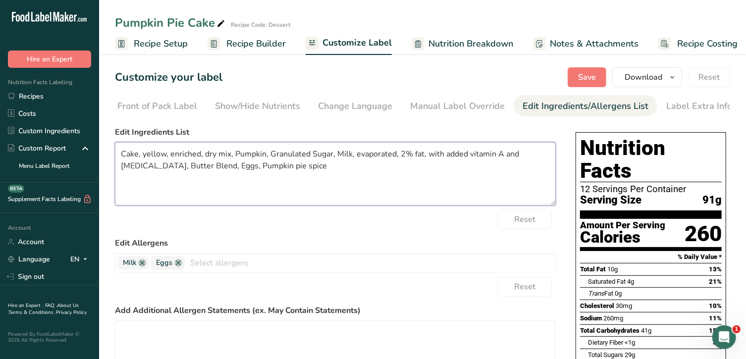
drag, startPoint x: 215, startPoint y: 157, endPoint x: 115, endPoint y: 147, distance: 100.1
click at [115, 147] on textarea "Cake, yellow, enriched, dry mix, Pumpkin, Granulated Sugar, Milk, evaporated, 2…" at bounding box center [335, 173] width 441 height 63
drag, startPoint x: 343, startPoint y: 155, endPoint x: 304, endPoint y: 160, distance: 39.9
click at [304, 160] on textarea "Yellow Cake Mix, Pumpkin, Granulated Sugar, Milk, evaporated, 2% fat, with adde…" at bounding box center [335, 173] width 441 height 63
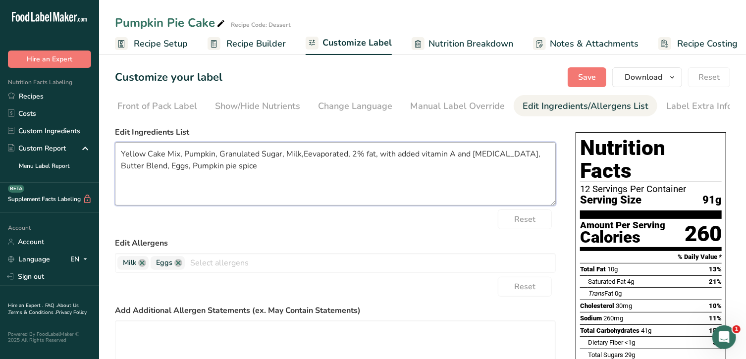
drag, startPoint x: 507, startPoint y: 158, endPoint x: 380, endPoint y: 158, distance: 126.8
click at [380, 158] on textarea "Yellow Cake Mix, Pumpkin, Granulated Sugar, Milk,Eevaporated, 2% fat, with adde…" at bounding box center [335, 173] width 441 height 63
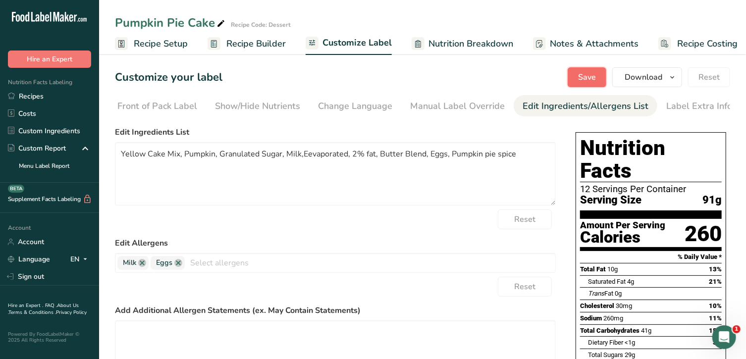
click at [588, 81] on span "Save" at bounding box center [587, 77] width 18 height 12
click at [673, 106] on div "Label Extra Info" at bounding box center [699, 106] width 66 height 13
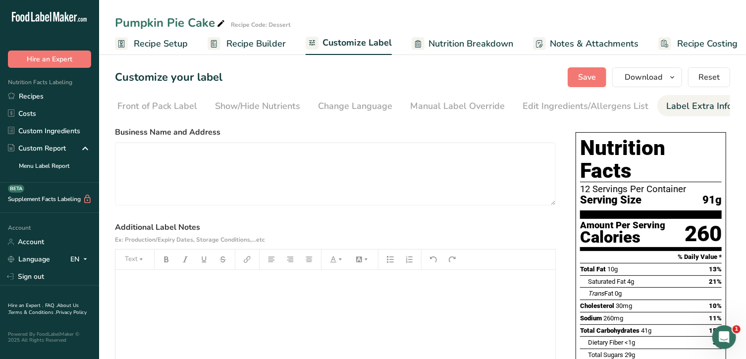
click at [369, 292] on div "﻿" at bounding box center [335, 332] width 440 height 124
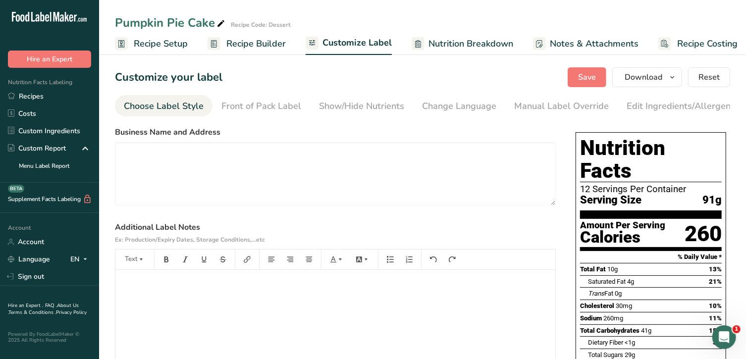
click at [142, 111] on div "Choose Label Style" at bounding box center [164, 106] width 80 height 13
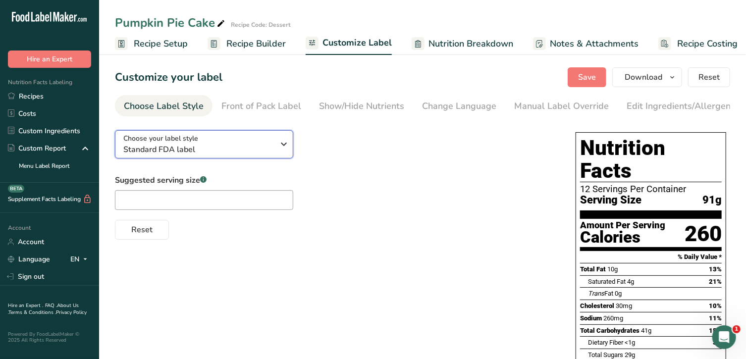
click at [168, 144] on span "Choose your label style" at bounding box center [160, 138] width 75 height 10
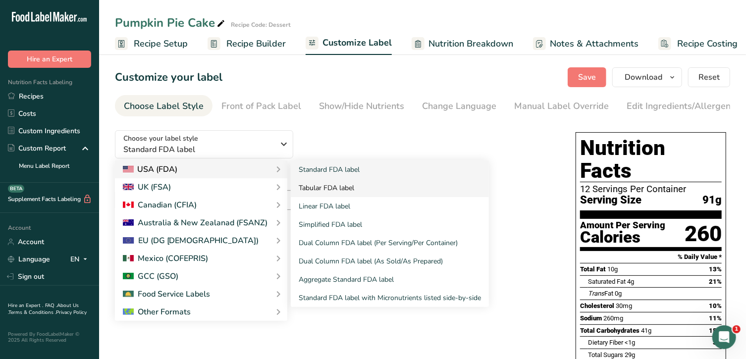
click at [326, 189] on link "Tabular FDA label" at bounding box center [390, 188] width 198 height 18
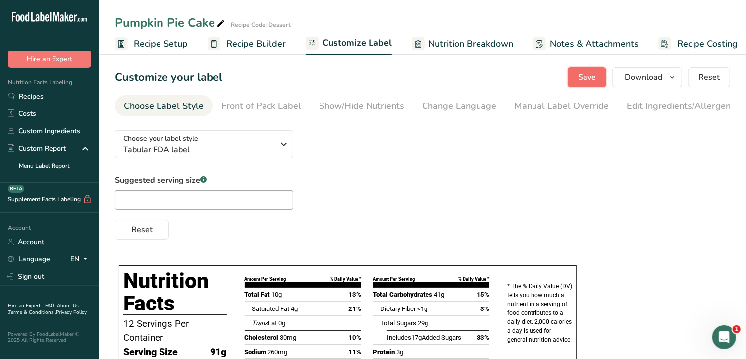
click at [584, 71] on span "Save" at bounding box center [587, 77] width 18 height 12
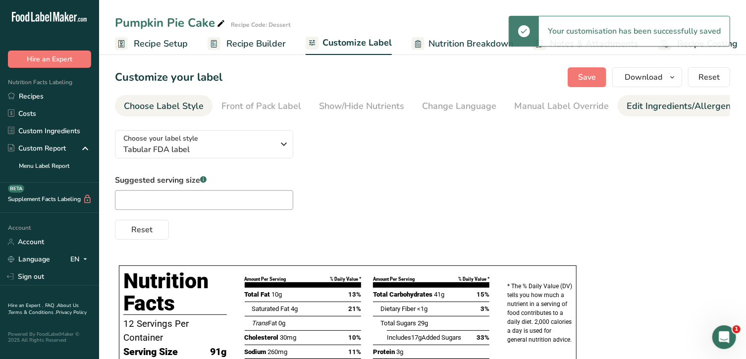
click at [657, 107] on div "Edit Ingredients/Allergens List" at bounding box center [689, 106] width 126 height 13
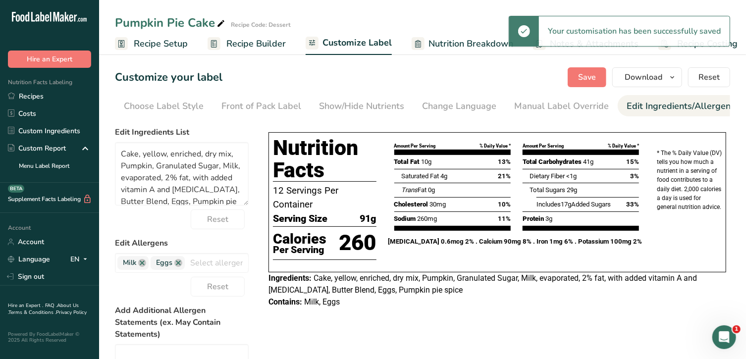
scroll to position [0, 104]
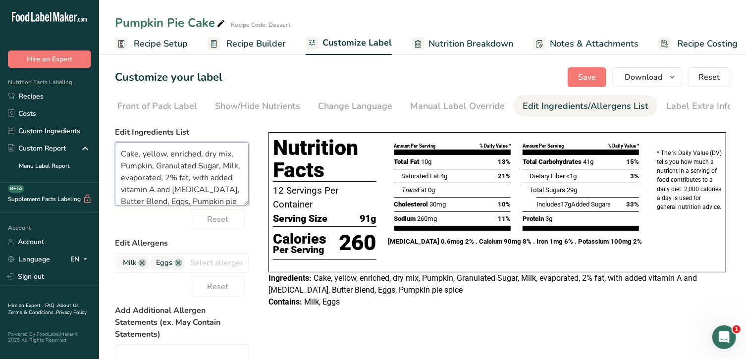
drag, startPoint x: 221, startPoint y: 158, endPoint x: 113, endPoint y: 149, distance: 107.9
click at [113, 149] on section "Customize your label Save Download Choose what to show on your downloaded label…" at bounding box center [422, 284] width 647 height 467
click at [163, 169] on textarea "Yellow Cake Mix, Pumpkin, Granulated Sugar, Milk, evaporated, 2% fat, with adde…" at bounding box center [182, 173] width 134 height 63
click at [168, 167] on textarea "Yellow Cake Mix, Pumpkin, Sugar, Milk, evaporated, 2% fat, with added vitamin A…" at bounding box center [182, 173] width 134 height 63
click at [163, 168] on textarea "Yellow Cake Mix, Pumpkin, Sugar, Milk, Evaporated, 2% fat, with added vitamin A…" at bounding box center [182, 173] width 134 height 63
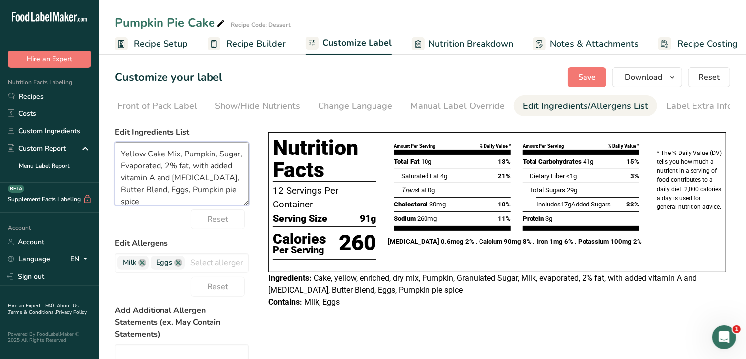
click at [186, 169] on textarea "Yellow Cake Mix, Pumpkin, Sugar, Evaporated, 2% fat, with added vitamin A and […" at bounding box center [182, 173] width 134 height 63
click at [179, 181] on textarea "Yellow Cake Mix, Pumpkin, Sugar, Evaporated Milk, Butter Blend, Eggs, Pumpkin p…" at bounding box center [182, 173] width 134 height 63
click at [194, 182] on textarea "Yellow Cake Mix, Pumpkin, Sugar, Evaporated Milk, Butter Blend, Eggs, Pumpkin P…" at bounding box center [182, 173] width 134 height 63
type textarea "Yellow Cake Mix, Pumpkin, Sugar, Evaporated Milk, Butter Blend, Eggs, Pumpkin P…"
click at [588, 78] on span "Save" at bounding box center [587, 77] width 18 height 12
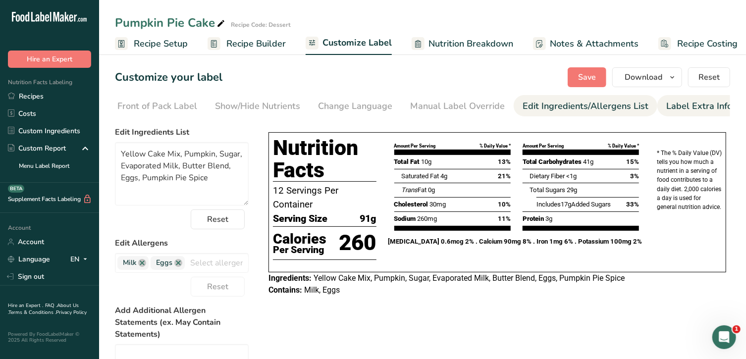
click at [681, 109] on div "Label Extra Info" at bounding box center [699, 106] width 66 height 13
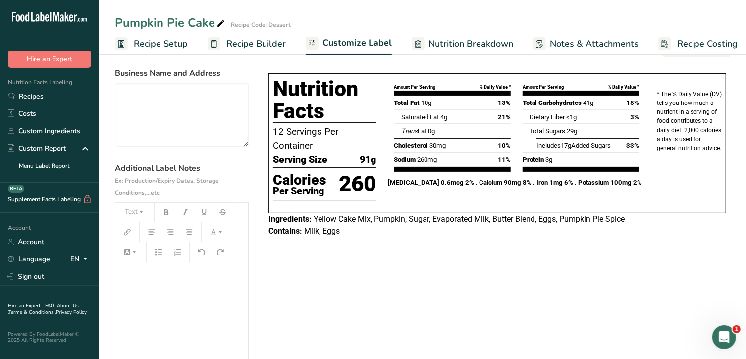
scroll to position [60, 0]
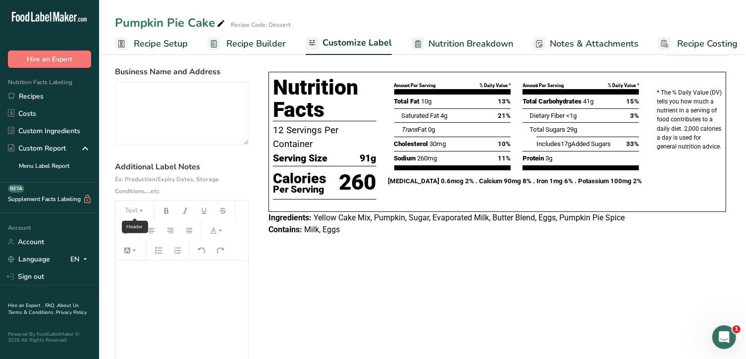
click at [142, 214] on icon "button" at bounding box center [141, 210] width 7 height 7
click at [147, 274] on p "﻿" at bounding box center [181, 275] width 123 height 12
click at [141, 212] on icon "button" at bounding box center [141, 211] width 3 height 2
click at [143, 263] on span "H2" at bounding box center [139, 264] width 16 height 16
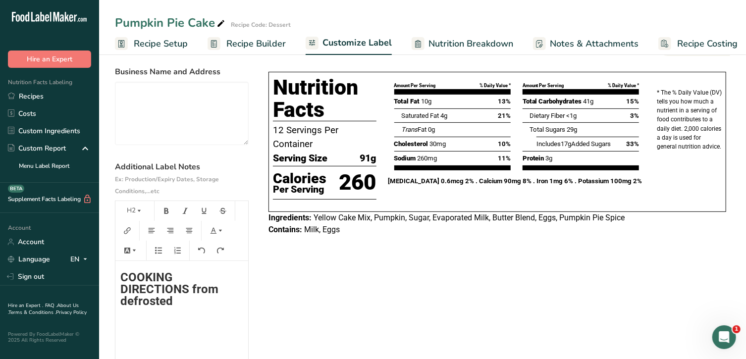
click at [121, 276] on span "COOKING DIRECTIONS from defrosted" at bounding box center [170, 289] width 101 height 38
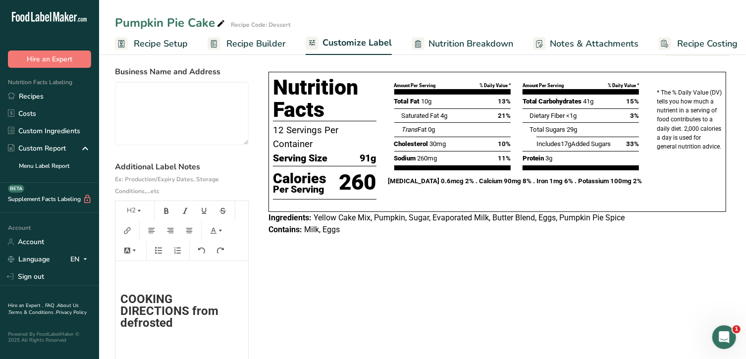
click at [219, 311] on h2 "COOKING DIRECTIONS from defrosted" at bounding box center [181, 311] width 123 height 36
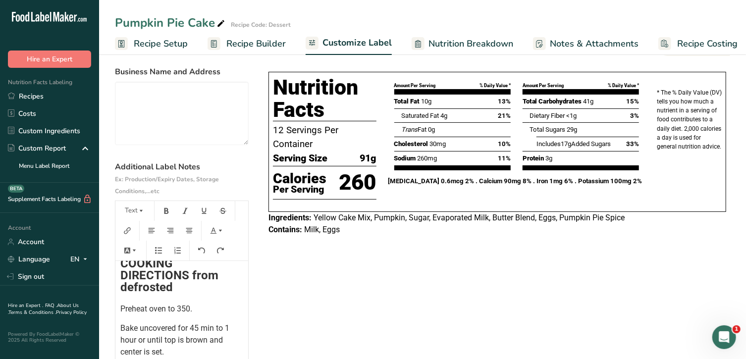
scroll to position [47, 0]
click at [194, 345] on p "Bake uncovered for 45 min to 1 hour or until top is brown and center is set." at bounding box center [181, 340] width 123 height 36
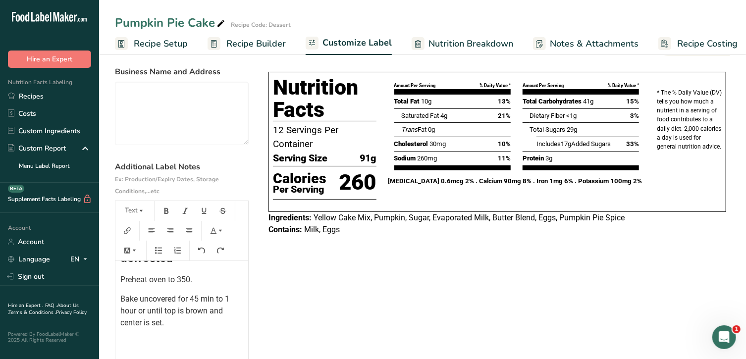
scroll to position [0, 0]
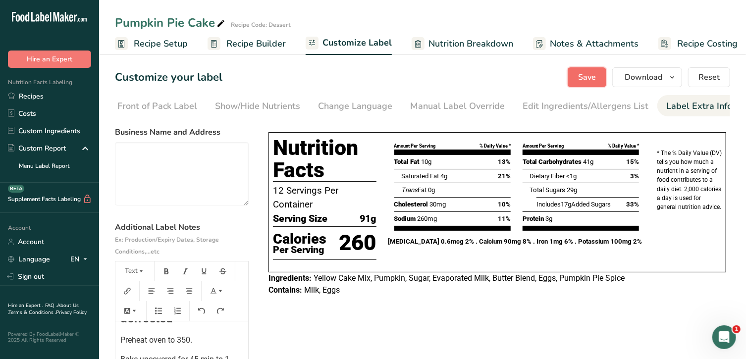
click at [584, 80] on span "Save" at bounding box center [587, 77] width 18 height 12
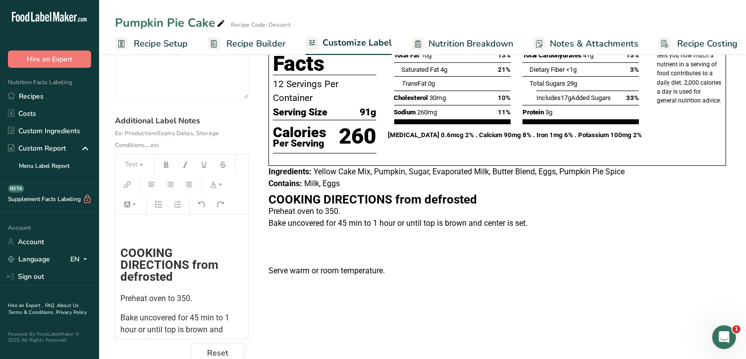
scroll to position [0, 0]
click at [150, 237] on h2 "﻿" at bounding box center [181, 231] width 123 height 12
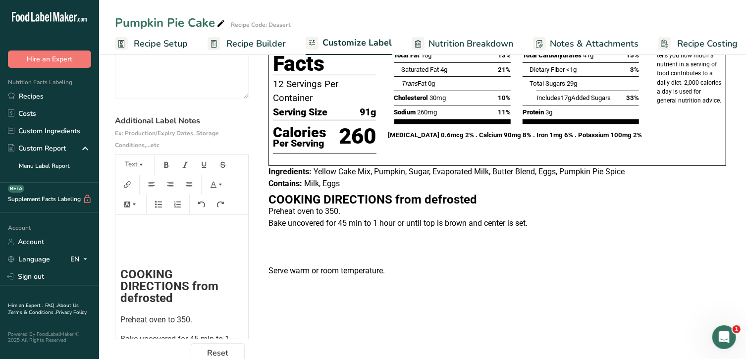
scroll to position [0, 0]
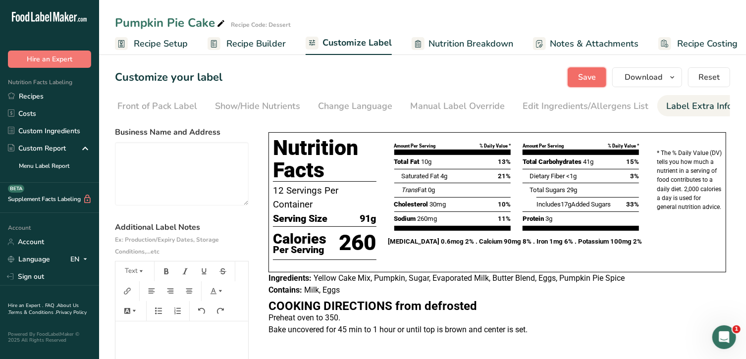
click at [586, 70] on button "Save" at bounding box center [586, 77] width 39 height 20
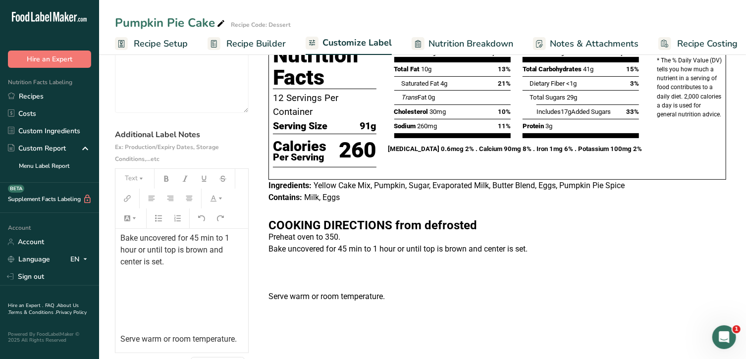
scroll to position [126, 0]
click at [159, 297] on p "﻿" at bounding box center [181, 301] width 123 height 12
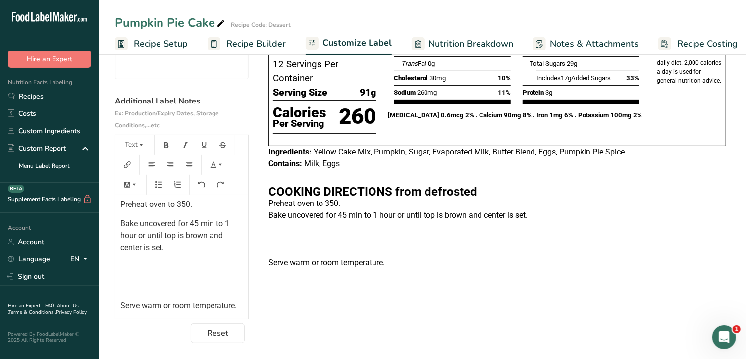
scroll to position [88, 0]
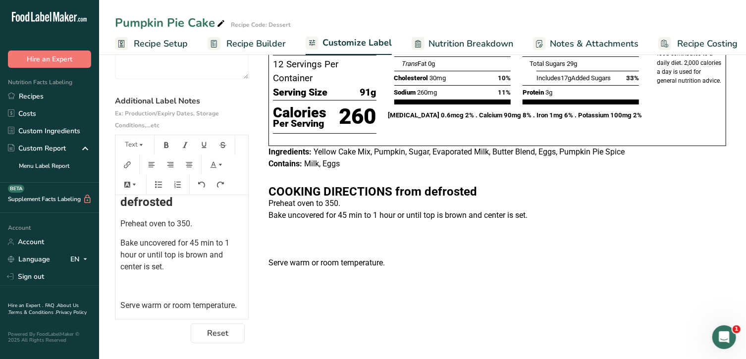
click at [129, 283] on div "﻿ ﻿ COOKING DIRECTIONS from defrosted Preheat oven to 350. Bake uncovered for 4…" at bounding box center [181, 214] width 133 height 193
click at [120, 301] on span "Serve warm or room temperature." at bounding box center [178, 305] width 116 height 9
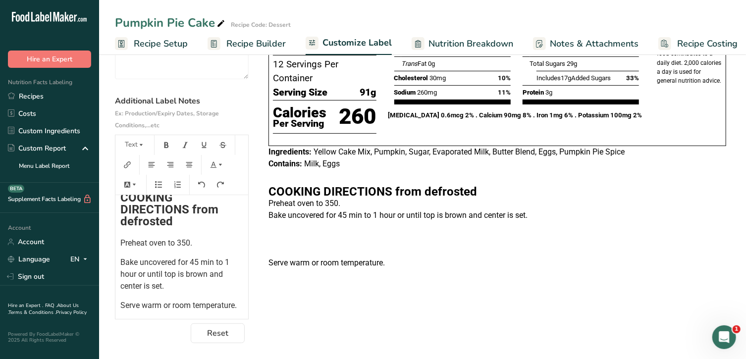
scroll to position [0, 0]
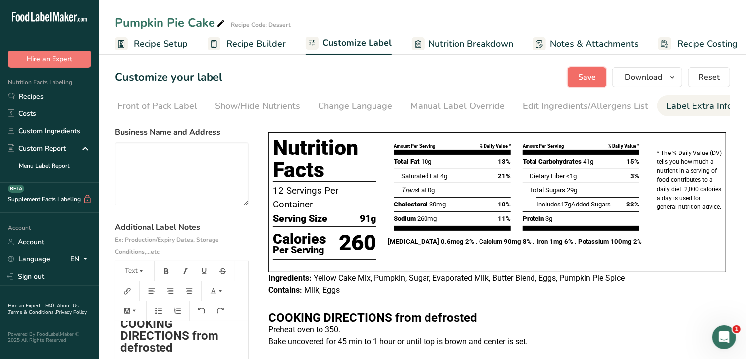
click at [595, 74] on span "Save" at bounding box center [587, 77] width 18 height 12
click at [590, 76] on span "Save" at bounding box center [587, 77] width 18 height 12
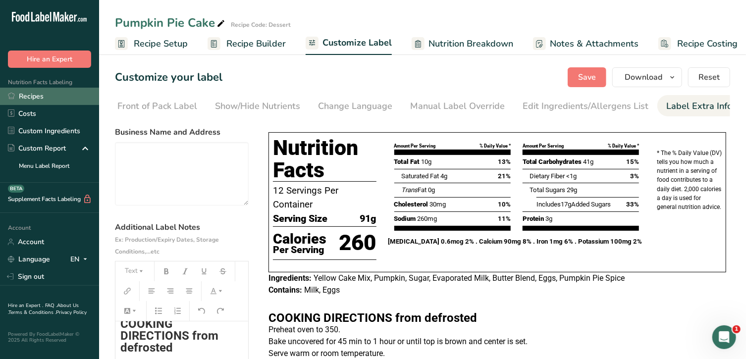
click at [33, 93] on link "Recipes" at bounding box center [49, 96] width 99 height 17
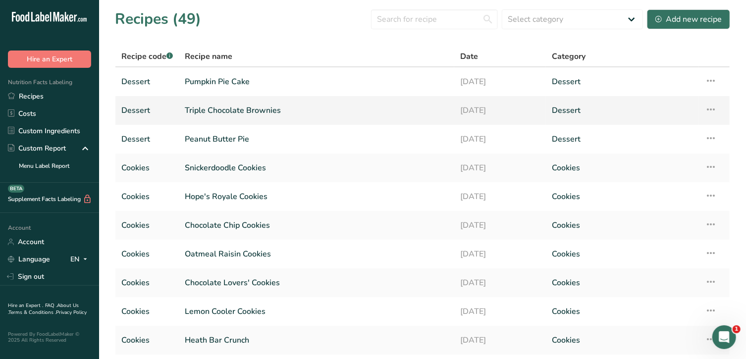
click at [240, 112] on link "Triple Chocolate Brownies" at bounding box center [316, 110] width 263 height 21
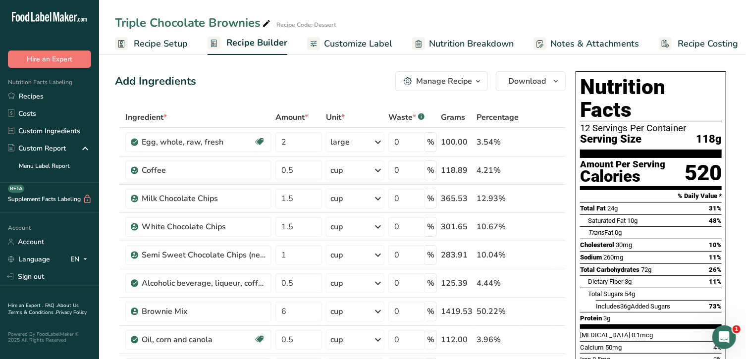
click at [158, 47] on span "Recipe Setup" at bounding box center [161, 43] width 54 height 13
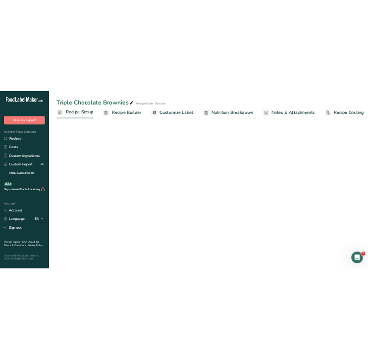
scroll to position [0, 3]
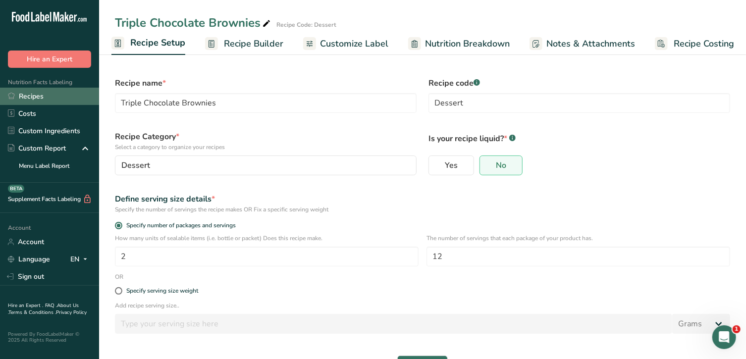
click at [45, 96] on link "Recipes" at bounding box center [49, 96] width 99 height 17
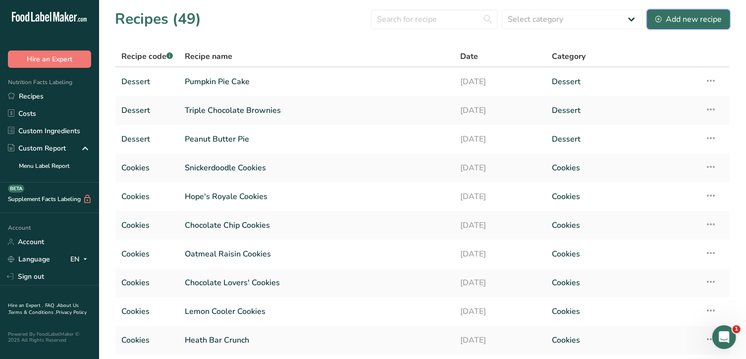
click at [667, 16] on div "Add new recipe" at bounding box center [688, 19] width 66 height 12
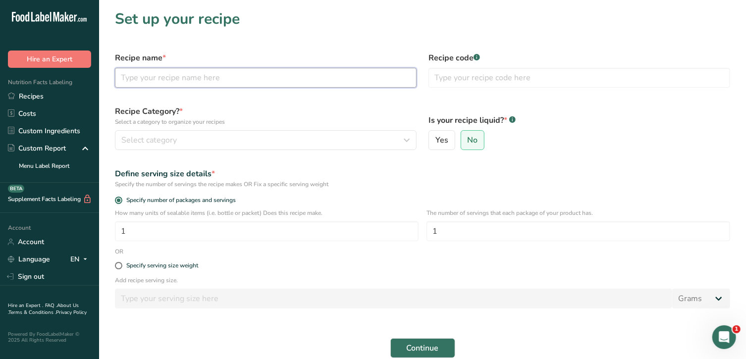
click at [347, 80] on input "text" at bounding box center [266, 78] width 302 height 20
click at [472, 178] on div "Define serving size details *" at bounding box center [422, 174] width 615 height 12
click at [285, 76] on input "text" at bounding box center [266, 78] width 302 height 20
type input "TFD Gooey Butter Cake"
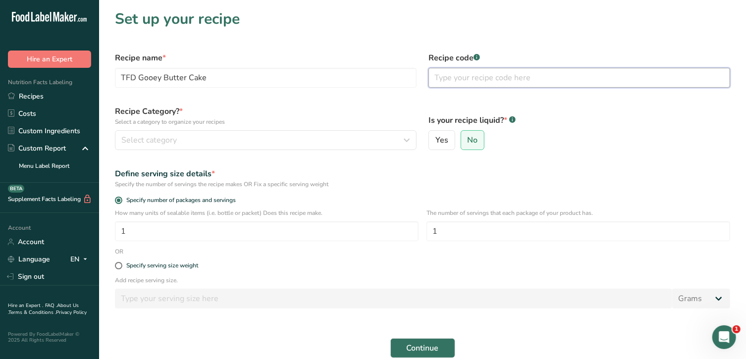
click at [464, 79] on input "text" at bounding box center [579, 78] width 302 height 20
type input "Dessert"
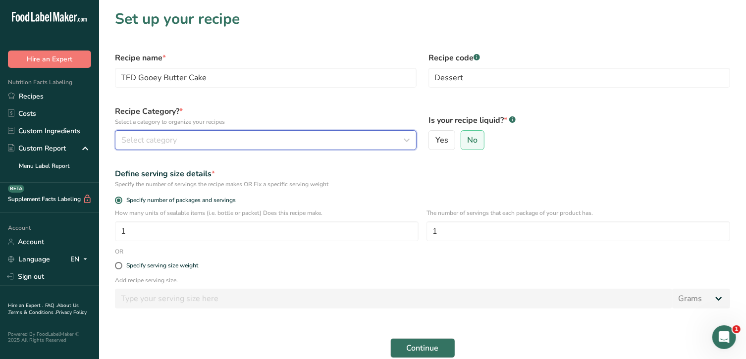
click at [310, 140] on div "Select category" at bounding box center [262, 140] width 283 height 12
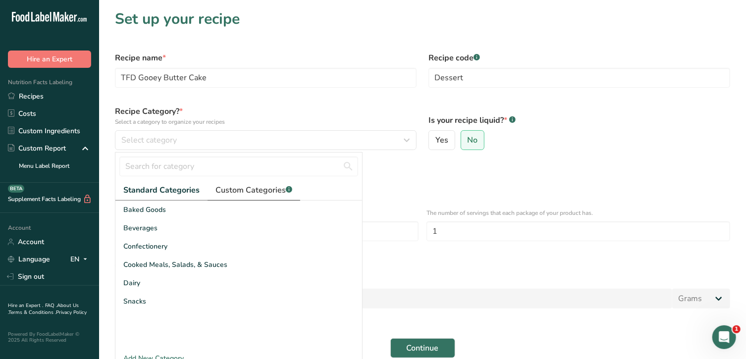
click at [268, 187] on span "Custom Categories .a-a{fill:#347362;}.b-a{fill:#fff;}" at bounding box center [253, 190] width 77 height 12
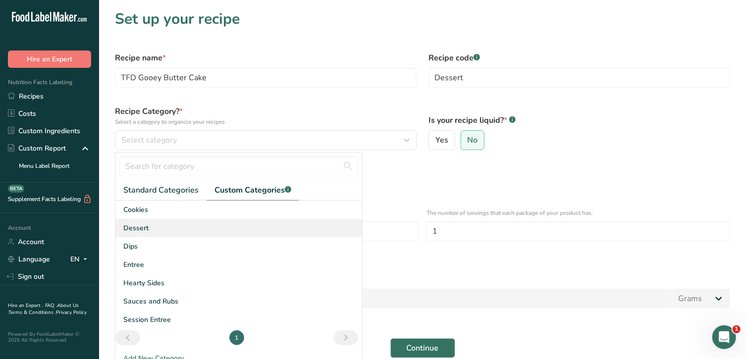
click at [146, 225] on span "Dessert" at bounding box center [135, 228] width 25 height 10
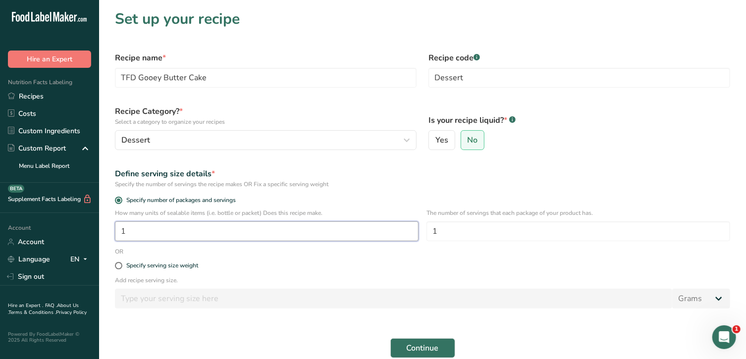
drag, startPoint x: 184, startPoint y: 234, endPoint x: 102, endPoint y: 226, distance: 81.5
click at [102, 226] on section "Set up your recipe Recipe name * TFD Gooey Butter Cake Recipe code .a-a{fill:#3…" at bounding box center [422, 197] width 647 height 394
type input "2"
click at [452, 233] on input "1" at bounding box center [578, 231] width 304 height 20
type input "12"
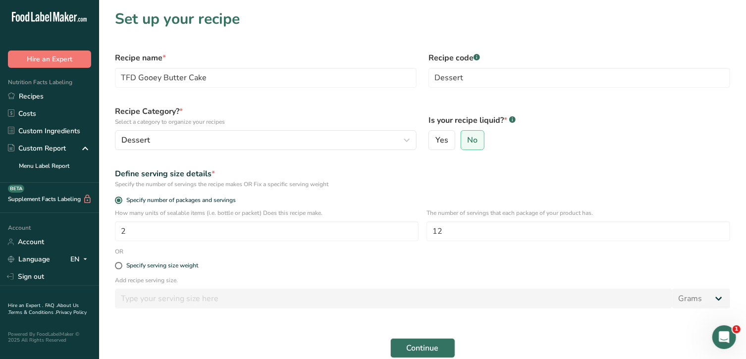
click at [469, 255] on form "Recipe name * TFD Gooey Butter Cake Recipe code .a-a{fill:#347362;}.b-a{fill:#f…" at bounding box center [422, 215] width 627 height 338
click at [427, 344] on span "Continue" at bounding box center [423, 348] width 32 height 12
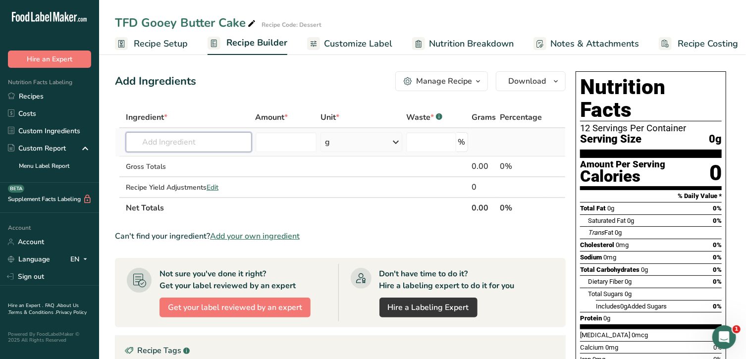
click at [220, 143] on input "text" at bounding box center [189, 142] width 126 height 20
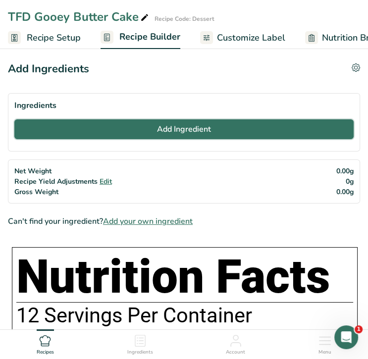
click at [158, 131] on span "Add Ingredient" at bounding box center [184, 129] width 54 height 12
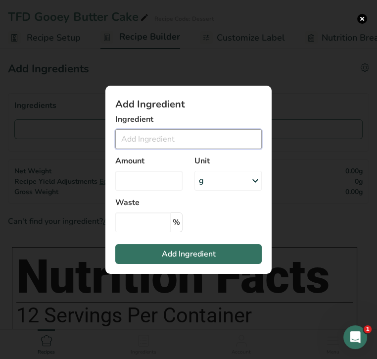
click at [161, 138] on input "Add ingredient modal" at bounding box center [188, 139] width 147 height 20
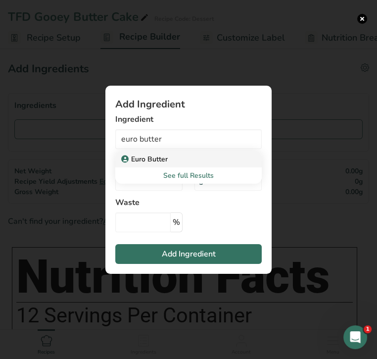
click at [163, 157] on p "Euro Butter" at bounding box center [145, 159] width 45 height 10
type input "Euro Butter"
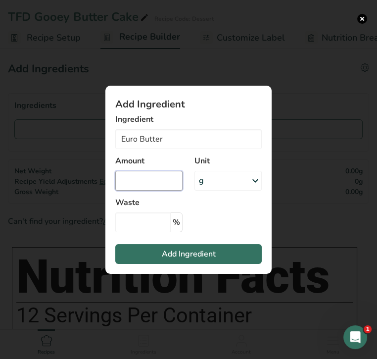
click at [154, 178] on input "Add ingredient modal" at bounding box center [148, 181] width 67 height 20
type input "0.5"
click at [222, 183] on div "g" at bounding box center [228, 181] width 67 height 20
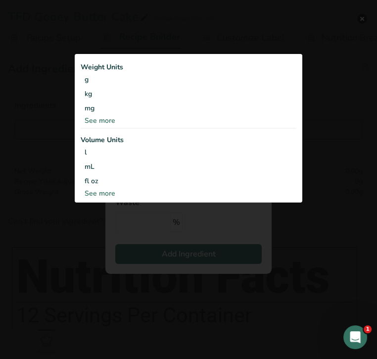
click at [99, 117] on div "See more" at bounding box center [189, 120] width 216 height 10
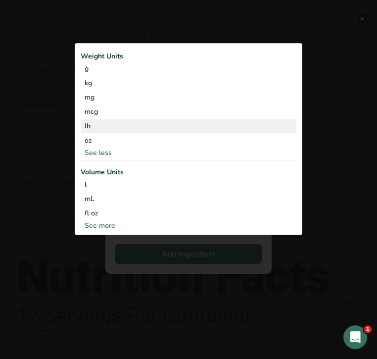
click at [102, 127] on div "lb" at bounding box center [189, 126] width 216 height 14
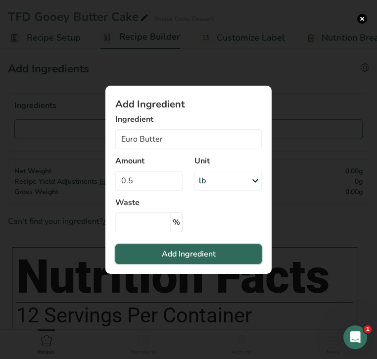
click at [194, 253] on span "Add Ingredient" at bounding box center [189, 254] width 54 height 12
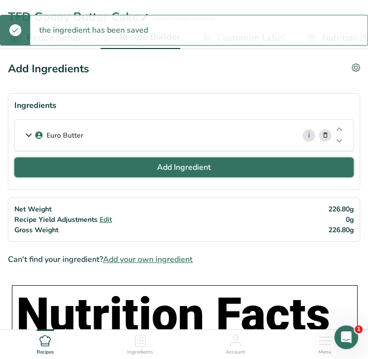
click at [161, 165] on span "Add Ingredient" at bounding box center [184, 167] width 54 height 12
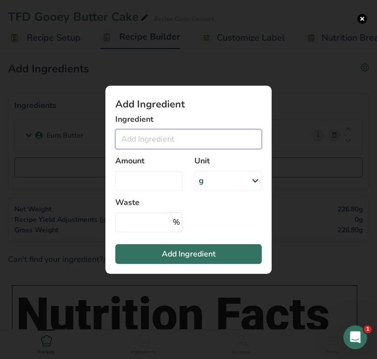
click at [154, 139] on input "Add ingredient modal" at bounding box center [188, 139] width 147 height 20
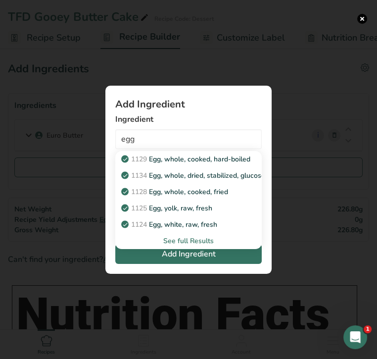
click at [180, 241] on div "See full Results" at bounding box center [188, 241] width 131 height 10
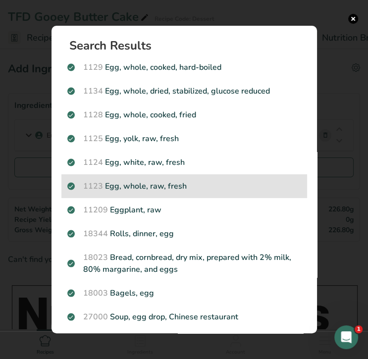
click at [188, 190] on p "1123 Egg, whole, raw, fresh" at bounding box center [184, 186] width 234 height 12
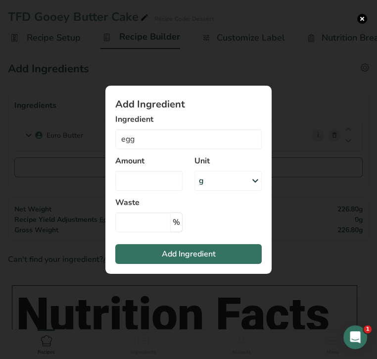
type input "Egg, whole, raw, fresh"
click at [162, 182] on input "Add ingredient modal" at bounding box center [148, 181] width 67 height 20
type input "3"
click at [218, 183] on div "g" at bounding box center [228, 181] width 67 height 20
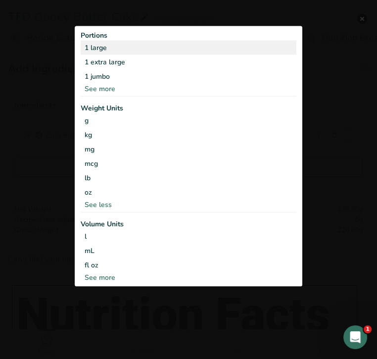
click at [134, 48] on div "1 large" at bounding box center [189, 48] width 216 height 14
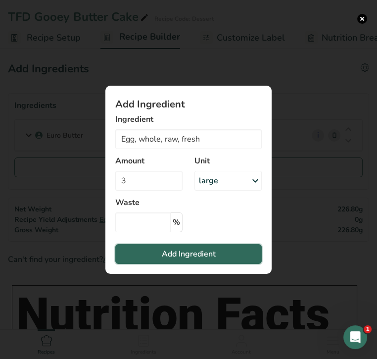
click at [210, 253] on span "Add Ingredient" at bounding box center [189, 254] width 54 height 12
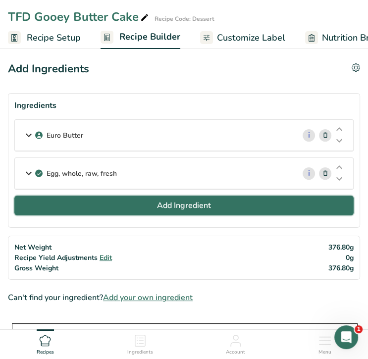
click at [186, 205] on span "Add Ingredient" at bounding box center [184, 206] width 54 height 12
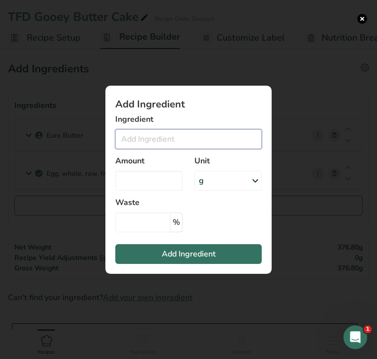
click at [148, 137] on input "Add ingredient modal" at bounding box center [188, 139] width 147 height 20
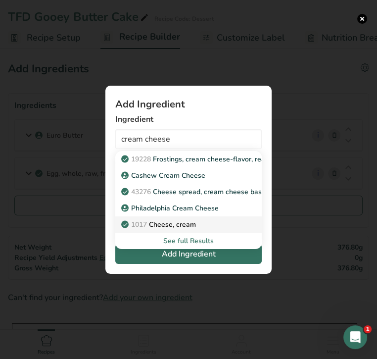
click at [163, 225] on p "1017 Cheese, cream" at bounding box center [159, 224] width 73 height 10
type input "Cheese, cream"
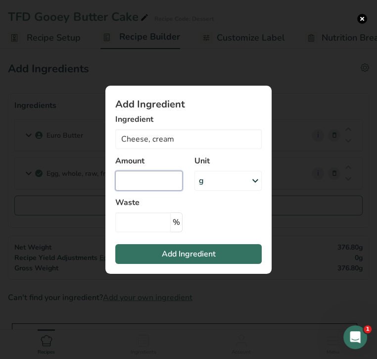
click at [145, 177] on input "Add ingredient modal" at bounding box center [148, 181] width 67 height 20
type input "8"
click at [223, 184] on div "g" at bounding box center [228, 181] width 67 height 20
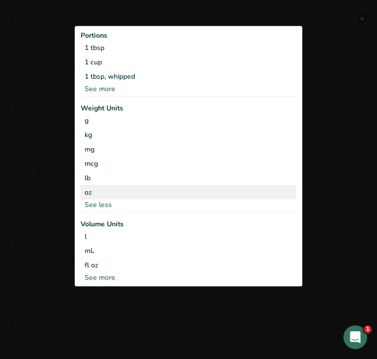
click at [156, 192] on div "oz" at bounding box center [189, 192] width 216 height 14
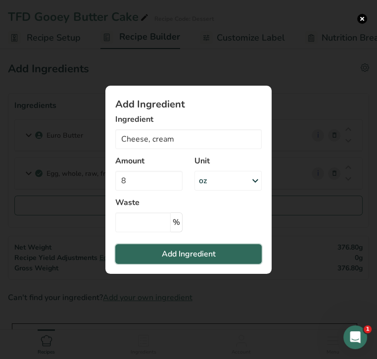
click at [198, 251] on span "Add Ingredient" at bounding box center [189, 254] width 54 height 12
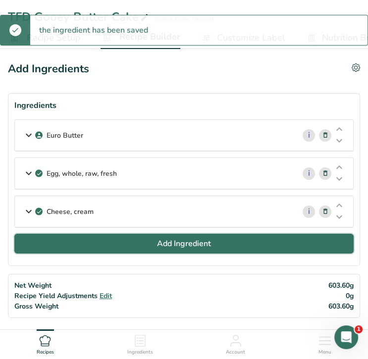
click at [177, 240] on span "Add Ingredient" at bounding box center [184, 244] width 54 height 12
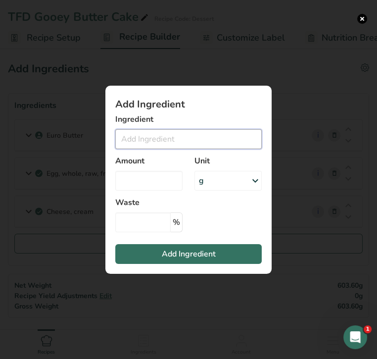
click at [139, 137] on input "Add ingredient modal" at bounding box center [188, 139] width 147 height 20
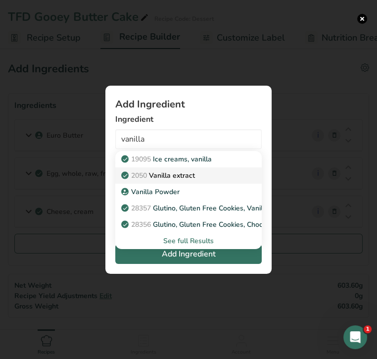
click at [151, 176] on p "2050 Vanilla extract" at bounding box center [159, 175] width 72 height 10
type input "Vanilla extract"
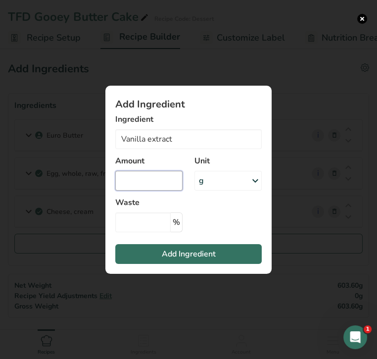
click at [152, 179] on input "Add ingredient modal" at bounding box center [148, 181] width 67 height 20
type input "1"
click at [213, 185] on div "g" at bounding box center [228, 181] width 67 height 20
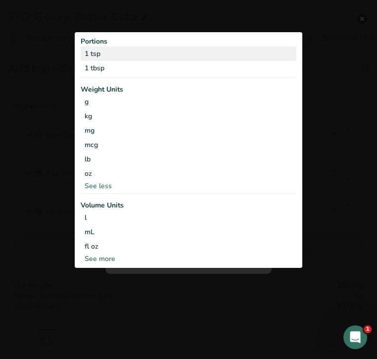
click at [154, 56] on div "1 tsp" at bounding box center [189, 54] width 216 height 14
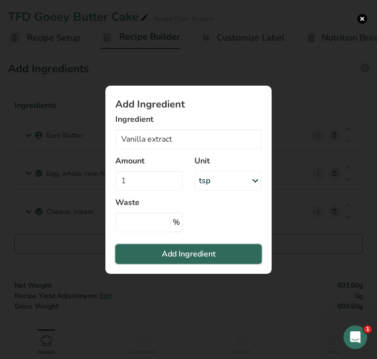
click at [189, 248] on span "Add Ingredient" at bounding box center [189, 254] width 54 height 12
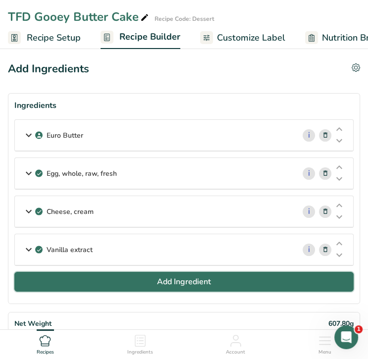
click at [196, 283] on span "Add Ingredient" at bounding box center [184, 282] width 54 height 12
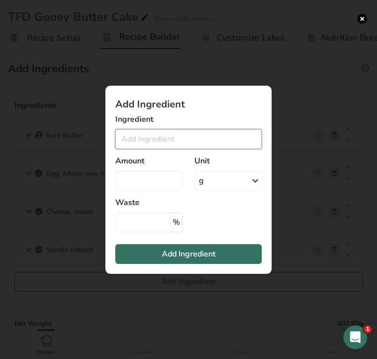
click at [175, 143] on input "Add ingredient modal" at bounding box center [188, 139] width 147 height 20
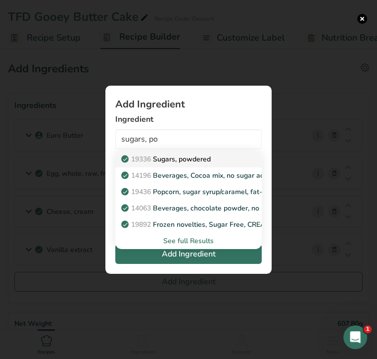
click at [180, 159] on p "19336 Sugars, powdered" at bounding box center [167, 159] width 88 height 10
type input "Sugars, powdered"
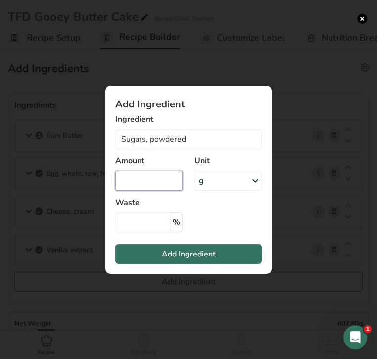
click at [160, 183] on input "Add ingredient modal" at bounding box center [148, 181] width 67 height 20
type input "4"
click at [224, 185] on div "g" at bounding box center [228, 181] width 67 height 20
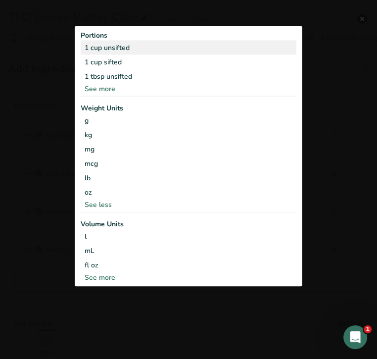
click at [148, 51] on div "1 cup unsifted" at bounding box center [189, 48] width 216 height 14
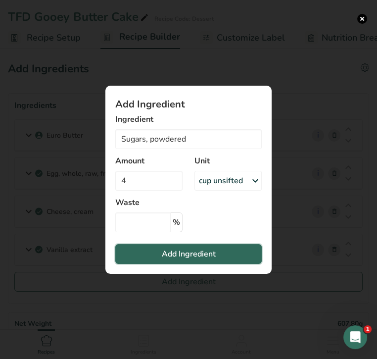
click at [173, 253] on span "Add Ingredient" at bounding box center [189, 254] width 54 height 12
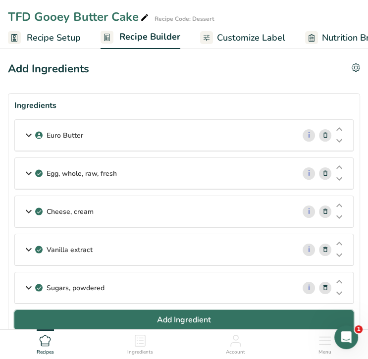
click at [176, 311] on button "Add Ingredient" at bounding box center [183, 320] width 339 height 20
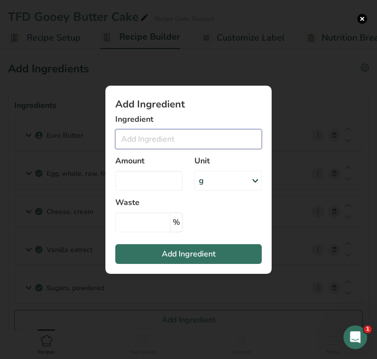
click at [176, 135] on input "Add ingredient modal" at bounding box center [188, 139] width 147 height 20
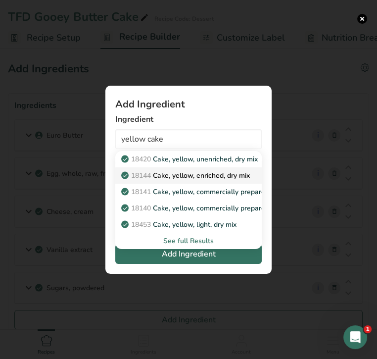
click at [198, 173] on p "18144 Cake, yellow, enriched, dry mix" at bounding box center [186, 175] width 127 height 10
type input "Cake, yellow, enriched, dry mix"
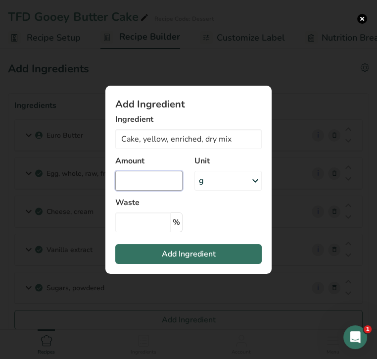
click at [157, 179] on input "Add ingredient modal" at bounding box center [148, 181] width 67 height 20
type input "3"
click at [212, 178] on div "g" at bounding box center [228, 181] width 67 height 20
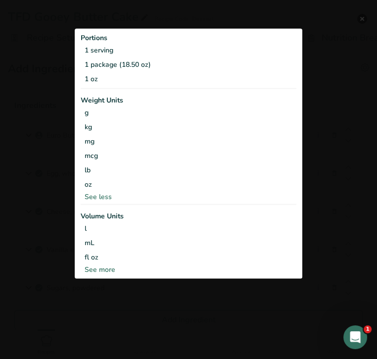
click at [110, 269] on div "See more" at bounding box center [189, 269] width 216 height 10
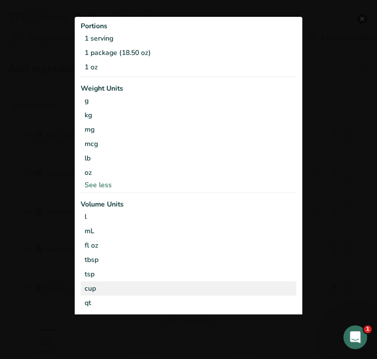
click at [125, 282] on div "cup Volume units require a density conversion. If you know your ingredient's de…" at bounding box center [189, 288] width 216 height 14
click at [91, 286] on div "cup" at bounding box center [189, 288] width 208 height 10
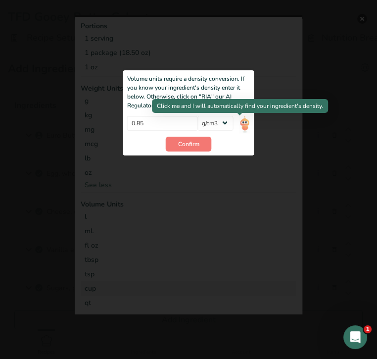
click at [240, 121] on img "Add ingredient modal" at bounding box center [244, 123] width 11 height 17
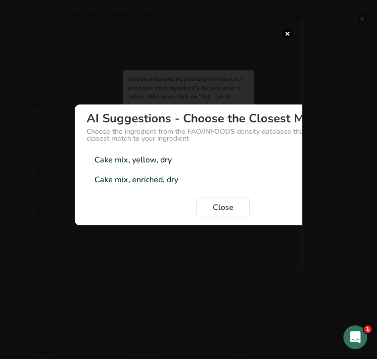
click at [166, 162] on div "Cake mix, yellow, dry" at bounding box center [133, 160] width 77 height 12
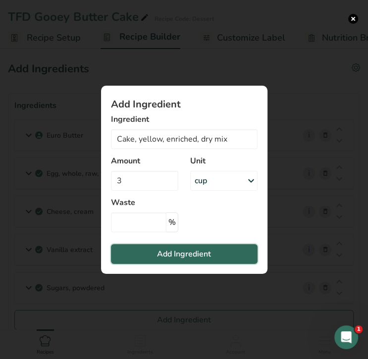
click at [198, 254] on span "Add Ingredient" at bounding box center [184, 254] width 54 height 12
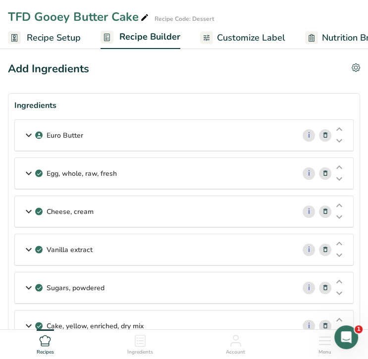
click at [258, 38] on span "Customize Label" at bounding box center [251, 37] width 68 height 13
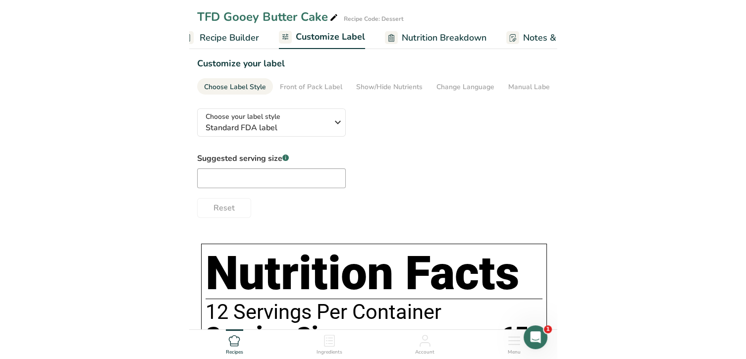
scroll to position [0, 185]
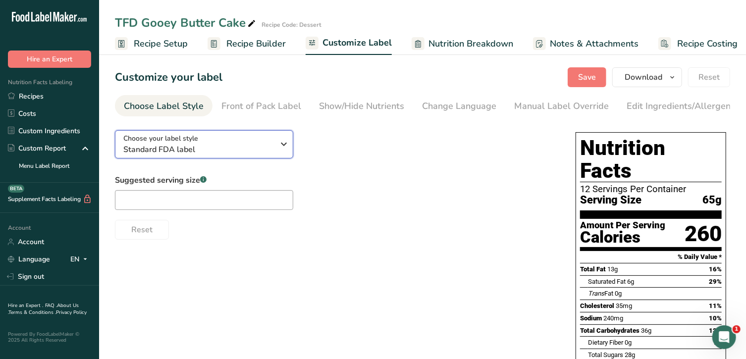
click at [277, 144] on div "Choose your label style Standard FDA label" at bounding box center [202, 144] width 158 height 22
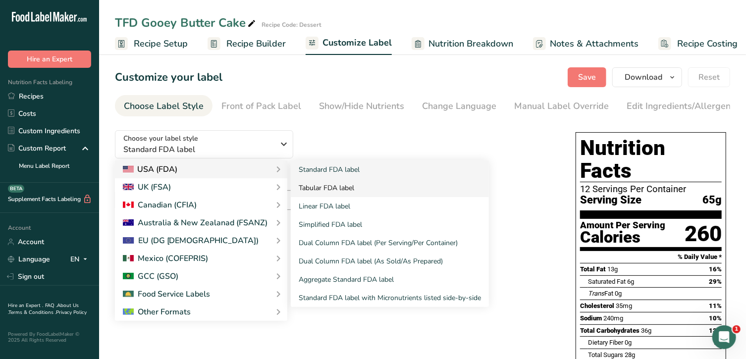
click at [316, 191] on link "Tabular FDA label" at bounding box center [390, 188] width 198 height 18
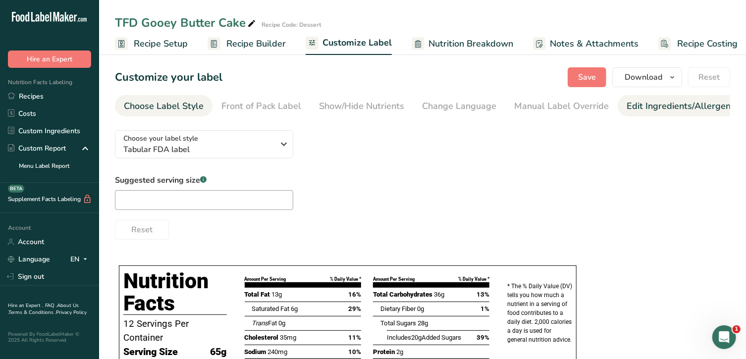
click at [651, 108] on div "Edit Ingredients/Allergens List" at bounding box center [689, 106] width 126 height 13
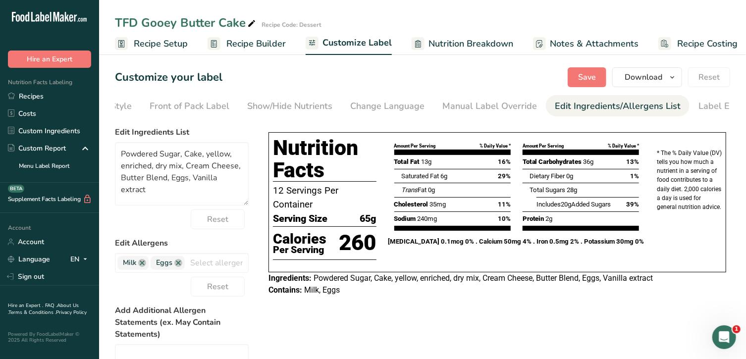
scroll to position [0, 104]
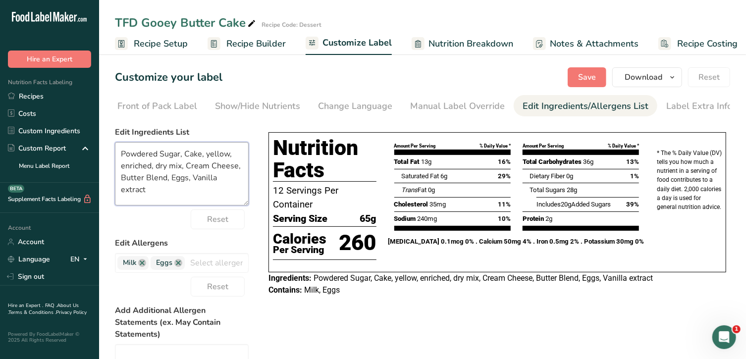
drag, startPoint x: 210, startPoint y: 156, endPoint x: 189, endPoint y: 154, distance: 20.9
click at [189, 154] on textarea "Powdered Sugar, Cake, yellow, enriched, dry mix, Cream Cheese, Butter Blend, Eg…" at bounding box center [182, 173] width 134 height 63
click at [174, 168] on textarea "Powdered Sugar, Yellow, enriched, dry mix, Cream Cheese, Butter Blend, Eggs, Va…" at bounding box center [182, 173] width 134 height 63
click at [173, 181] on textarea "Powdered Sugar, Yellow Cake Mix, Cream Cheese, Butter Blend, Eggs, Vanilla extr…" at bounding box center [182, 173] width 134 height 63
type textarea "Powdered Sugar, Yellow Cake Mix, Cream Cheese, Butter Blend, Eggs, Vanilla Extr…"
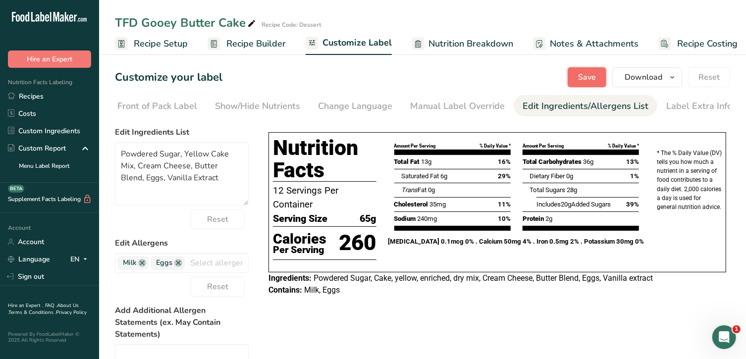
click at [588, 77] on span "Save" at bounding box center [587, 77] width 18 height 12
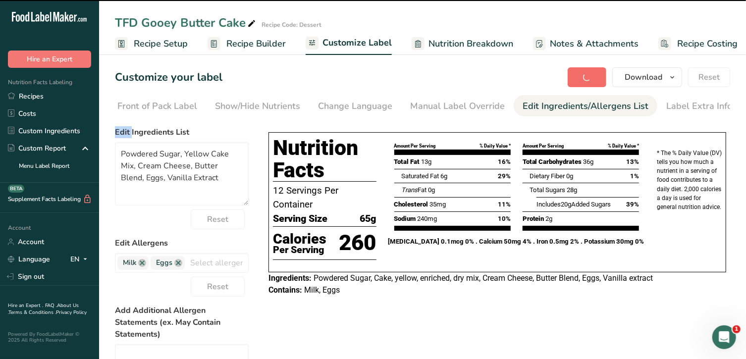
click at [588, 77] on div "Save Download Choose what to show on your downloaded label Recipe Name to appea…" at bounding box center [648, 77] width 162 height 20
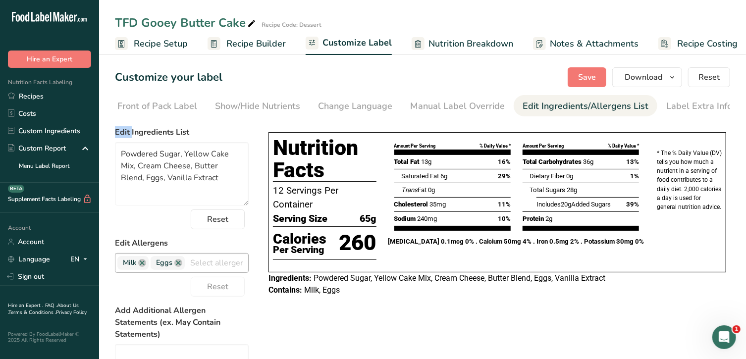
click at [204, 267] on input "text" at bounding box center [216, 262] width 63 height 15
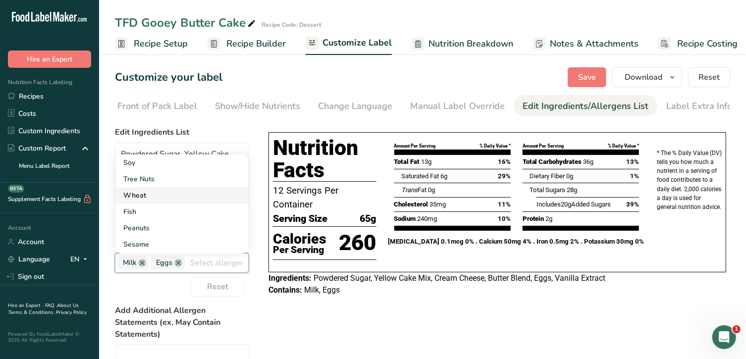
click at [179, 200] on link "Wheat" at bounding box center [181, 195] width 133 height 16
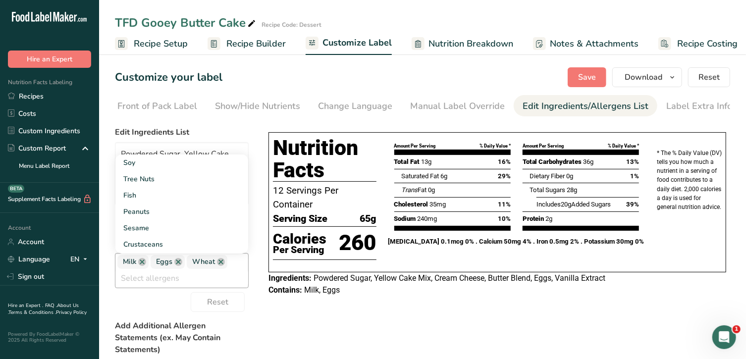
click at [238, 266] on div "Milk Eggs Wheat Soy Tree Nuts Fish Peanuts Sesame Crustaceans Sulphites Celery …" at bounding box center [182, 270] width 134 height 35
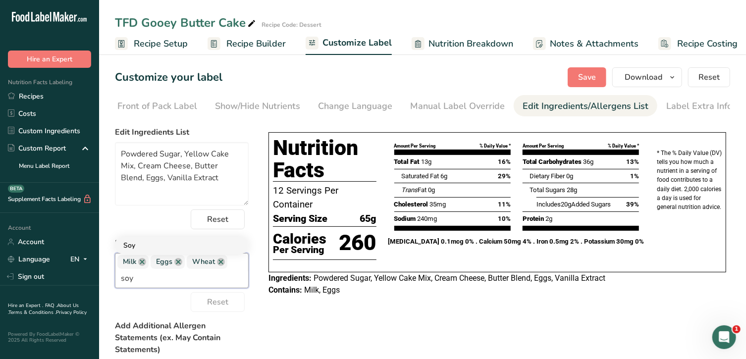
type input "soy"
click at [147, 252] on link "Soy" at bounding box center [181, 245] width 133 height 16
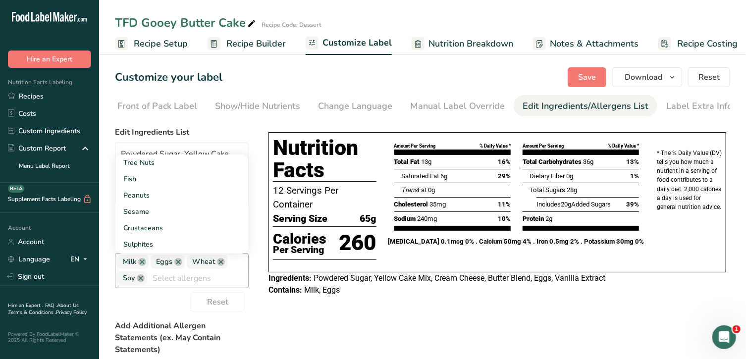
click at [167, 281] on input "text" at bounding box center [197, 277] width 101 height 15
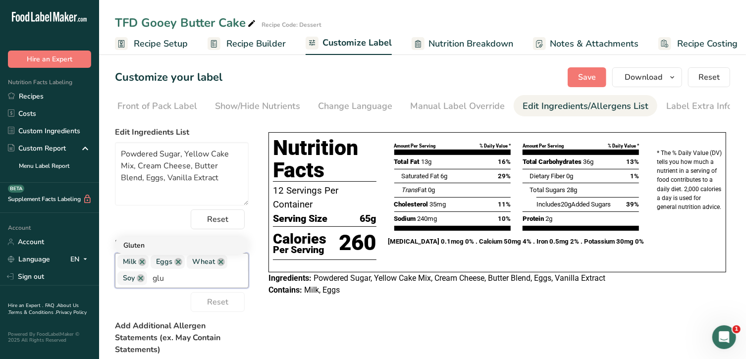
type input "glu"
click at [177, 245] on link "Gluten" at bounding box center [181, 245] width 133 height 16
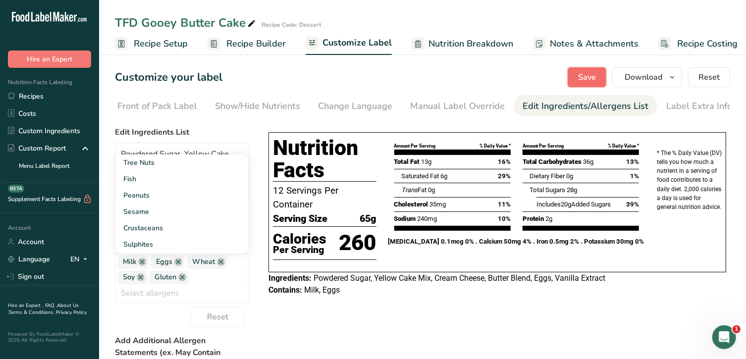
click at [585, 68] on button "Save" at bounding box center [586, 77] width 39 height 20
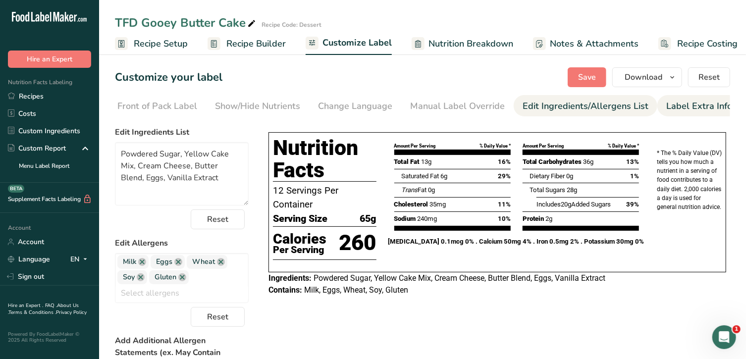
click at [687, 103] on div "Label Extra Info" at bounding box center [699, 106] width 66 height 13
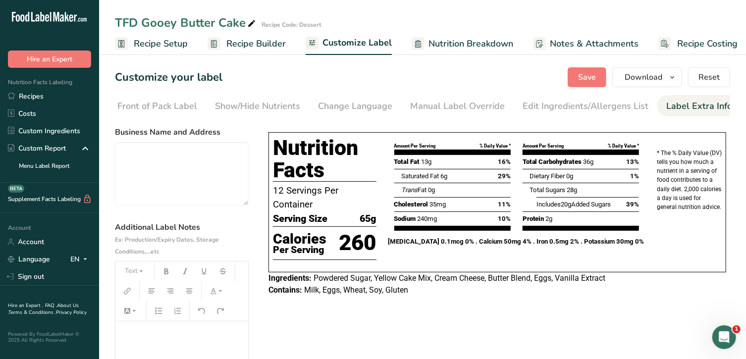
scroll to position [128, 0]
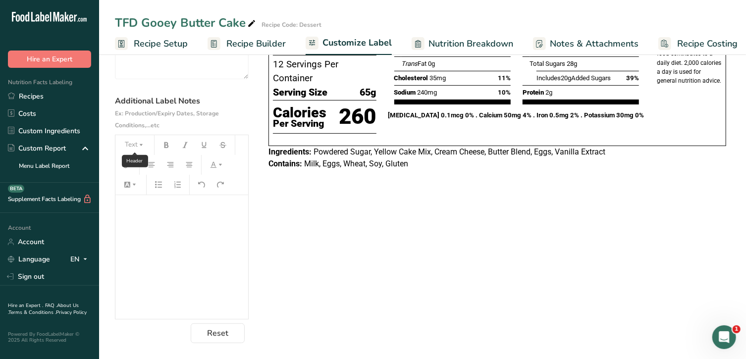
click at [145, 151] on button "Text" at bounding box center [135, 145] width 30 height 16
click at [143, 149] on button "Text" at bounding box center [135, 145] width 30 height 16
click at [159, 210] on p "﻿" at bounding box center [181, 209] width 123 height 12
click at [142, 144] on icon "button" at bounding box center [141, 145] width 7 height 7
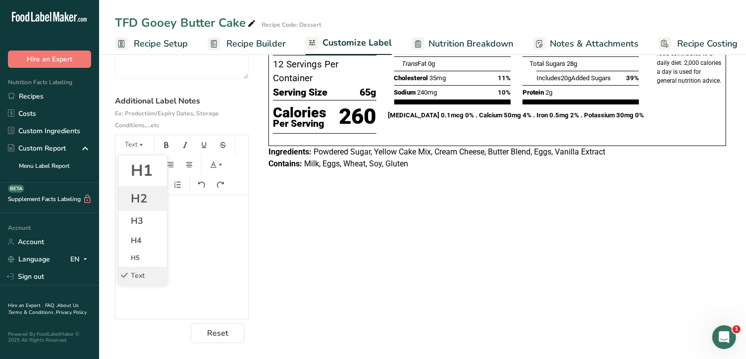
click at [149, 194] on li "H2" at bounding box center [142, 198] width 49 height 25
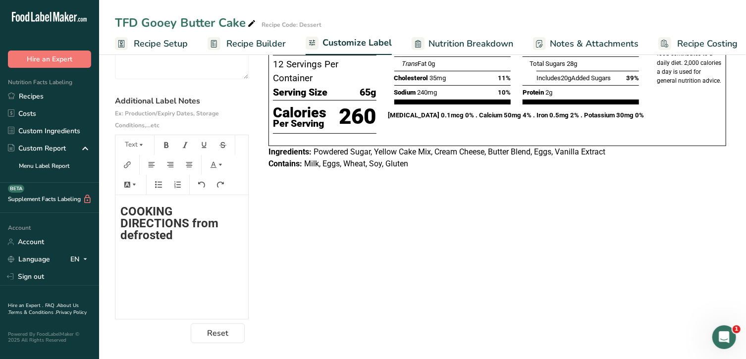
click at [120, 211] on span "COOKING DIRECTIONS from defrosted" at bounding box center [170, 223] width 101 height 38
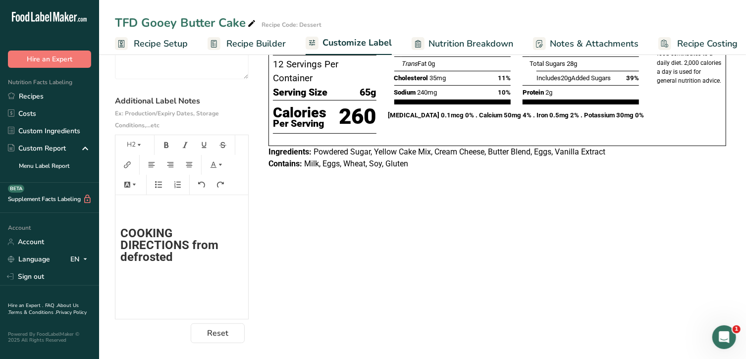
click at [133, 273] on p "﻿" at bounding box center [181, 279] width 123 height 12
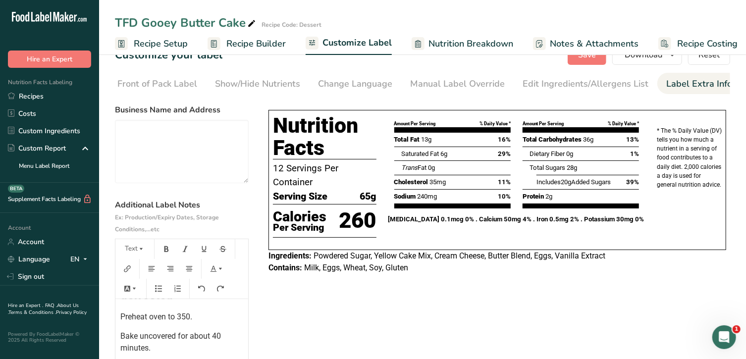
scroll to position [0, 0]
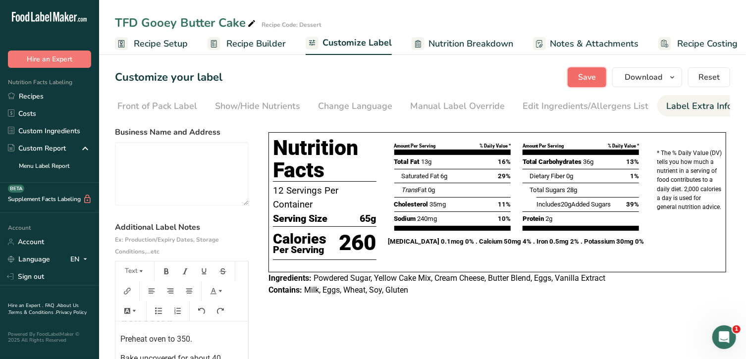
click at [586, 77] on span "Save" at bounding box center [587, 77] width 18 height 12
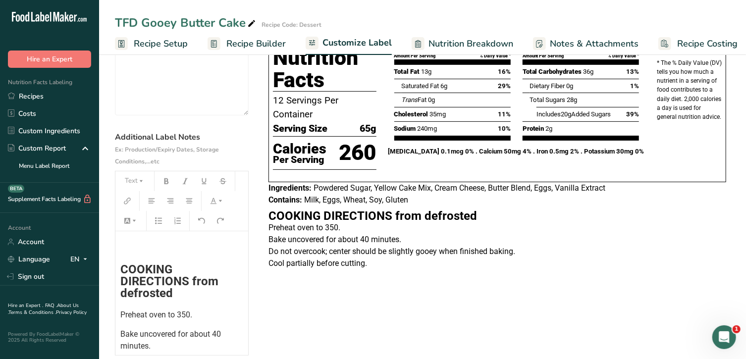
click at [122, 268] on span "COOKING DIRECTIONS from defrosted" at bounding box center [170, 281] width 101 height 38
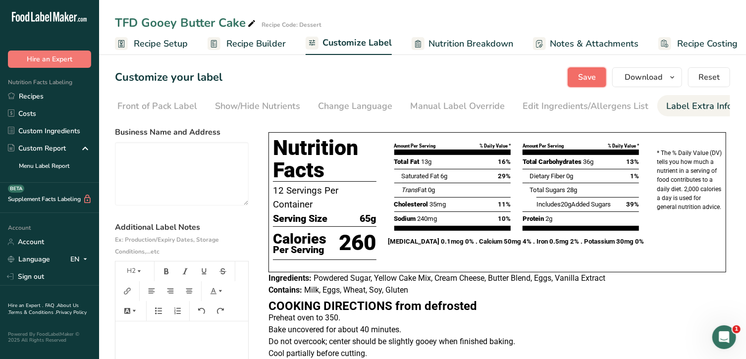
click at [588, 76] on span "Save" at bounding box center [587, 77] width 18 height 12
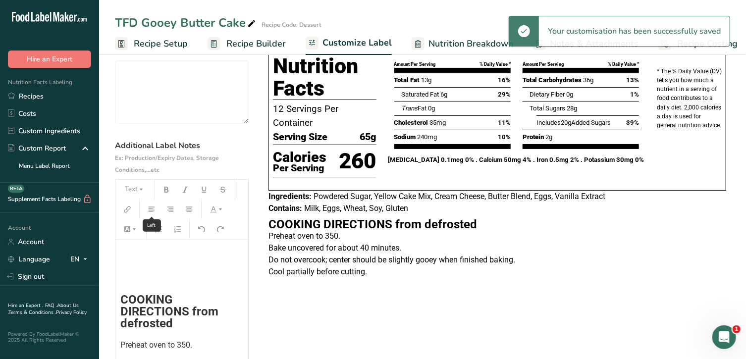
scroll to position [83, 0]
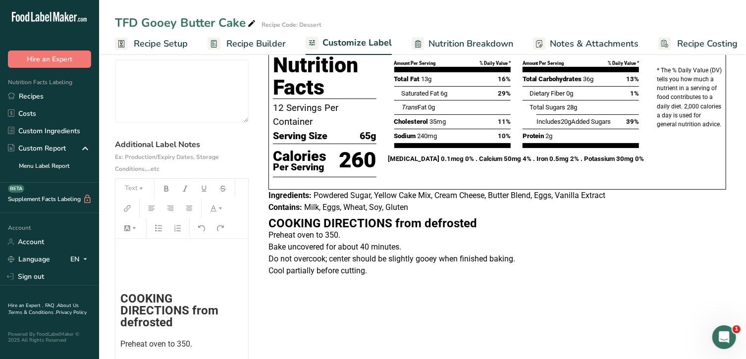
click at [122, 298] on span "COOKING DIRECTIONS from defrosted" at bounding box center [170, 311] width 101 height 38
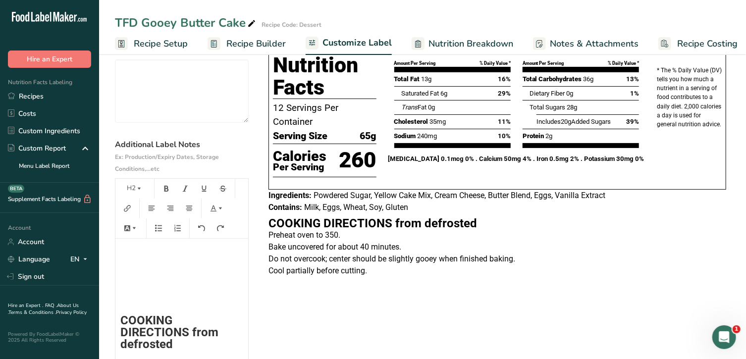
scroll to position [0, 0]
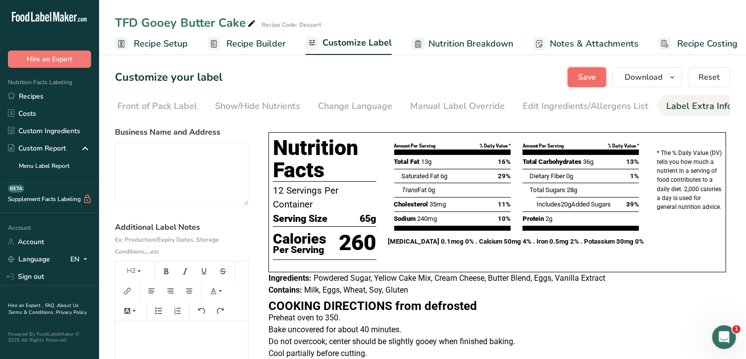
click at [580, 78] on span "Save" at bounding box center [587, 77] width 18 height 12
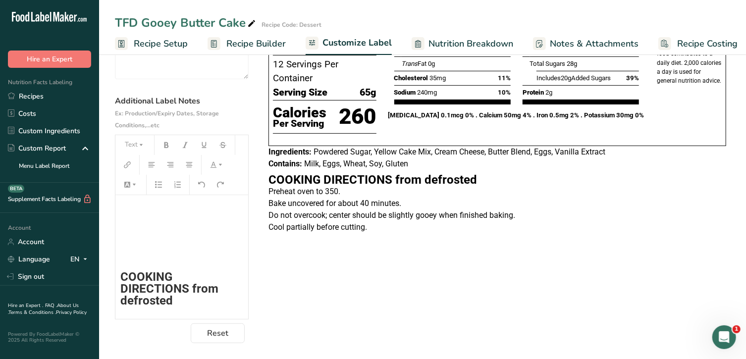
scroll to position [127, 0]
click at [184, 242] on div "﻿ ﻿ ﻿ COOKING DIRECTIONS from defrosted Preheat oven to 350. Bake uncovered for…" at bounding box center [181, 308] width 133 height 227
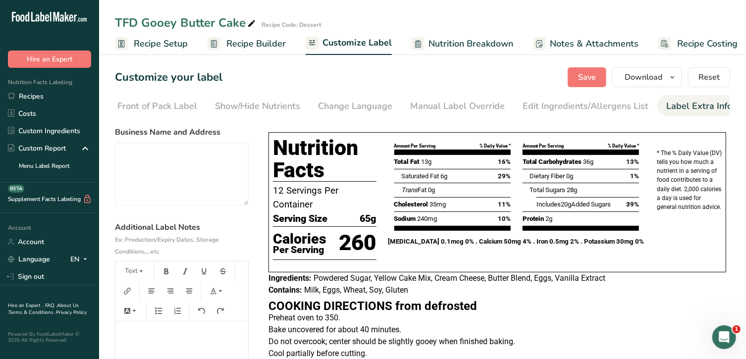
scroll to position [0, 0]
click at [584, 76] on span "Save" at bounding box center [587, 77] width 18 height 12
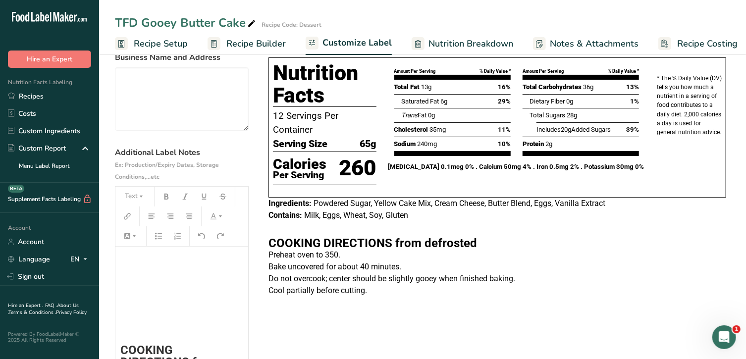
scroll to position [0, 0]
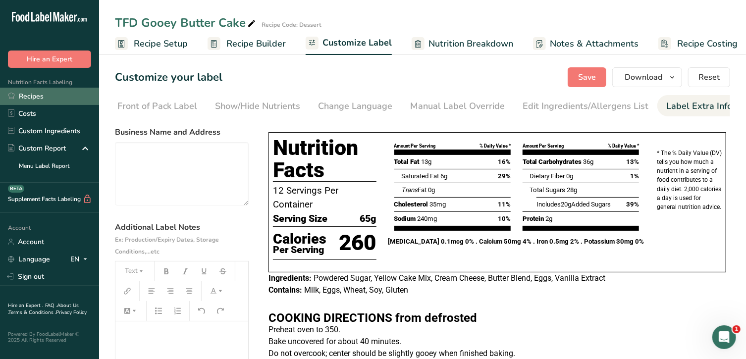
click at [41, 98] on link "Recipes" at bounding box center [49, 96] width 99 height 17
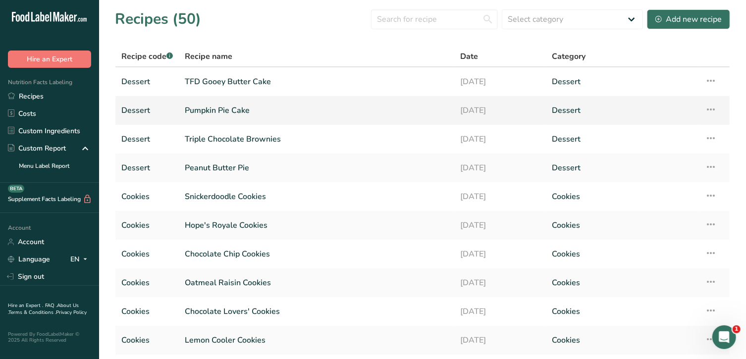
click at [228, 111] on link "Pumpkin Pie Cake" at bounding box center [316, 110] width 263 height 21
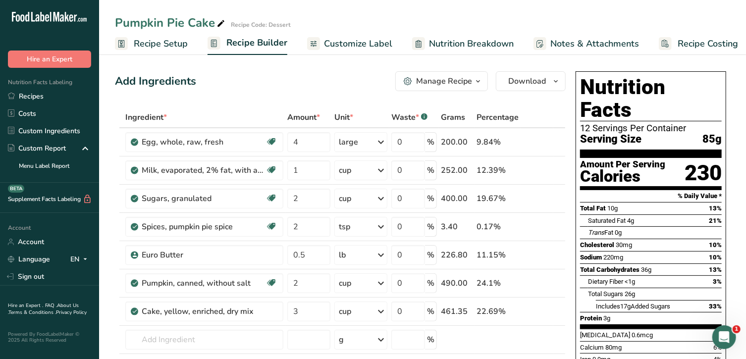
click at [360, 44] on span "Customize Label" at bounding box center [358, 43] width 68 height 13
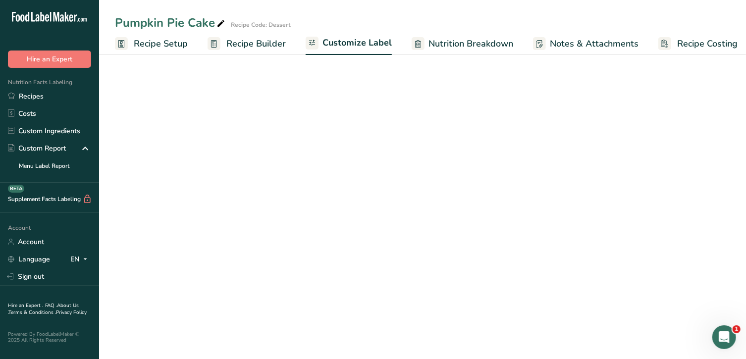
scroll to position [0, 7]
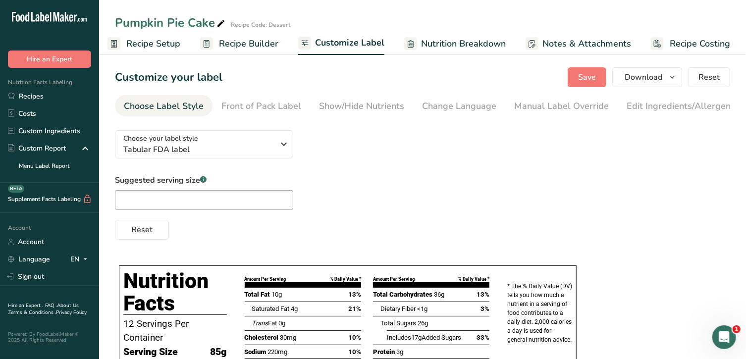
drag, startPoint x: 619, startPoint y: 114, endPoint x: 700, endPoint y: 135, distance: 83.5
drag, startPoint x: 700, startPoint y: 135, endPoint x: 480, endPoint y: 116, distance: 221.2
click at [480, 116] on nav "Choose Label Style Front of Pack Label Show/Hide Nutrients Change Language Manu…" at bounding box center [422, 105] width 615 height 21
drag, startPoint x: 698, startPoint y: 105, endPoint x: 452, endPoint y: 166, distance: 253.6
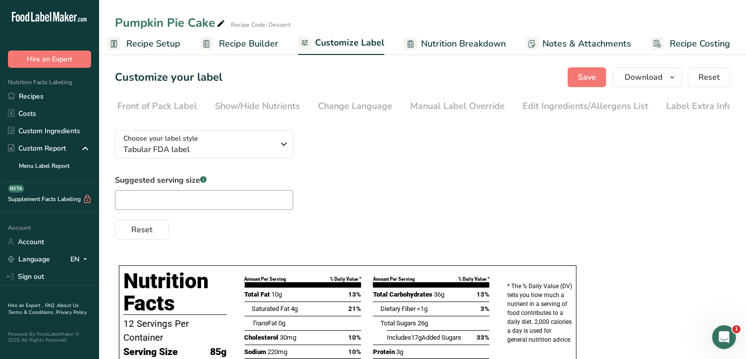
click at [452, 166] on div "Choose your label style Tabular FDA label USA (FDA) Standard FDA label Tabular …" at bounding box center [422, 180] width 615 height 117
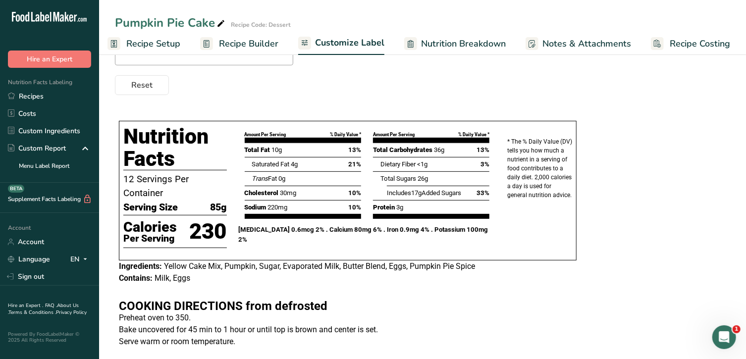
scroll to position [0, 0]
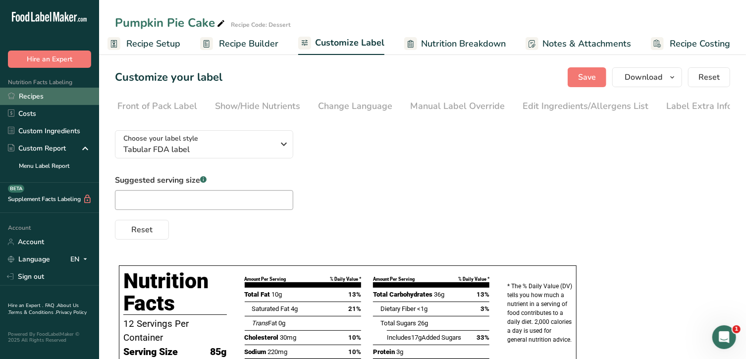
click at [47, 97] on link "Recipes" at bounding box center [49, 96] width 99 height 17
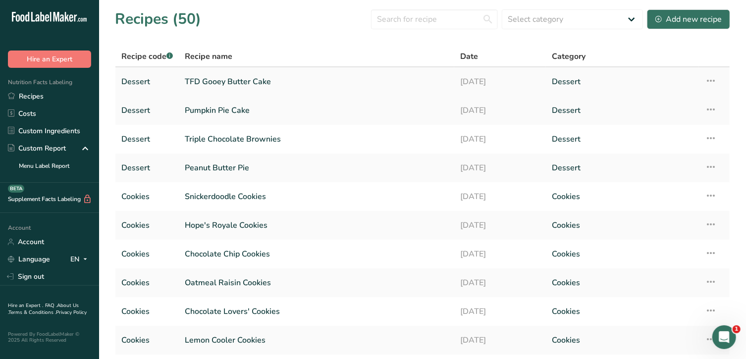
click at [243, 81] on link "TFD Gooey Butter Cake" at bounding box center [316, 81] width 263 height 21
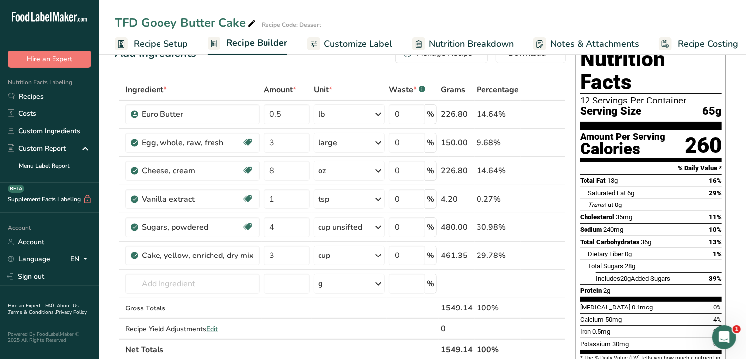
scroll to position [28, 0]
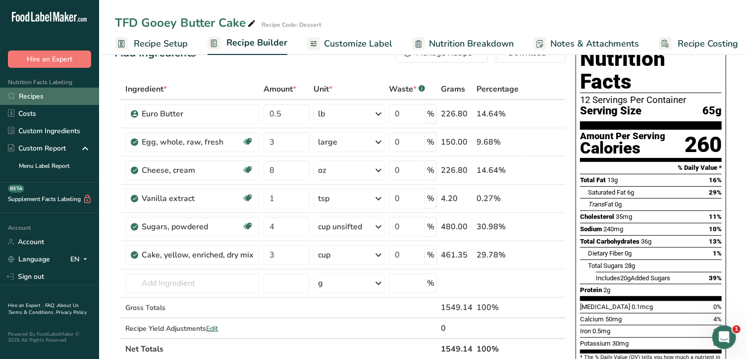
click at [40, 98] on link "Recipes" at bounding box center [49, 96] width 99 height 17
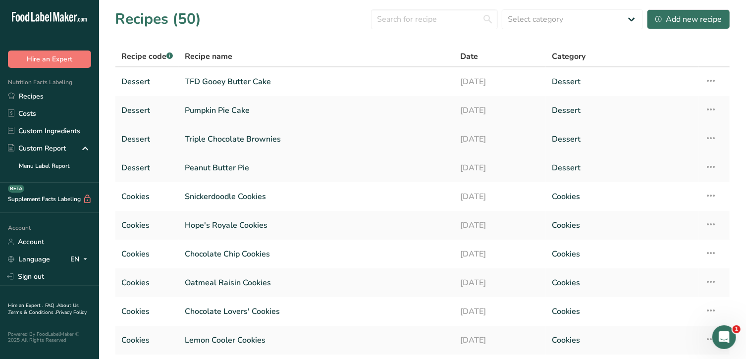
click at [231, 141] on link "Triple Chocolate Brownies" at bounding box center [316, 139] width 263 height 21
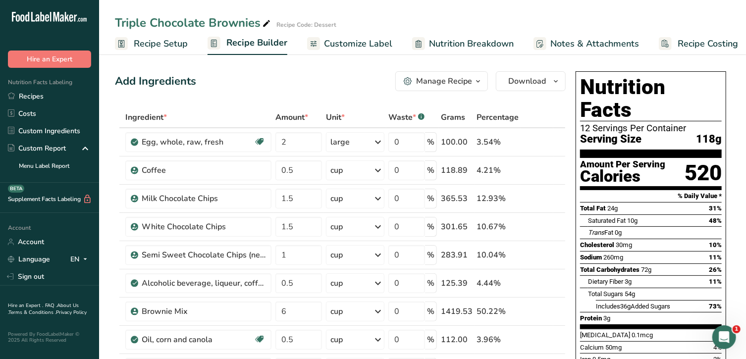
click at [345, 47] on span "Customize Label" at bounding box center [358, 43] width 68 height 13
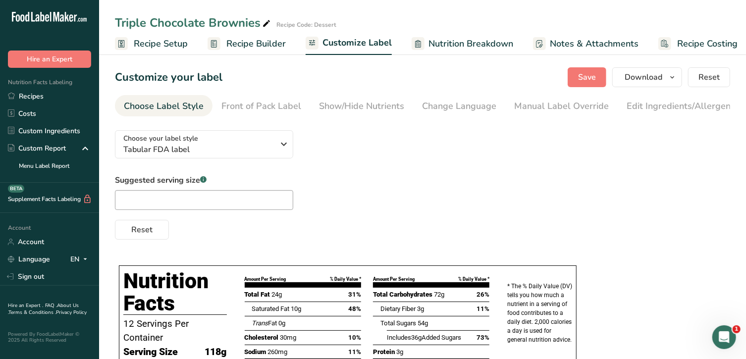
scroll to position [0, 7]
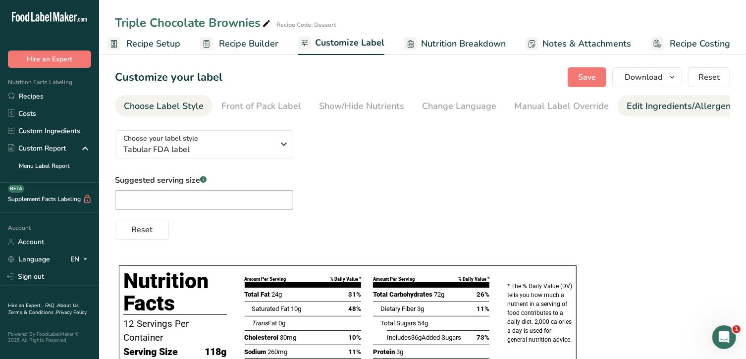
click at [654, 108] on div "Edit Ingredients/Allergens List" at bounding box center [689, 106] width 126 height 13
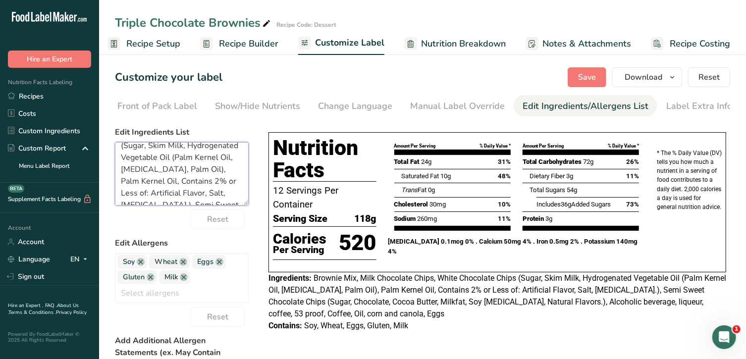
scroll to position [62, 0]
drag, startPoint x: 119, startPoint y: 179, endPoint x: 229, endPoint y: 202, distance: 112.3
click at [229, 202] on textarea "Brownie Mix, Milk Chocolate Chips, White Chocolate Chips (Sugar, Skim Milk, Hyd…" at bounding box center [182, 173] width 134 height 63
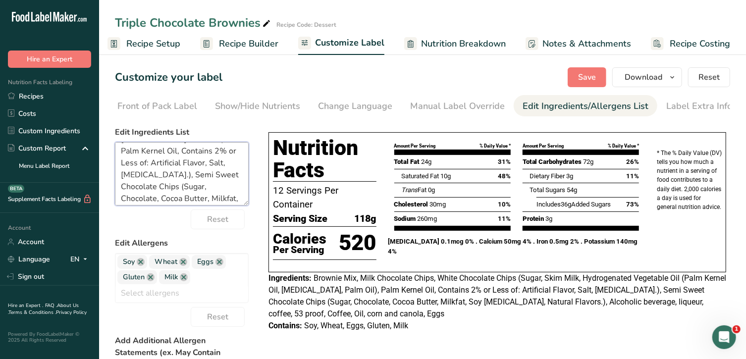
click at [232, 179] on textarea "Brownie Mix, Milk Chocolate Chips, White Chocolate Chips (Sugar, Skim Milk, Hyd…" at bounding box center [182, 173] width 134 height 63
drag, startPoint x: 228, startPoint y: 176, endPoint x: 106, endPoint y: 177, distance: 122.3
drag, startPoint x: 106, startPoint y: 177, endPoint x: 414, endPoint y: 261, distance: 319.8
click at [414, 261] on div "Amount Per Serving % Daily Value * Total Fat 24g 31% Saturated Fat 10g 48% Tran…" at bounding box center [516, 202] width 268 height 143
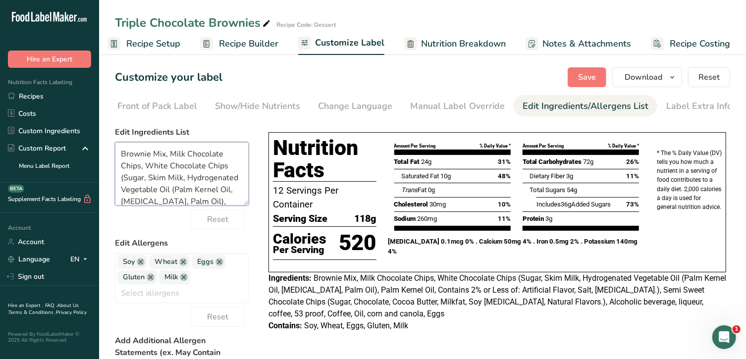
click at [121, 181] on textarea "Brownie Mix, Milk Chocolate Chips, White Chocolate Chips (Sugar, Skim Milk, Hyd…" at bounding box center [182, 173] width 134 height 63
click at [122, 193] on textarea "Brownie Mix, Milk Chocolate Chips, White Chocolate Chips, Semi Sweet Chocolate …" at bounding box center [182, 173] width 134 height 63
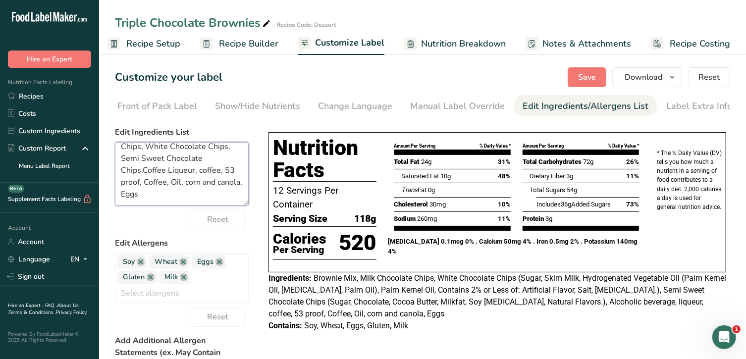
drag, startPoint x: 198, startPoint y: 193, endPoint x: 170, endPoint y: 186, distance: 28.0
click at [170, 186] on textarea "Brownie Mix, Milk Chocolate Chips, White Chocolate Chips, Semi Sweet Chocolate …" at bounding box center [182, 173] width 134 height 63
click at [142, 186] on textarea "Brownie Mix, Milk Chocolate Chips, White Chocolate Chips, Semi Sweet Chocolate …" at bounding box center [182, 173] width 134 height 63
drag, startPoint x: 205, startPoint y: 184, endPoint x: 180, endPoint y: 184, distance: 25.7
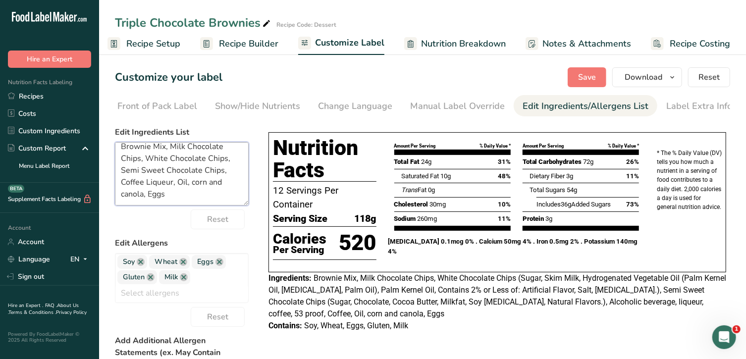
click at [180, 184] on textarea "Brownie Mix, Milk Chocolate Chips, White Chocolate Chips, Semi Sweet Chocolate …" at bounding box center [182, 173] width 134 height 63
click at [145, 195] on textarea "Brownie Mix, Milk Chocolate Chips, White Chocolate Chips, Semi Sweet Chocolate …" at bounding box center [182, 173] width 134 height 63
type textarea "Brownie Mix, Milk Chocolate Chips, White Chocolate Chips, Semi Sweet Chocolate …"
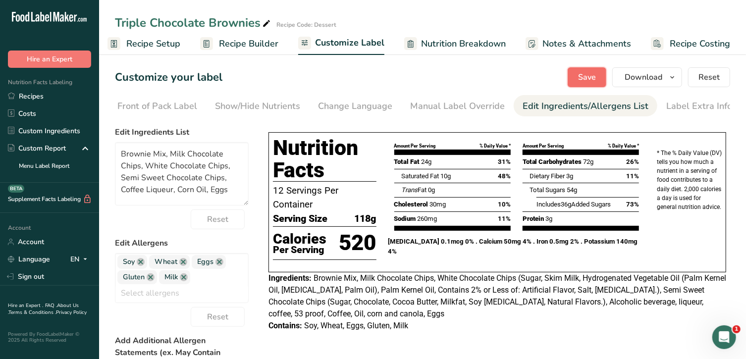
click at [584, 78] on span "Save" at bounding box center [587, 77] width 18 height 12
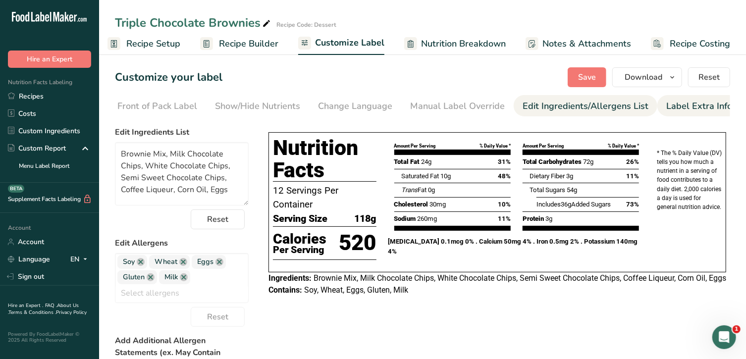
click at [705, 104] on div "Label Extra Info" at bounding box center [699, 106] width 66 height 13
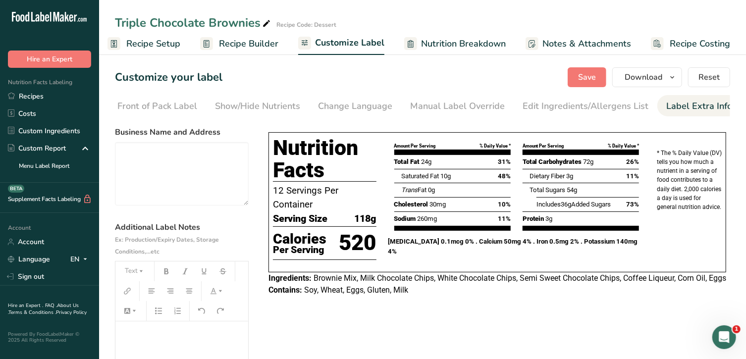
click at [129, 331] on p "﻿" at bounding box center [181, 335] width 123 height 12
click at [137, 269] on button "Text" at bounding box center [135, 271] width 30 height 16
click at [141, 324] on span "H2" at bounding box center [139, 325] width 16 height 16
click at [591, 76] on span "Save" at bounding box center [587, 77] width 18 height 12
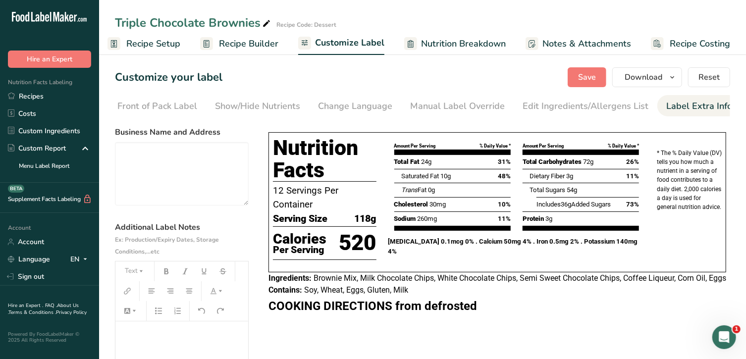
click at [587, 77] on span "Save" at bounding box center [587, 77] width 18 height 12
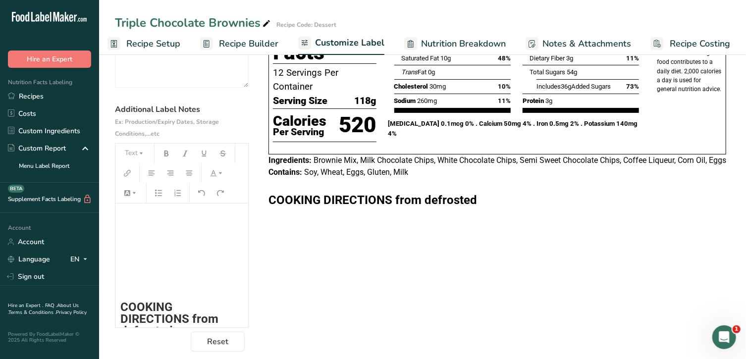
scroll to position [38, 0]
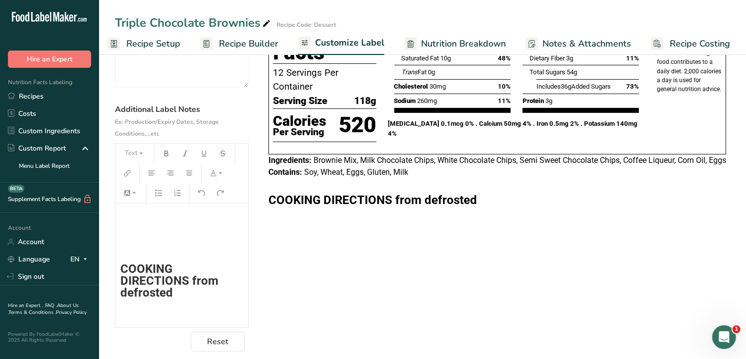
click at [192, 295] on h2 "COOKING DIRECTIONS from defrosted" at bounding box center [181, 281] width 123 height 36
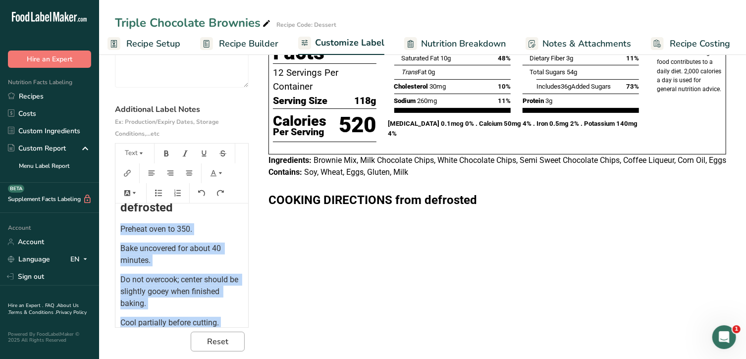
scroll to position [151, 0]
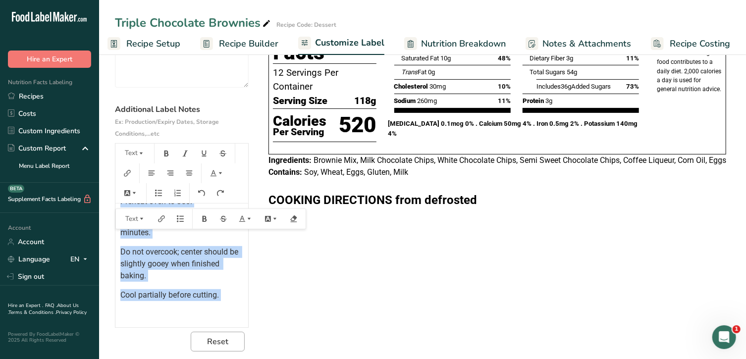
drag, startPoint x: 120, startPoint y: 231, endPoint x: 212, endPoint y: 343, distance: 145.6
click at [212, 343] on section "Business Name and Address Additional Label Notes Ex: Production/Expiry Dates, S…" at bounding box center [182, 179] width 134 height 343
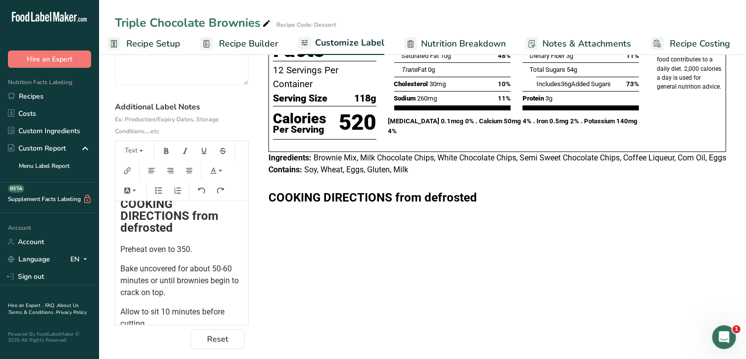
scroll to position [0, 0]
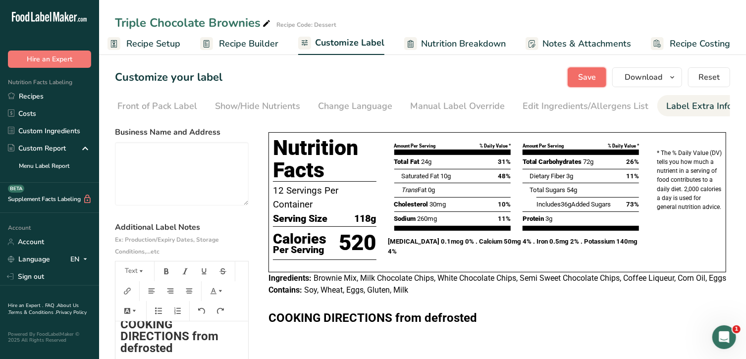
click at [579, 76] on button "Save" at bounding box center [586, 77] width 39 height 20
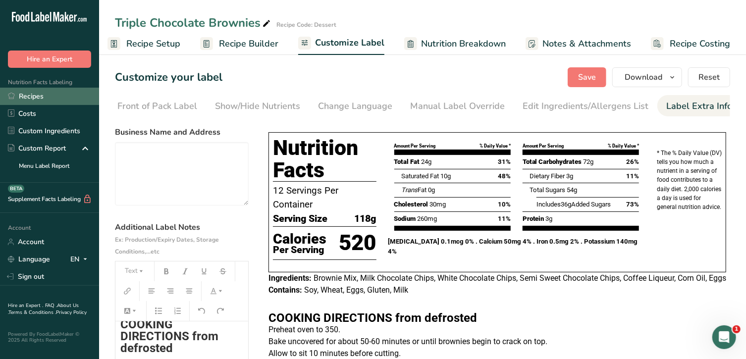
click at [57, 97] on link "Recipes" at bounding box center [49, 96] width 99 height 17
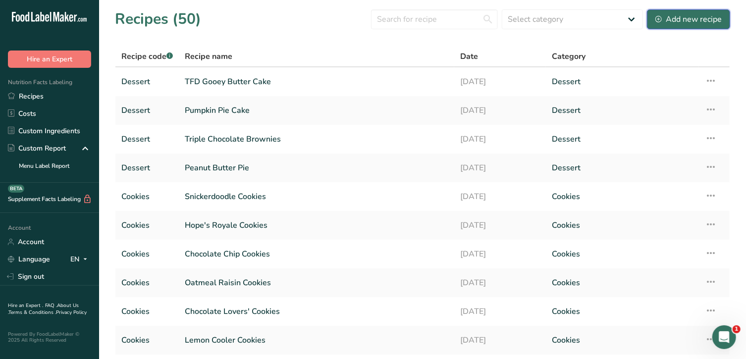
click at [691, 19] on div "Add new recipe" at bounding box center [688, 19] width 66 height 12
